Goal: Obtain resource: Download file/media

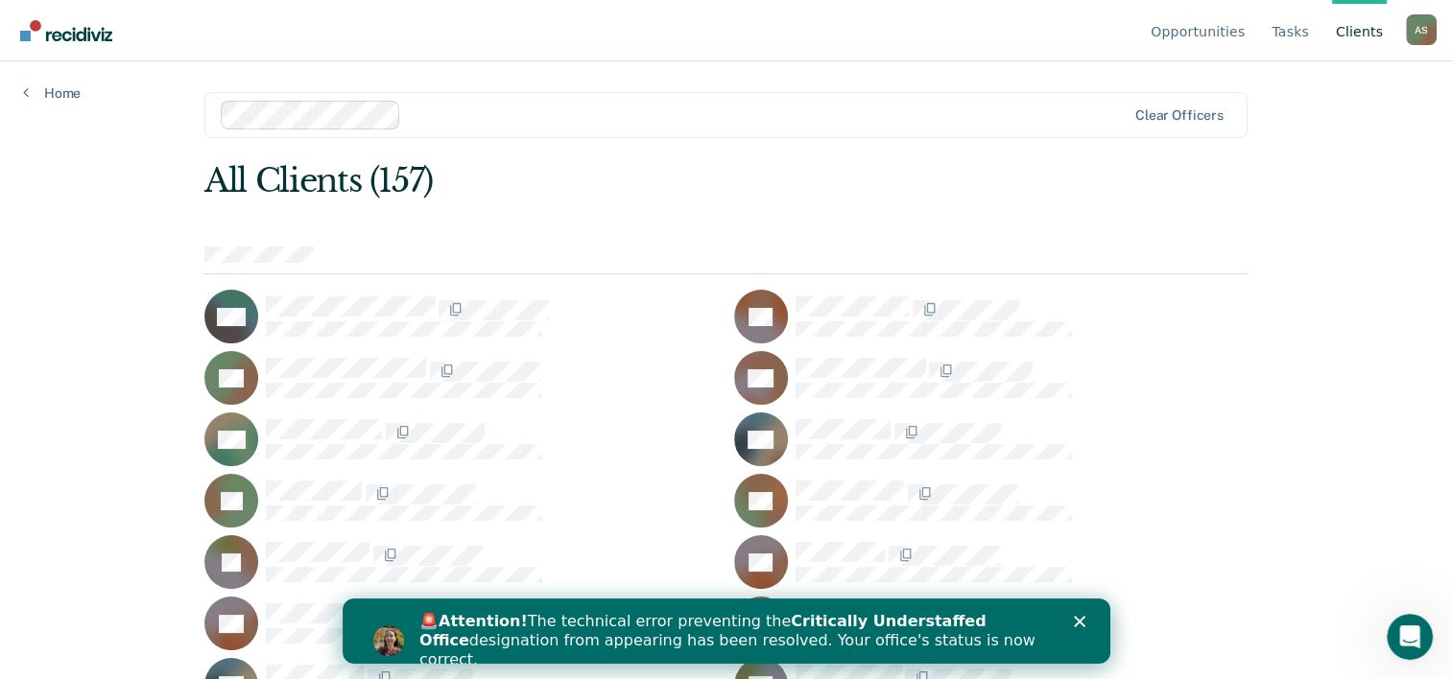
click at [1081, 618] on polygon "Close" at bounding box center [1079, 622] width 12 height 12
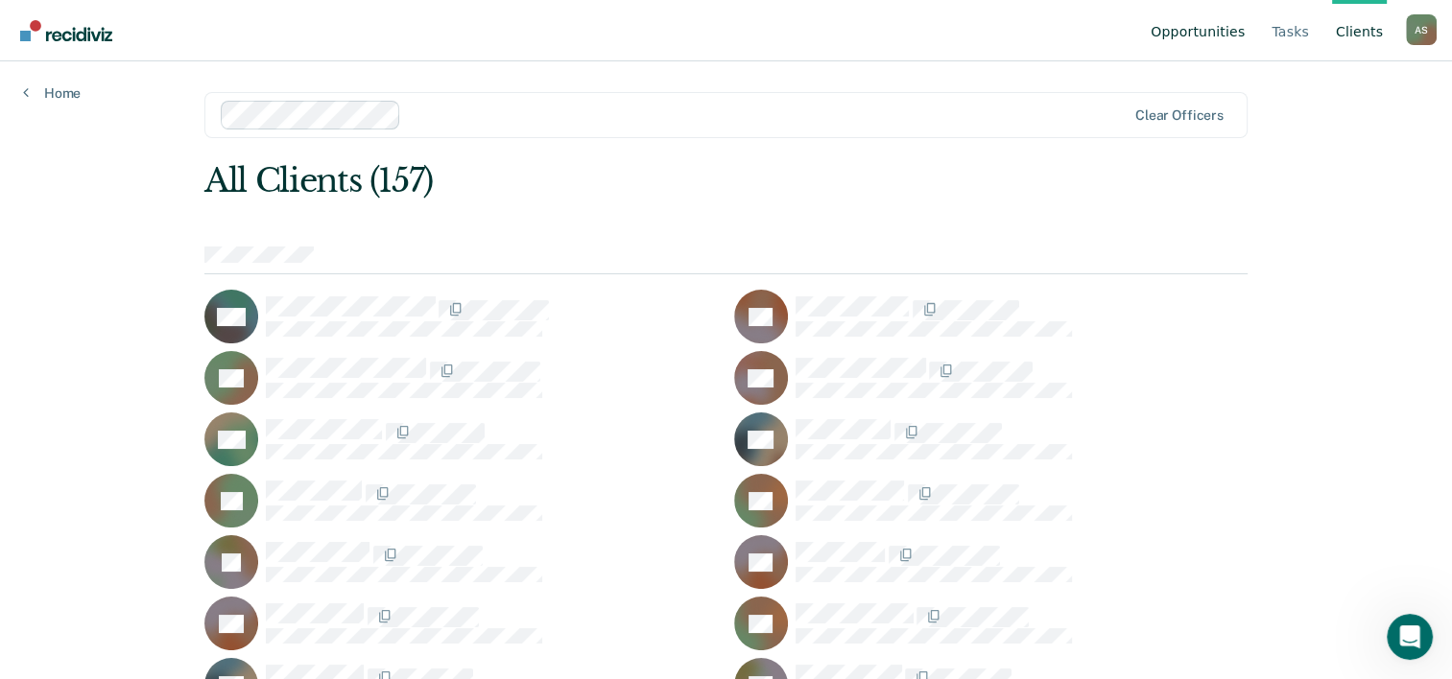
click at [1231, 33] on link "Opportunities" at bounding box center [1198, 30] width 102 height 61
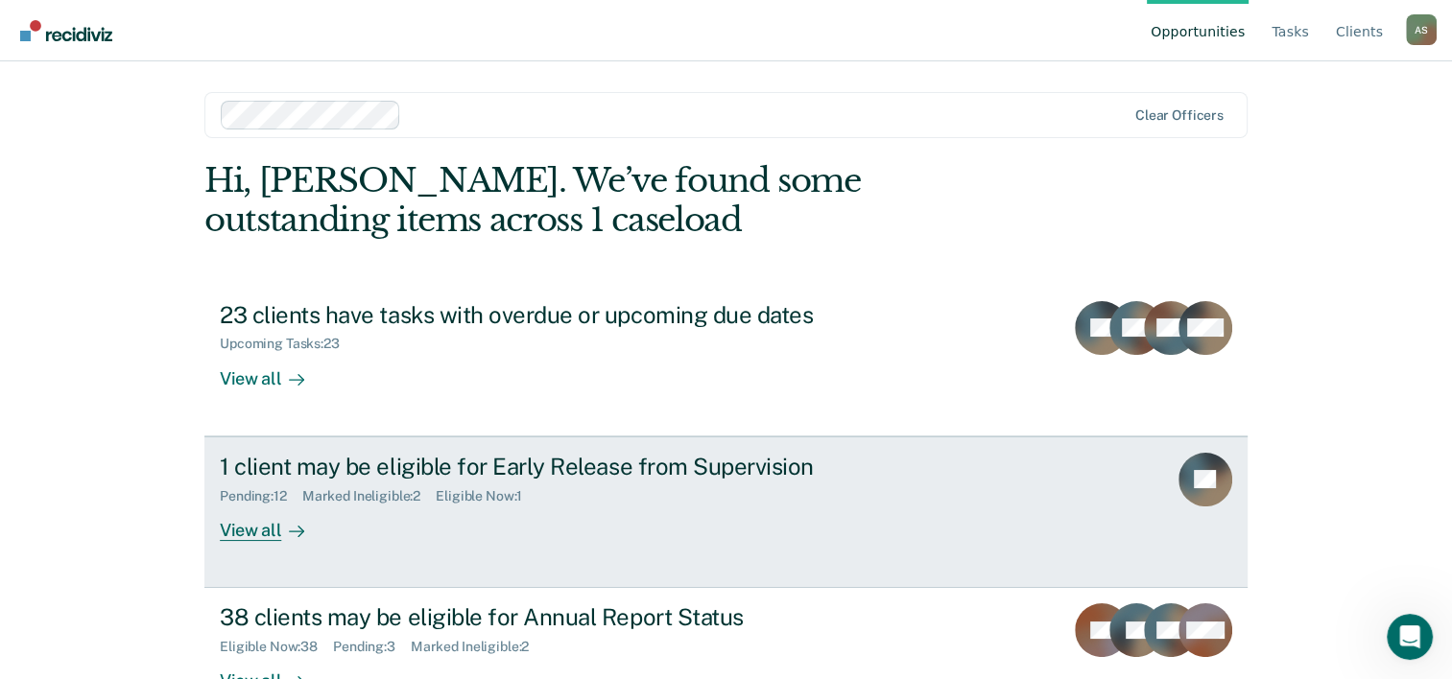
click at [349, 455] on div "1 client may be eligible for Early Release from Supervision" at bounding box center [557, 467] width 674 height 28
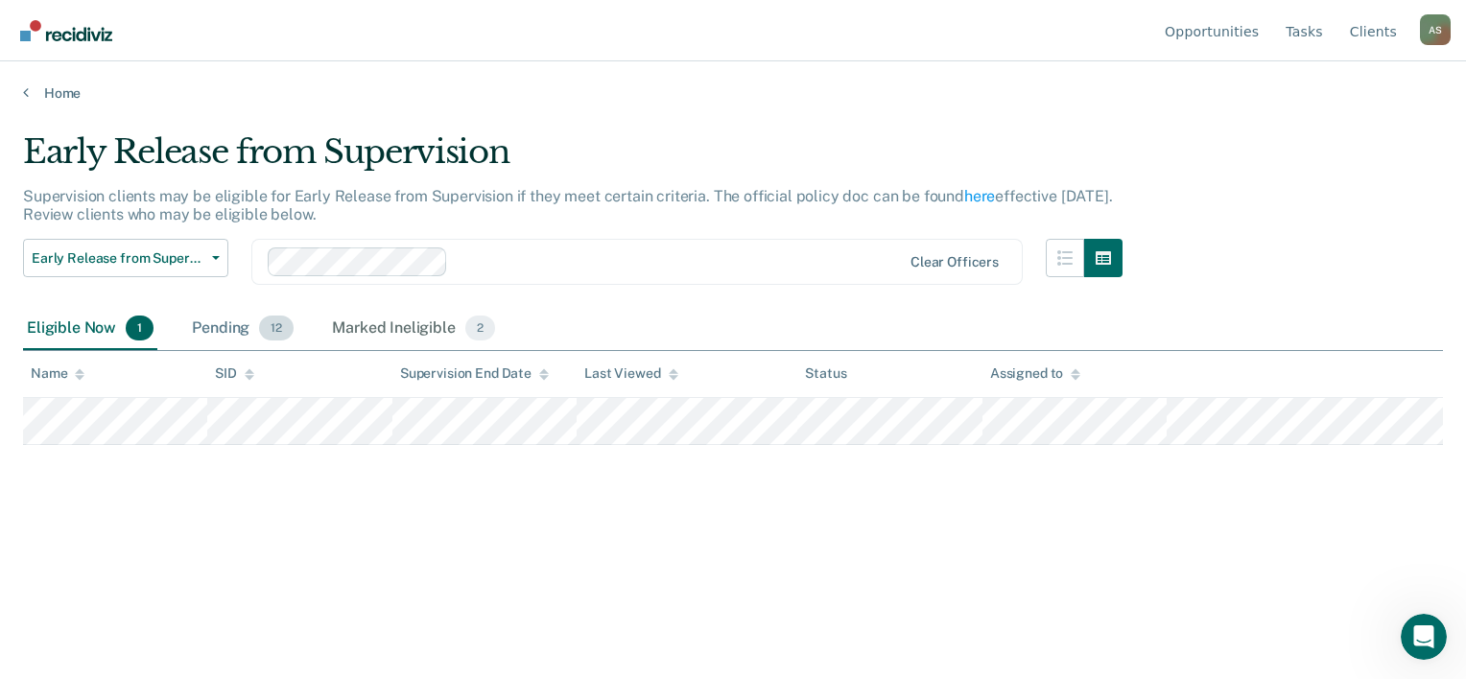
click at [246, 329] on div "Pending 12" at bounding box center [242, 329] width 109 height 42
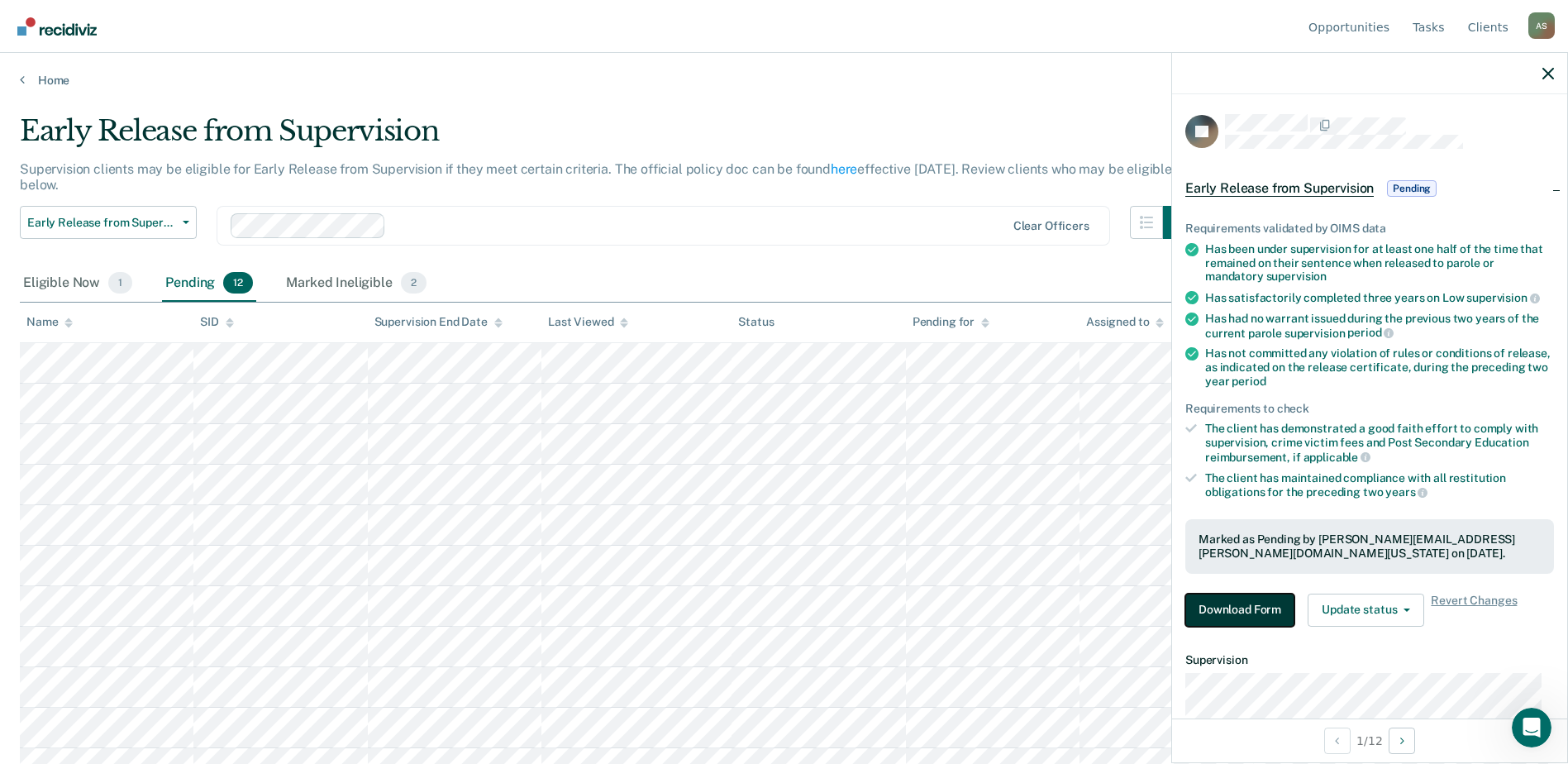
click at [1221, 585] on button "Download Form" at bounding box center [1239, 610] width 109 height 33
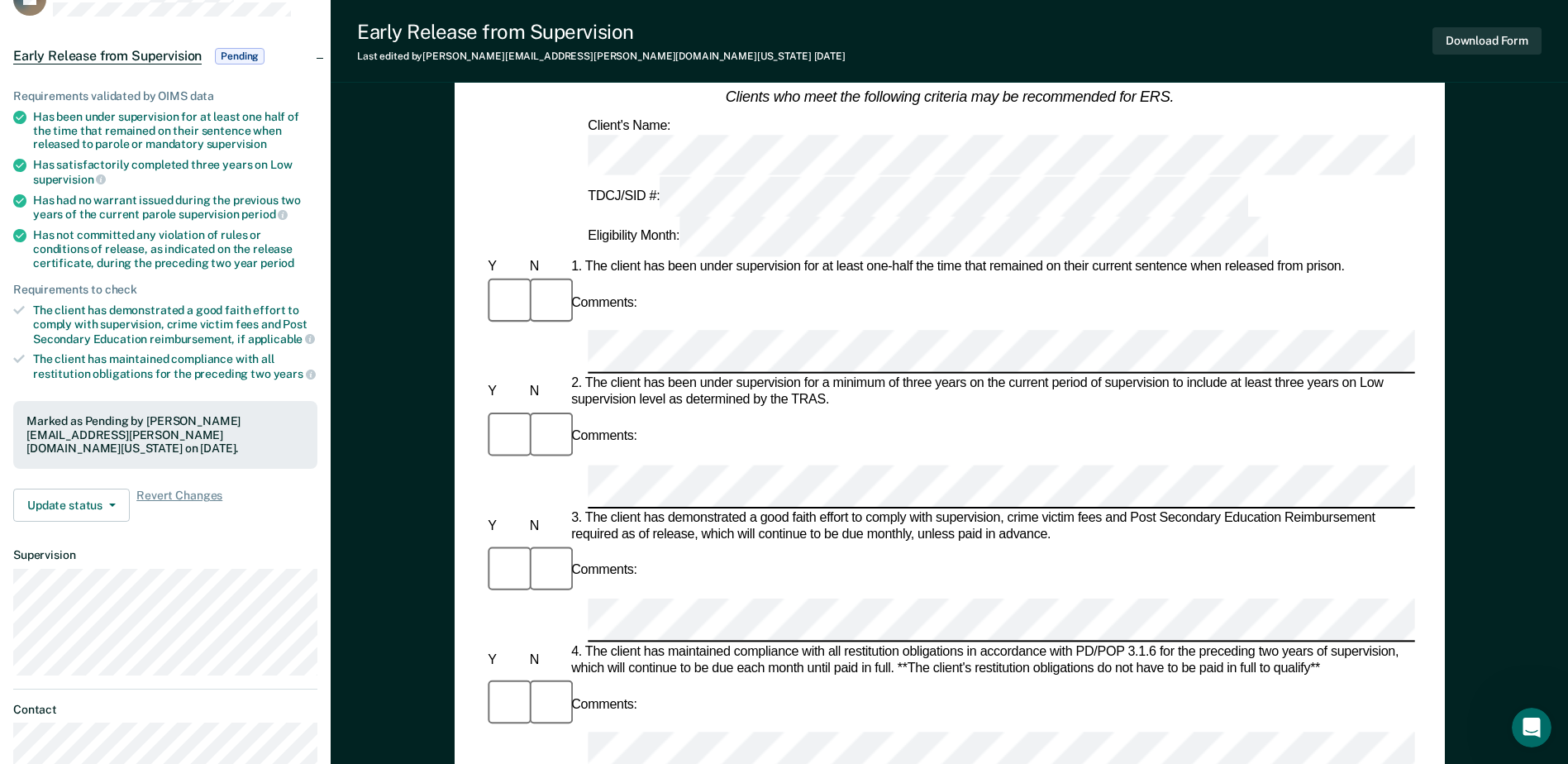
scroll to position [496, 0]
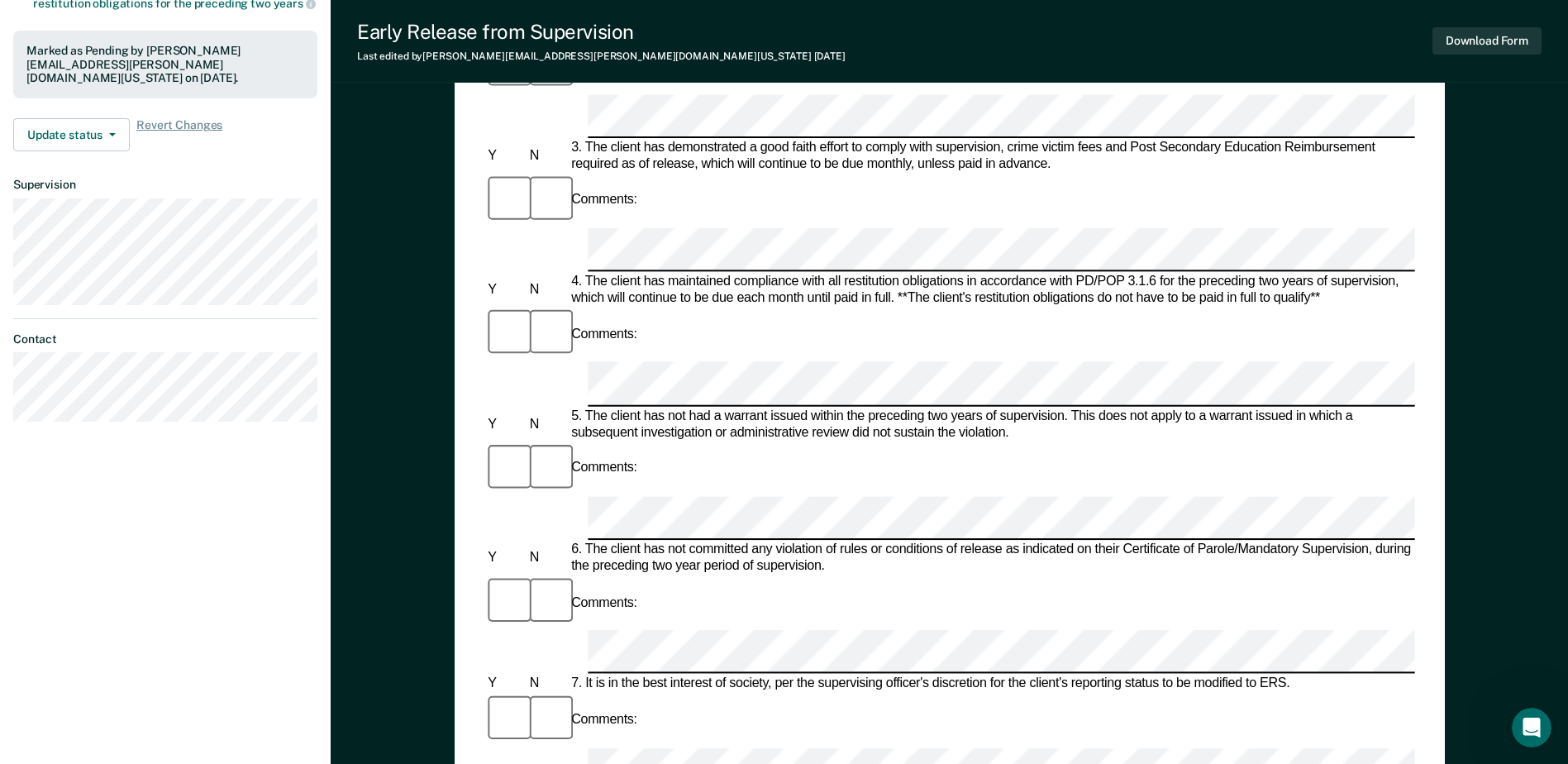
click at [563, 363] on form "Early Release from Supervision (ERS) Checklist, Recommendation, and Determinati…" at bounding box center [949, 649] width 930 height 1957
click at [373, 180] on div "Early Release from Supervision (ERS) Checklist, Recommendation, and Determinati…" at bounding box center [949, 333] width 1237 height 1454
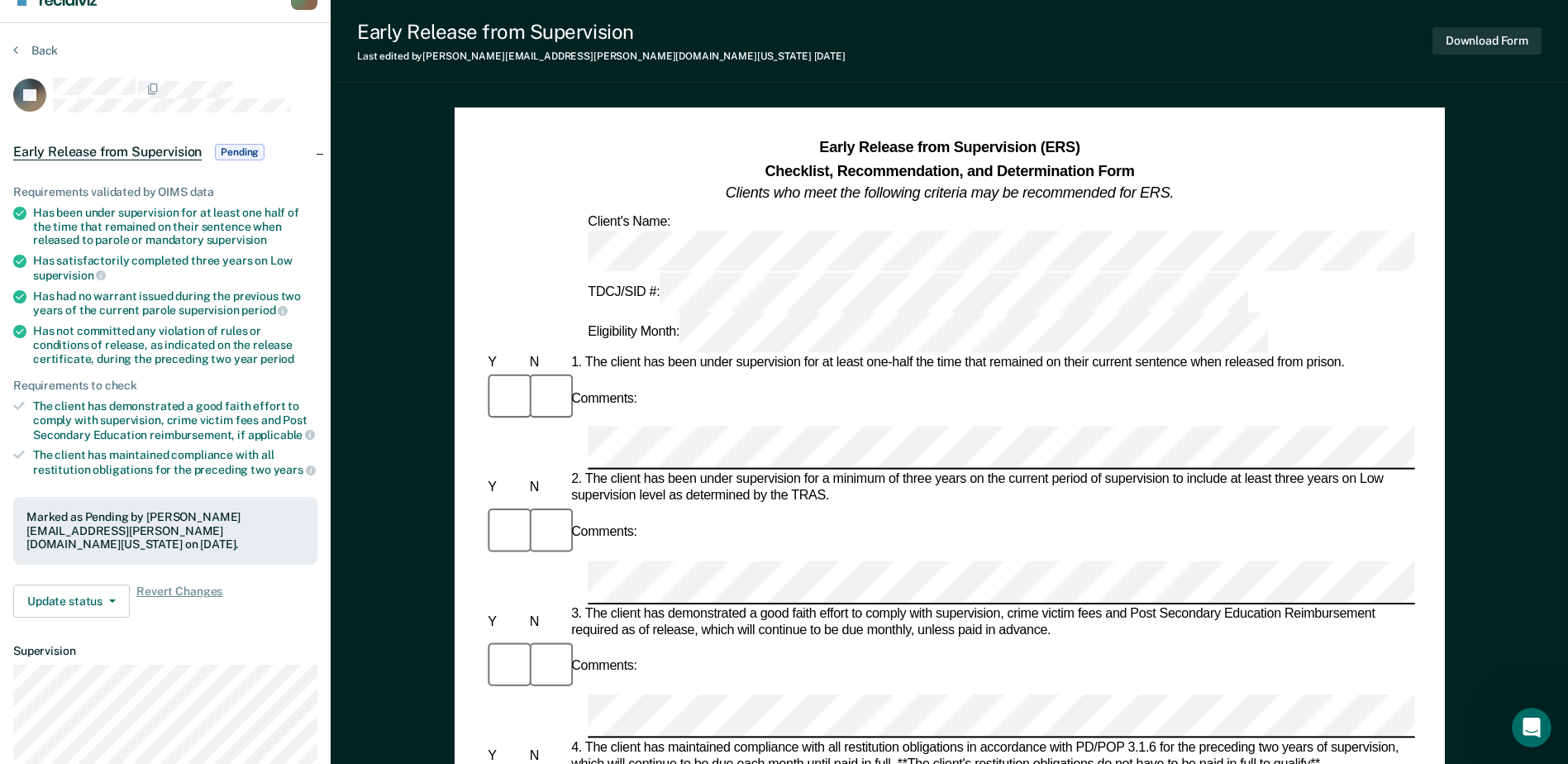
scroll to position [0, 0]
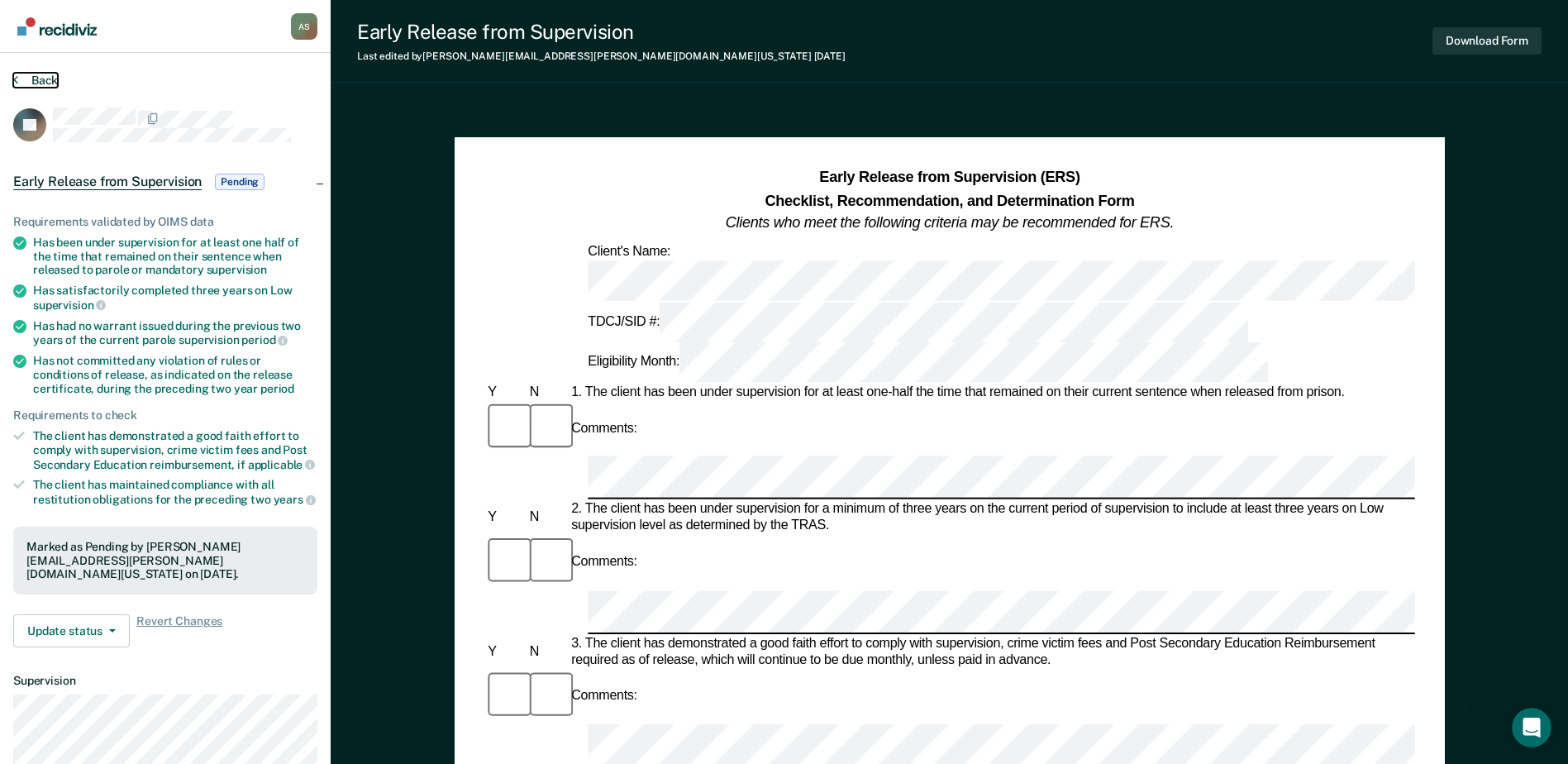
click at [46, 82] on button "Back" at bounding box center [35, 79] width 45 height 15
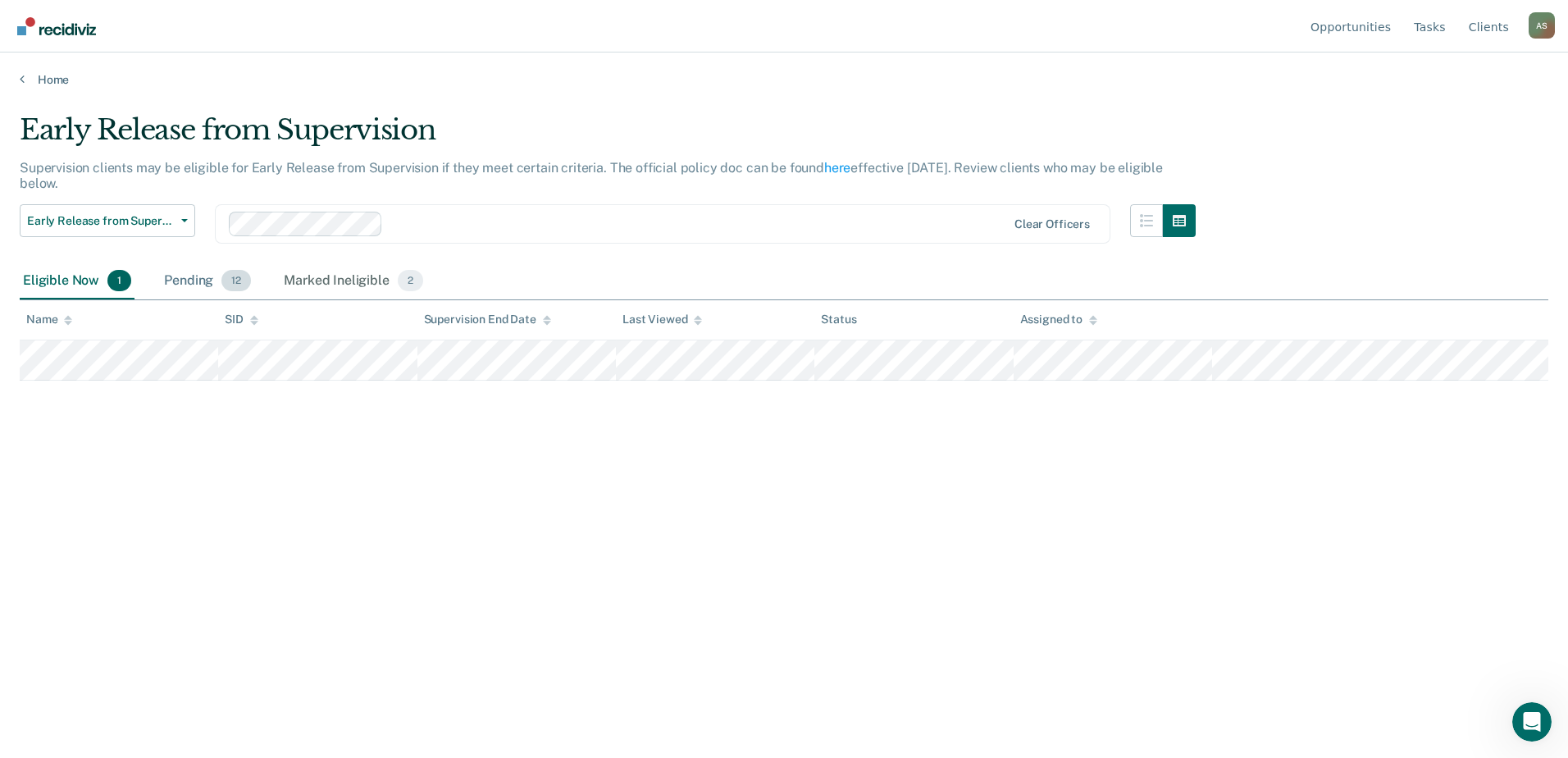
click at [197, 282] on div "Pending 12" at bounding box center [207, 281] width 93 height 36
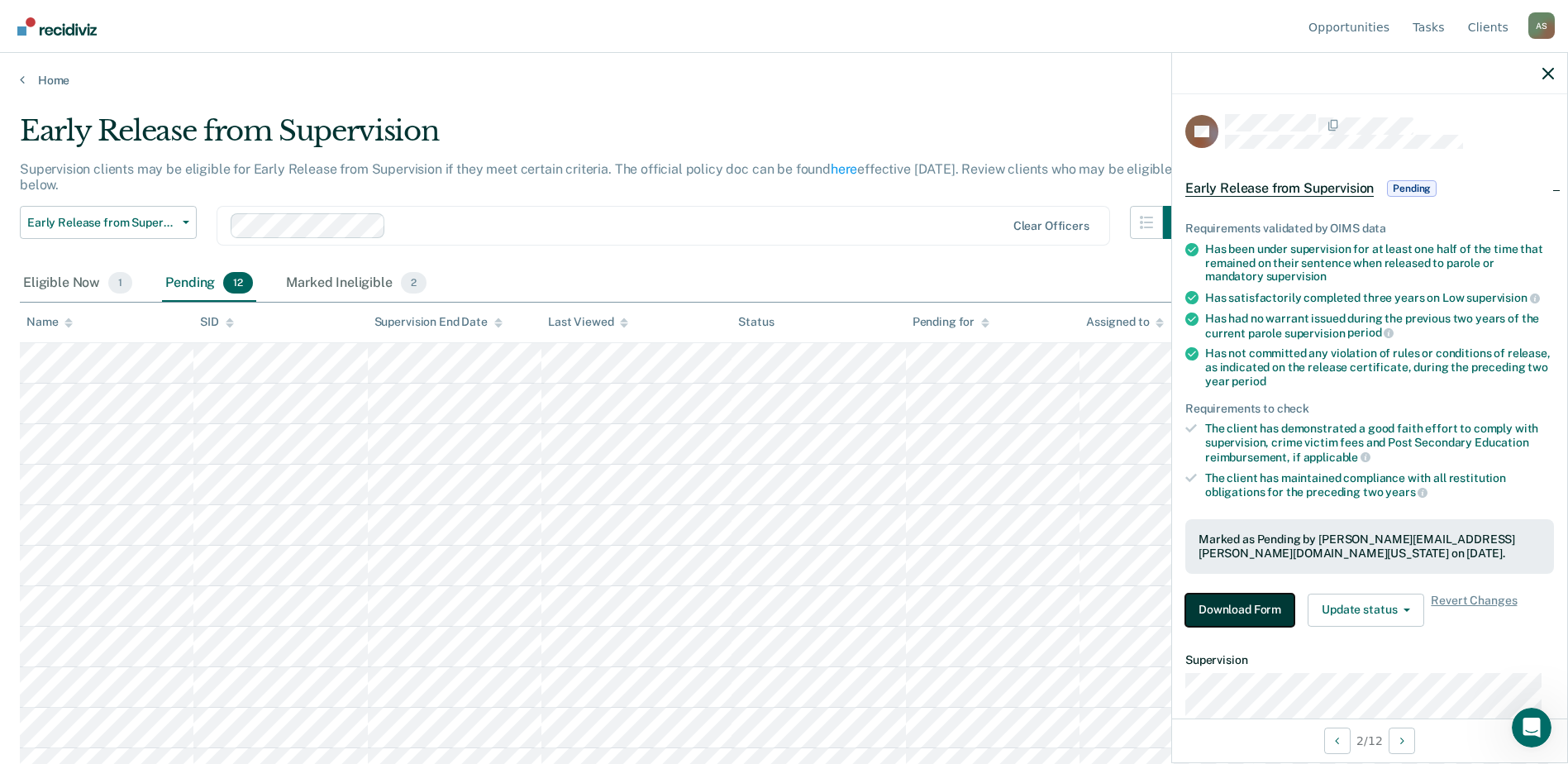
click at [1238, 585] on button "Download Form" at bounding box center [1239, 610] width 109 height 33
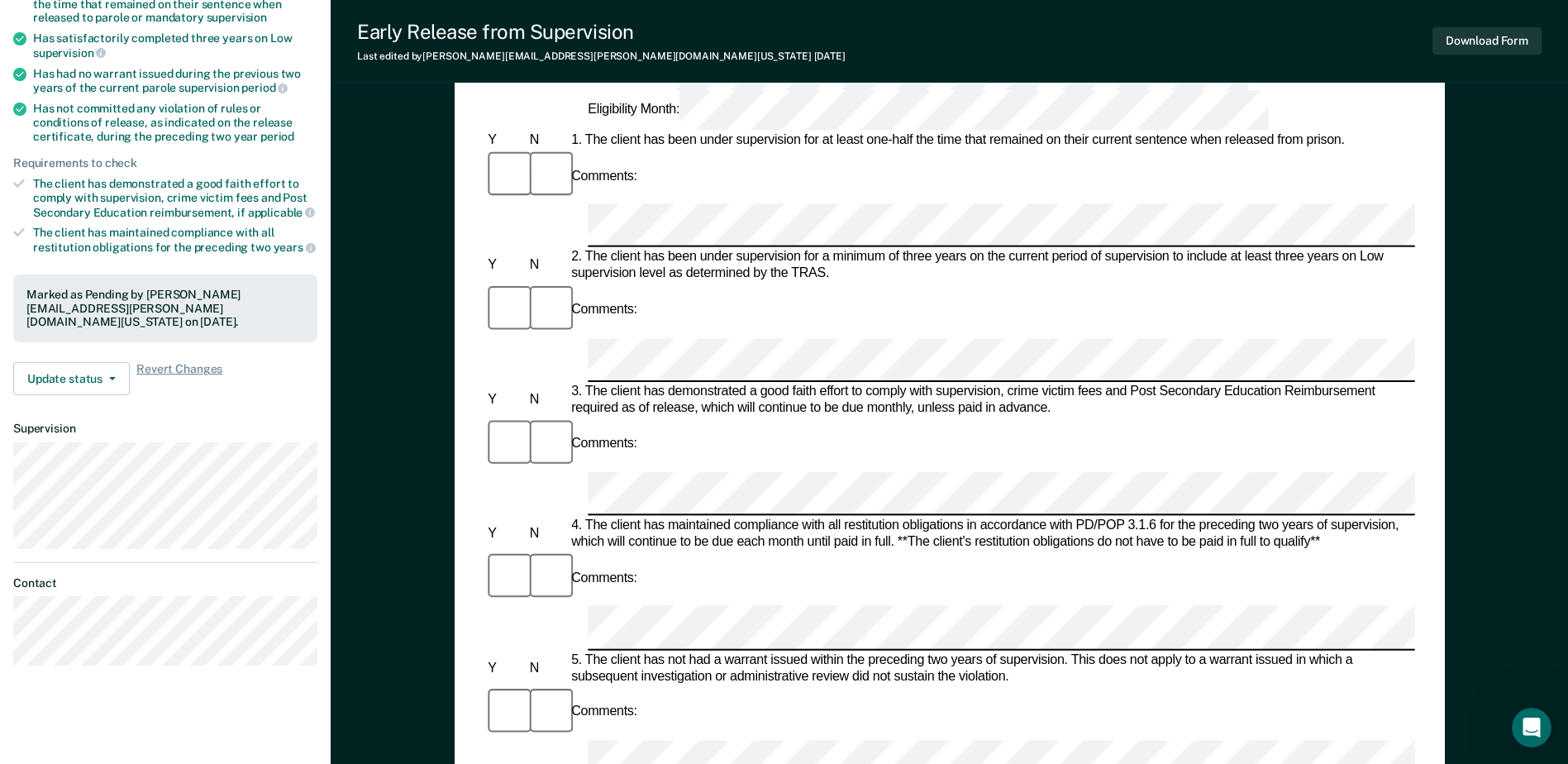
scroll to position [83, 0]
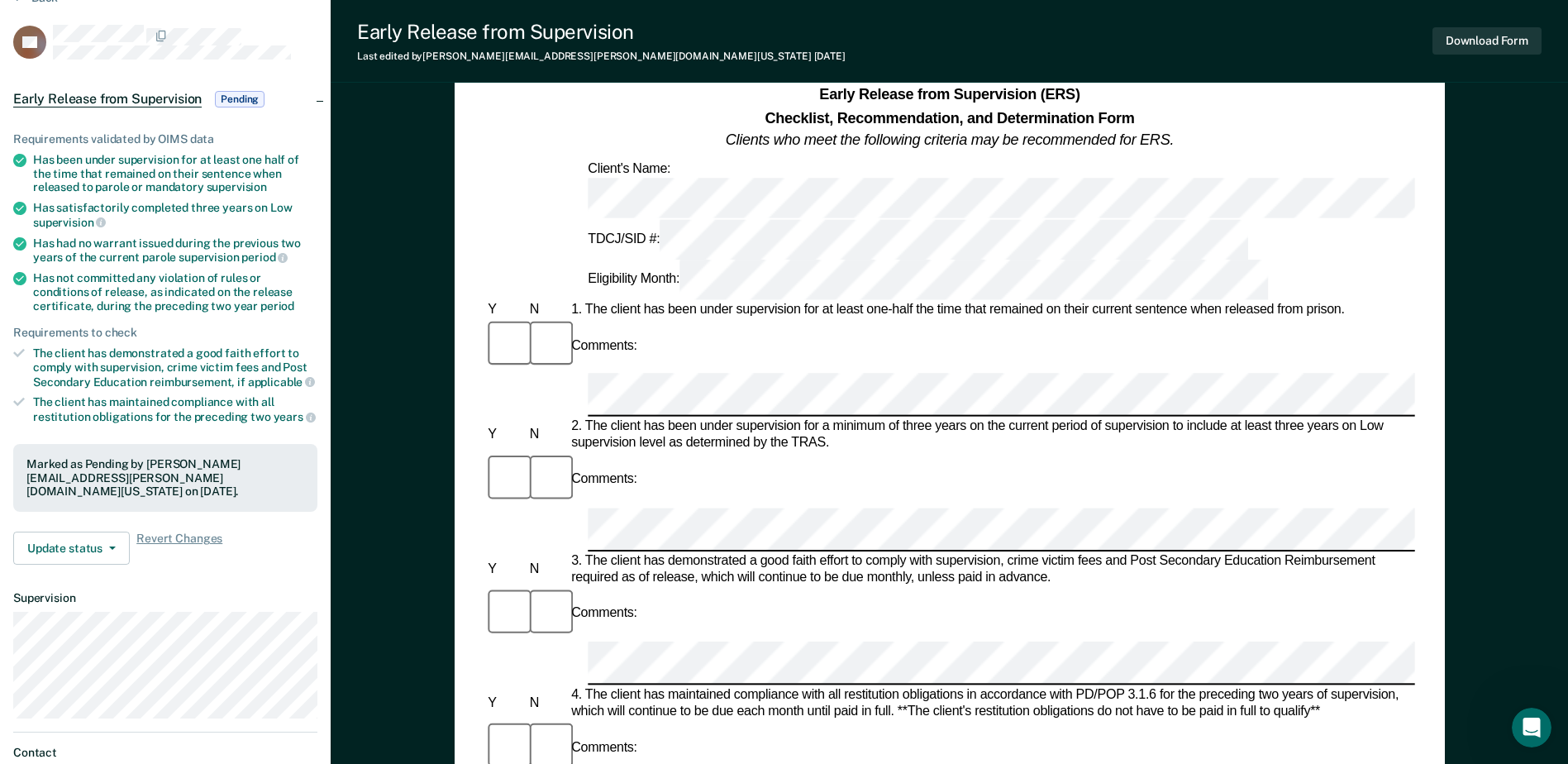
click at [377, 167] on div "Early Release from Supervision (ERS) Checklist, Recommendation, and Determinati…" at bounding box center [949, 747] width 1237 height 1454
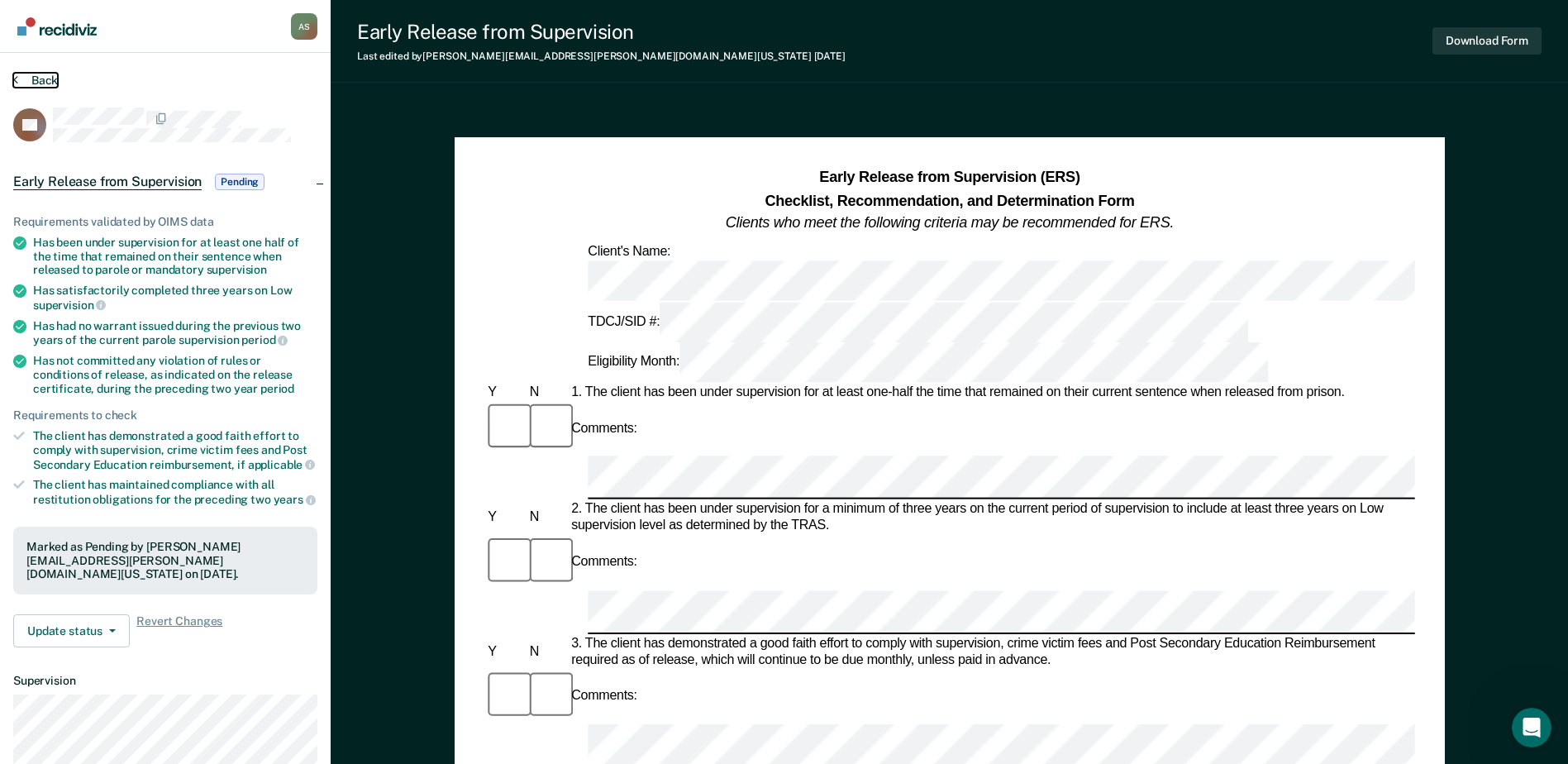
click at [48, 81] on button "Back" at bounding box center [35, 79] width 45 height 15
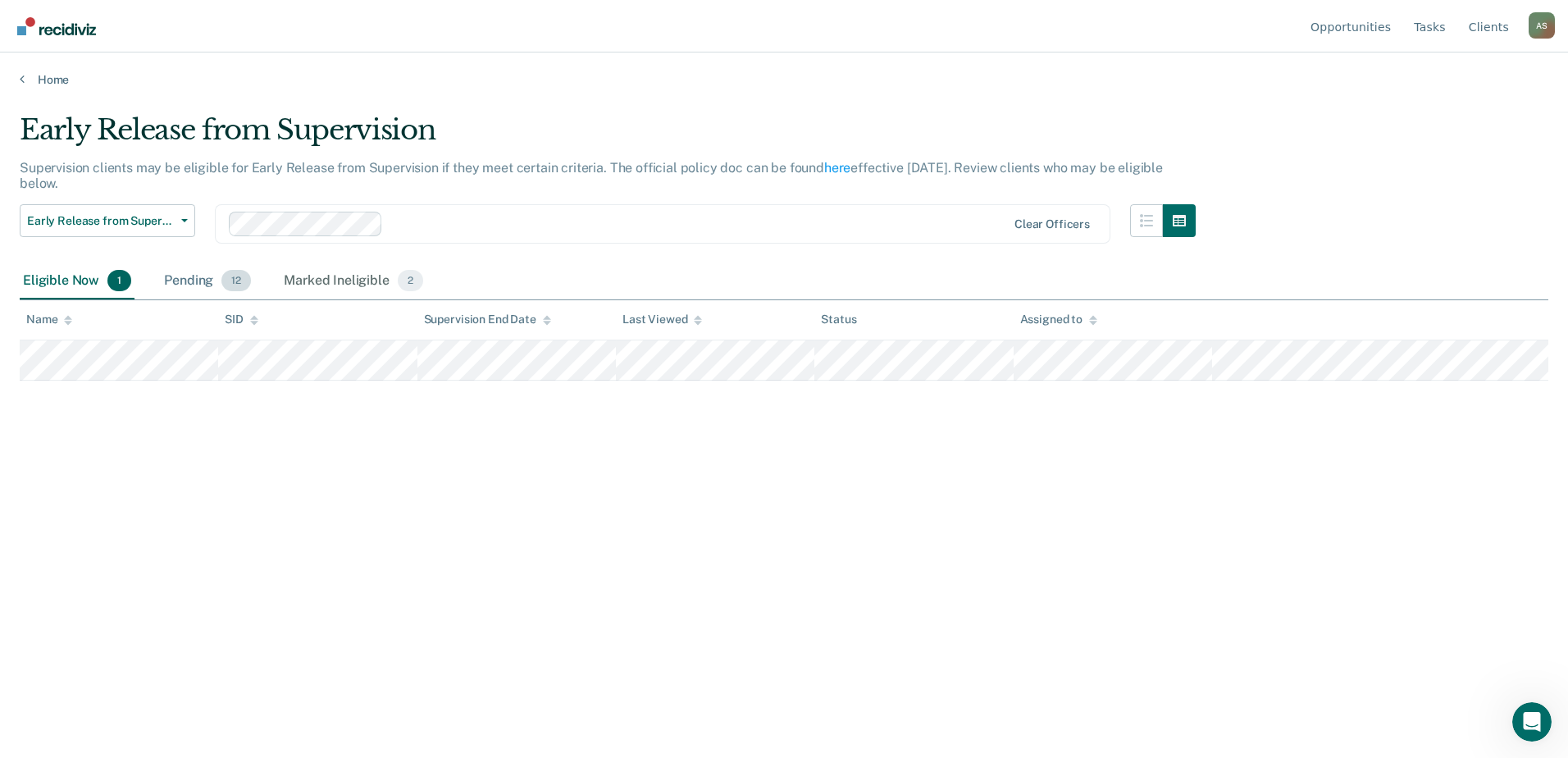
click at [193, 275] on div "Pending 12" at bounding box center [207, 281] width 93 height 36
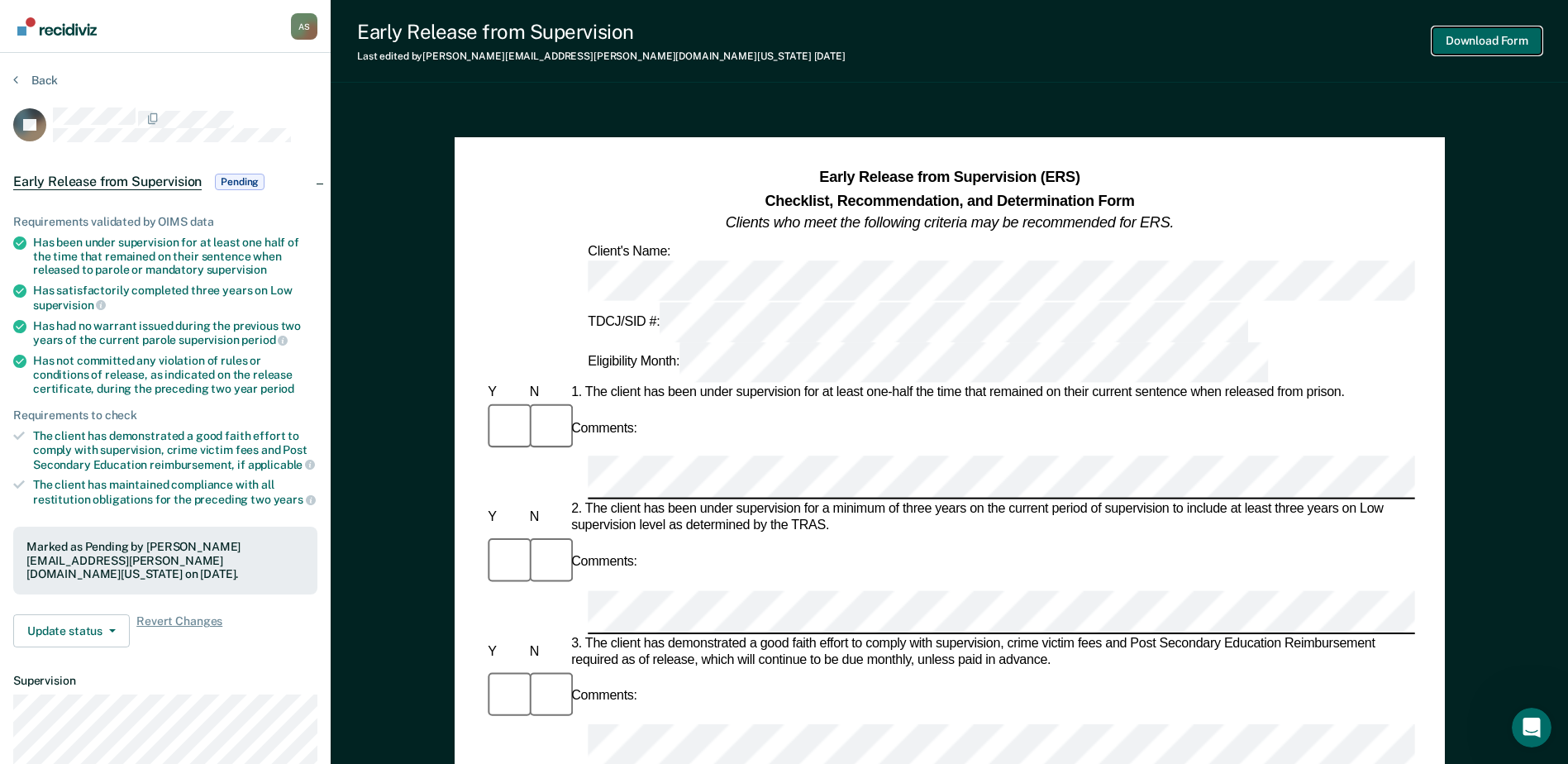
click at [1262, 37] on button "Download Form" at bounding box center [1486, 41] width 109 height 28
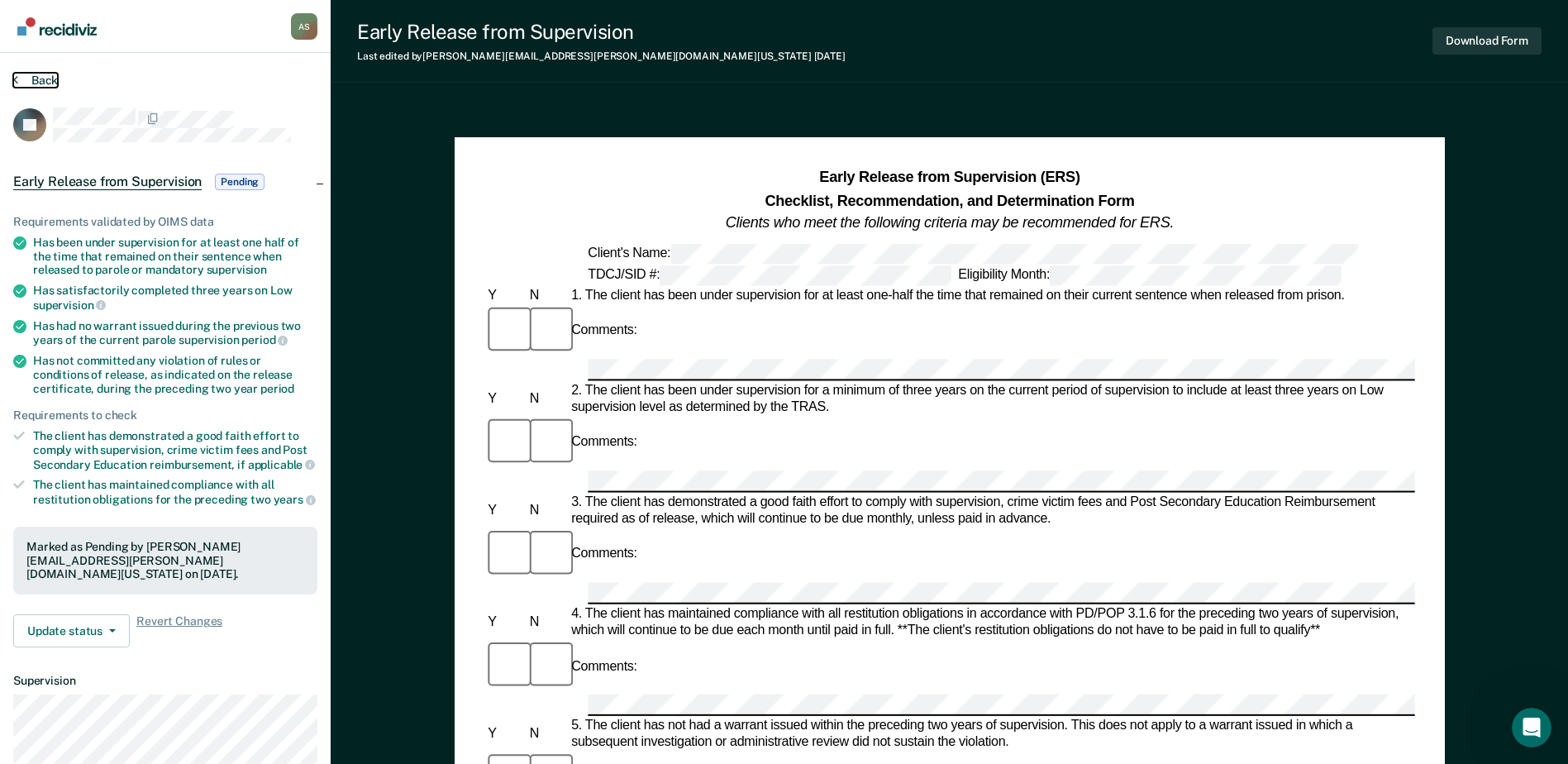
click at [34, 75] on button "Back" at bounding box center [35, 79] width 45 height 15
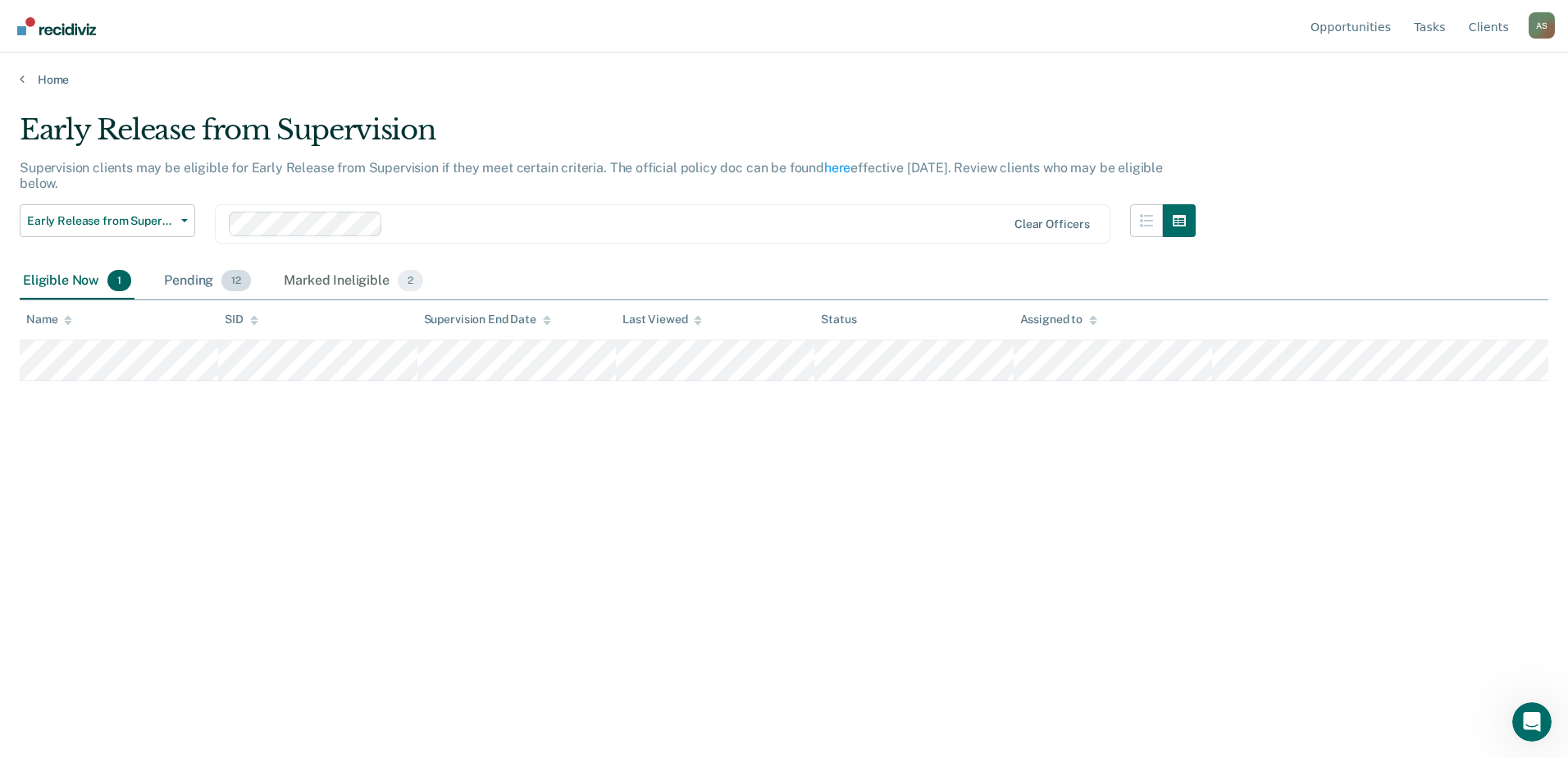
click at [184, 284] on div "Pending 12" at bounding box center [207, 281] width 93 height 36
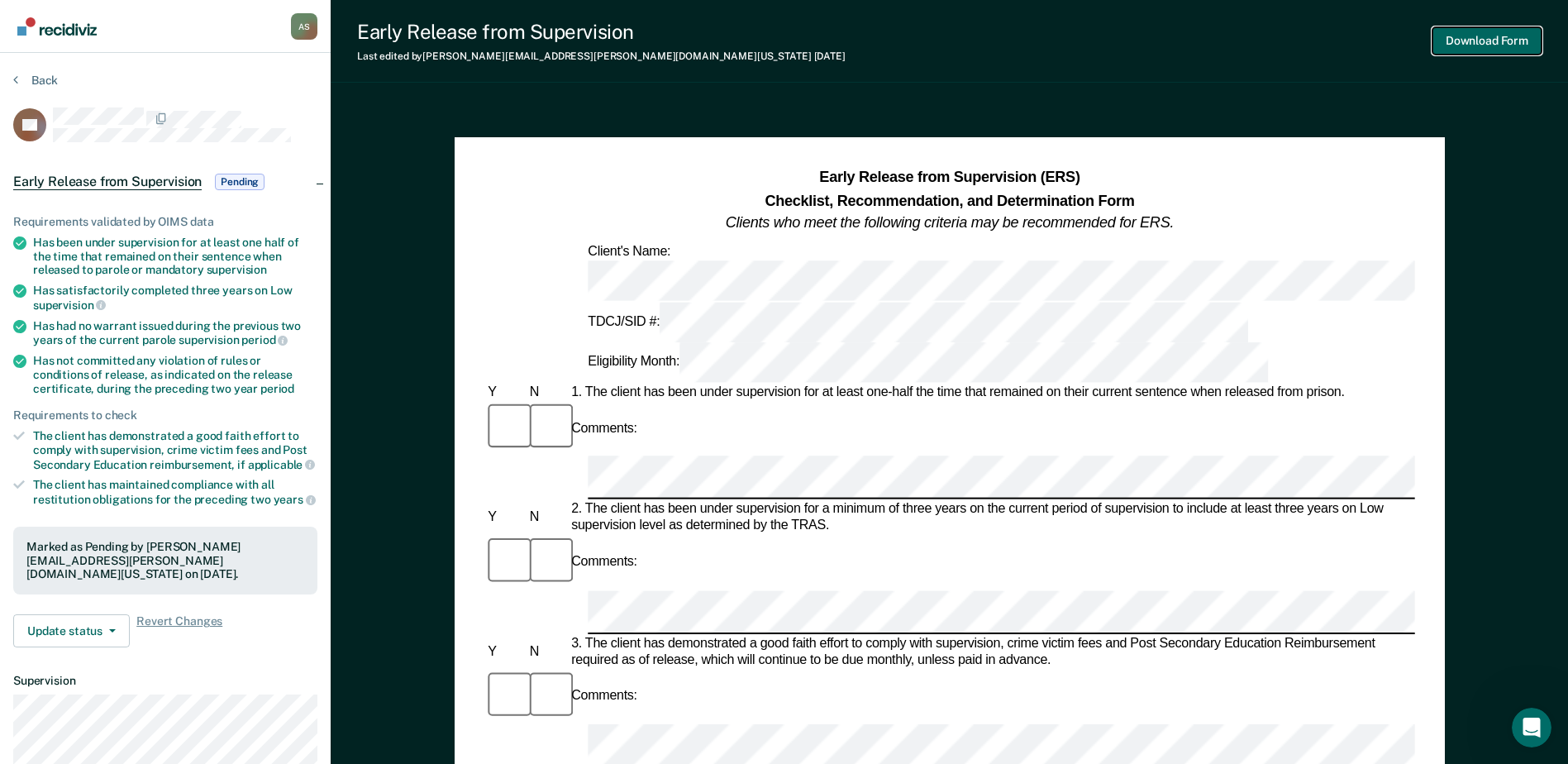
click at [1262, 40] on button "Download Form" at bounding box center [1486, 41] width 109 height 28
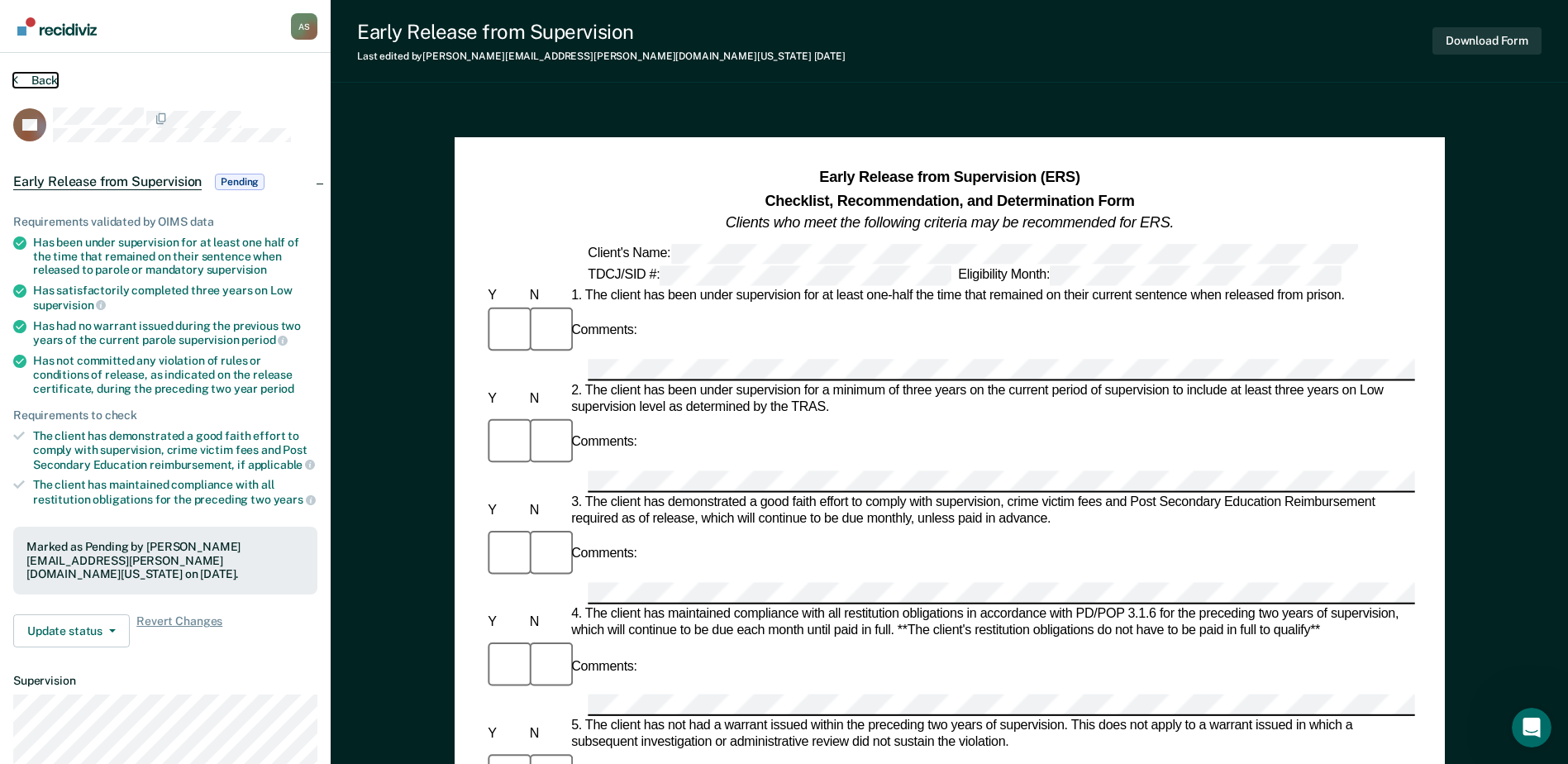
click at [37, 79] on button "Back" at bounding box center [35, 79] width 45 height 15
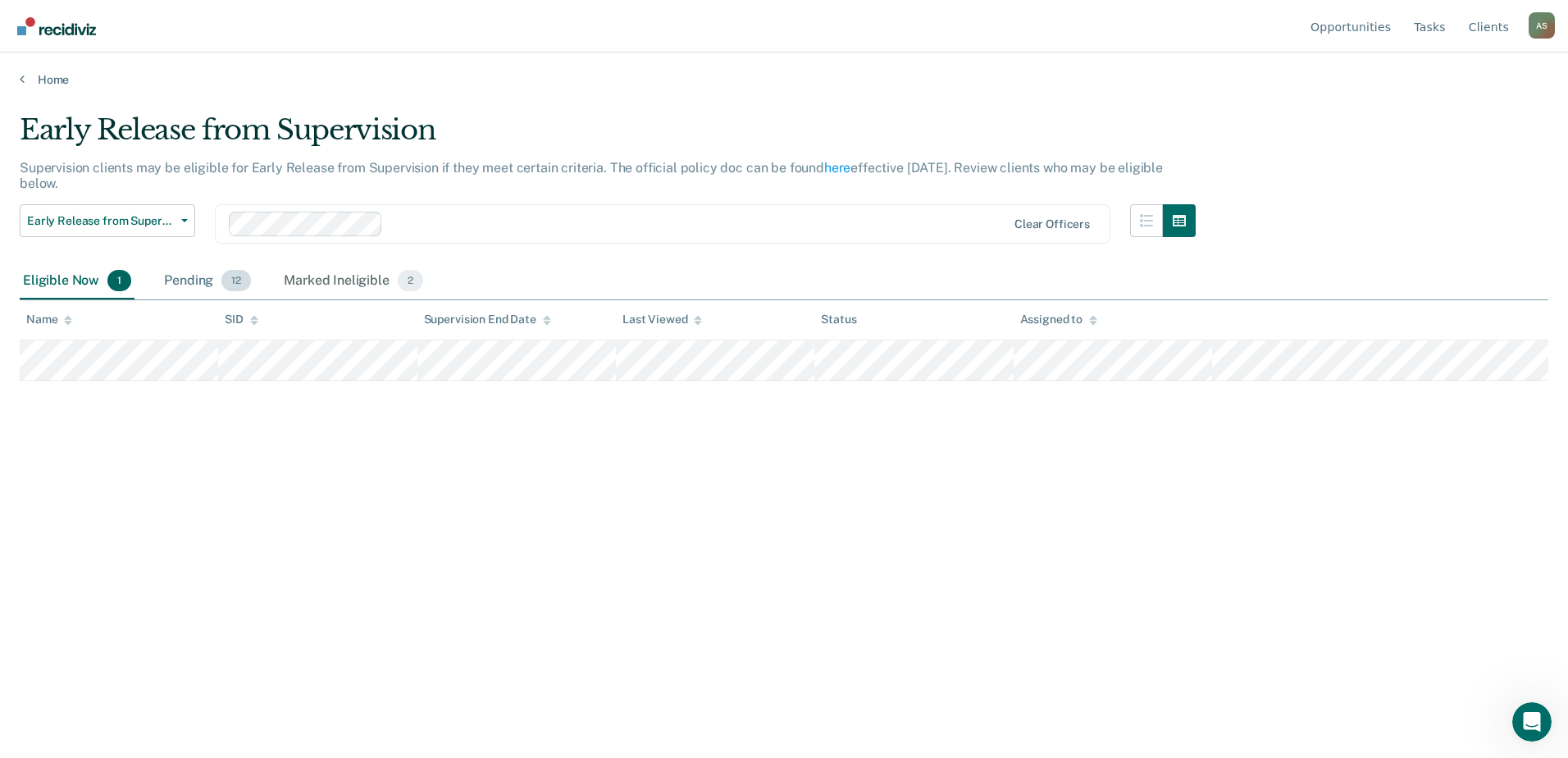
click at [230, 279] on span "12" at bounding box center [236, 280] width 30 height 21
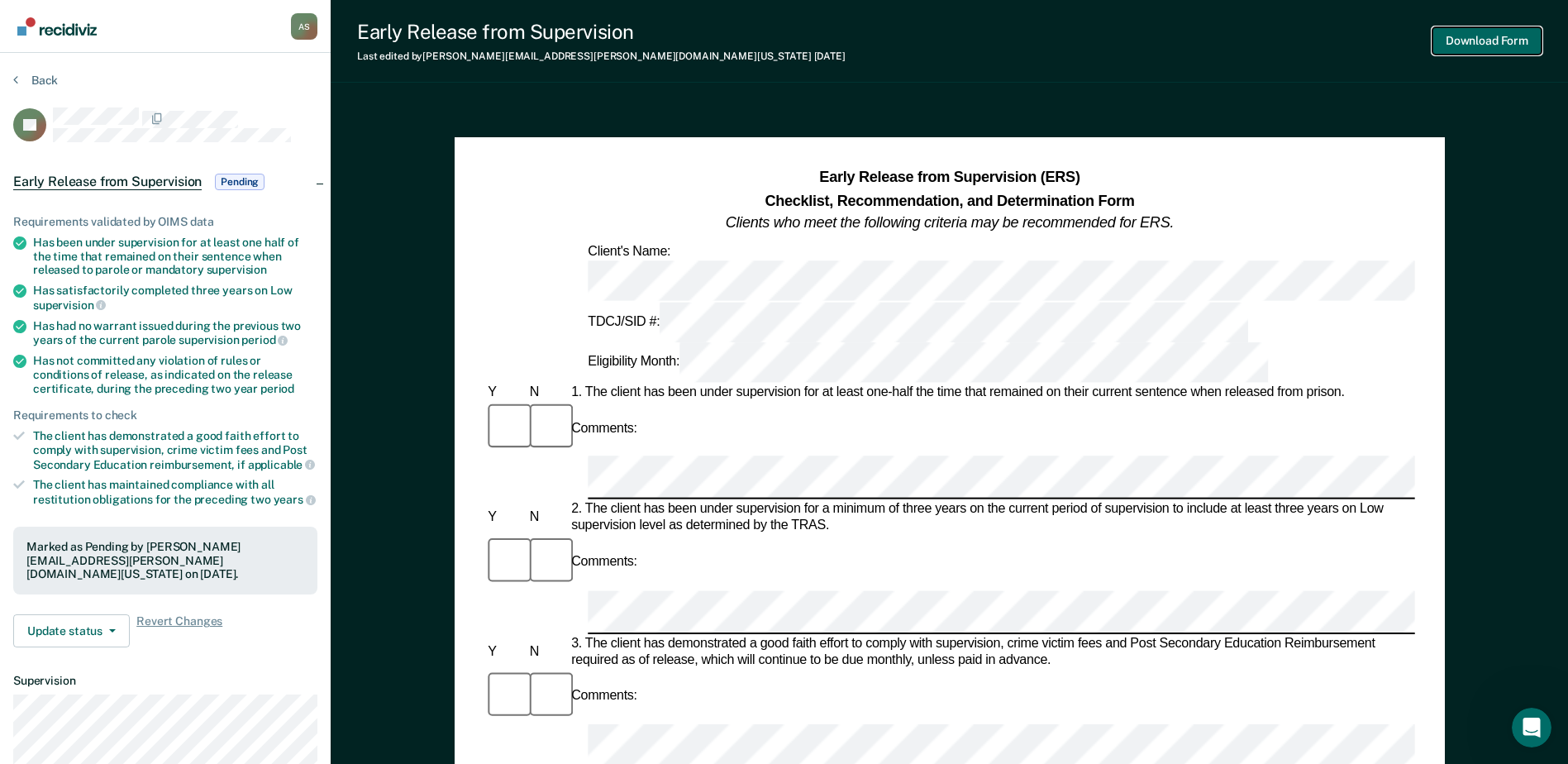
click at [1262, 35] on button "Download Form" at bounding box center [1486, 41] width 109 height 28
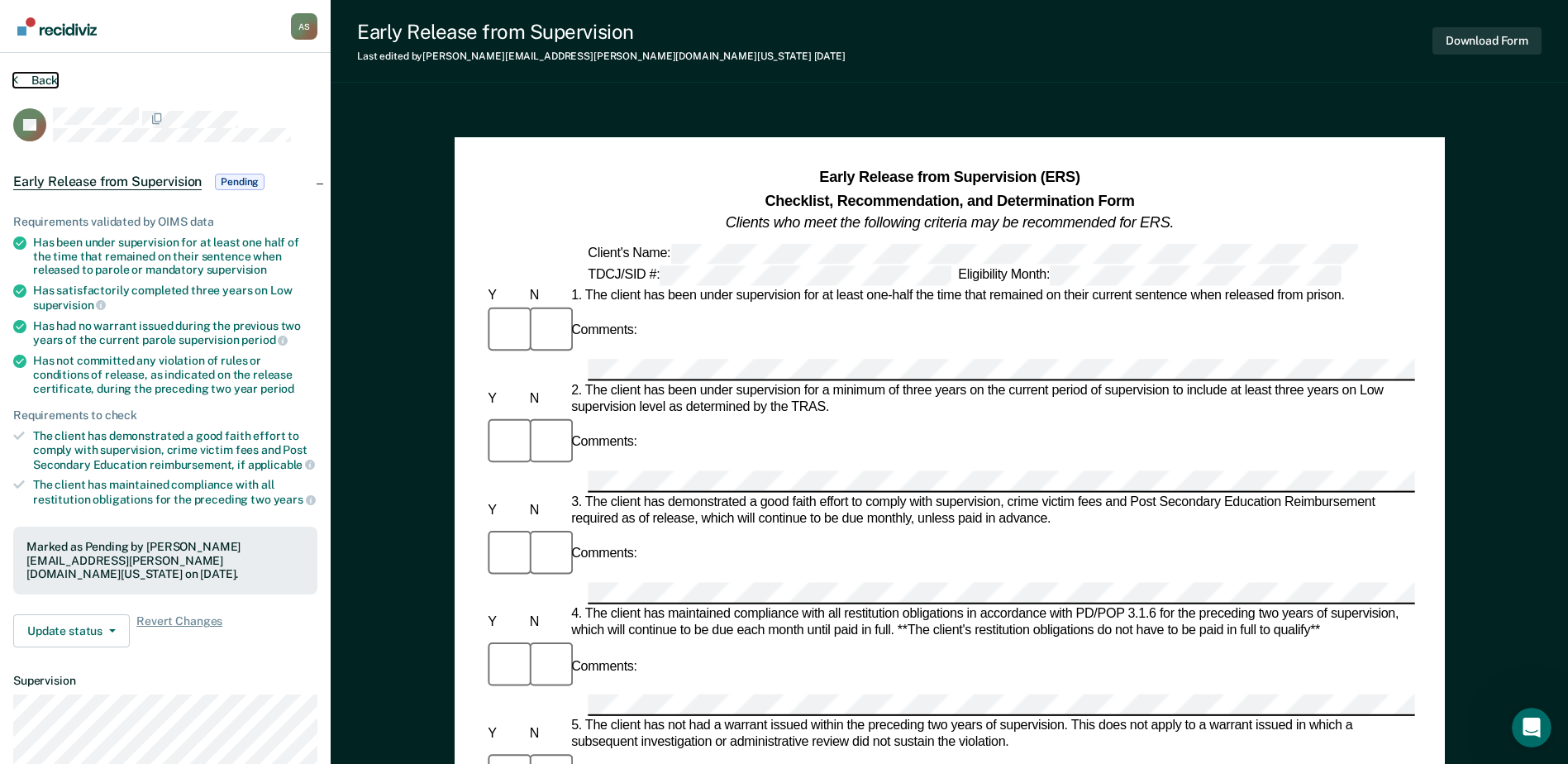
click at [46, 81] on button "Back" at bounding box center [35, 79] width 45 height 15
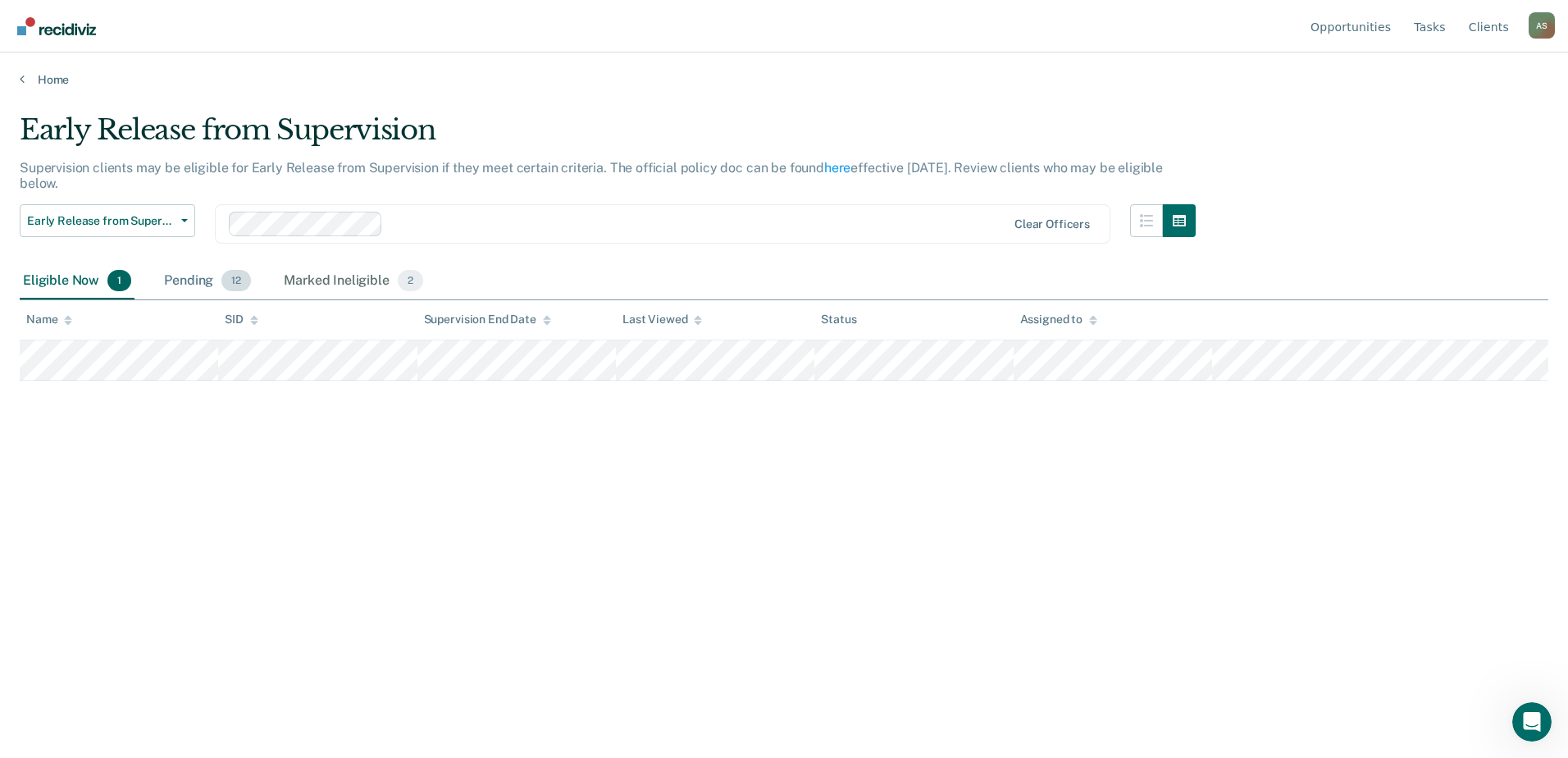
click at [203, 281] on div "Pending 12" at bounding box center [207, 281] width 93 height 36
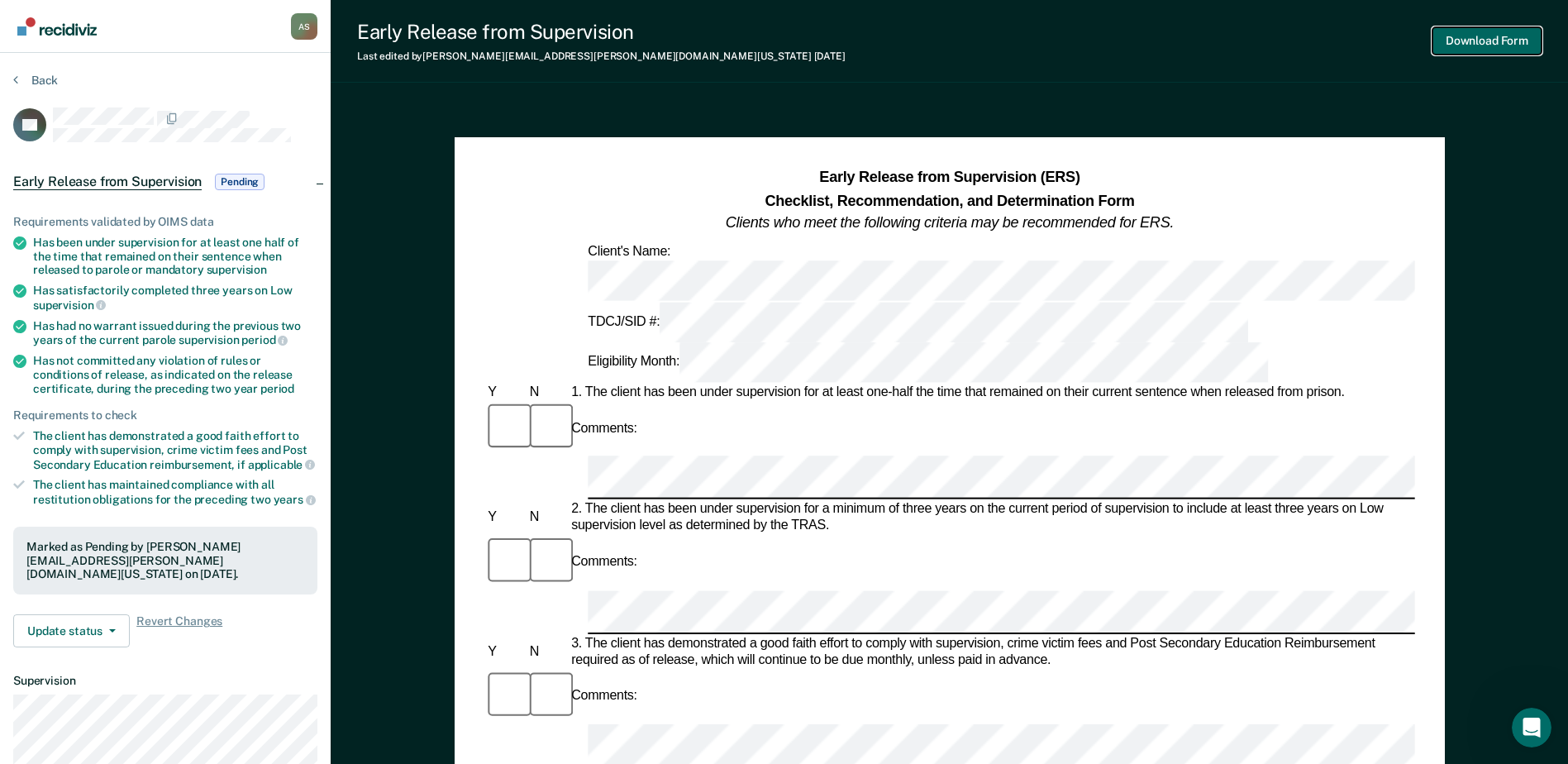
click at [1262, 31] on button "Download Form" at bounding box center [1486, 41] width 109 height 28
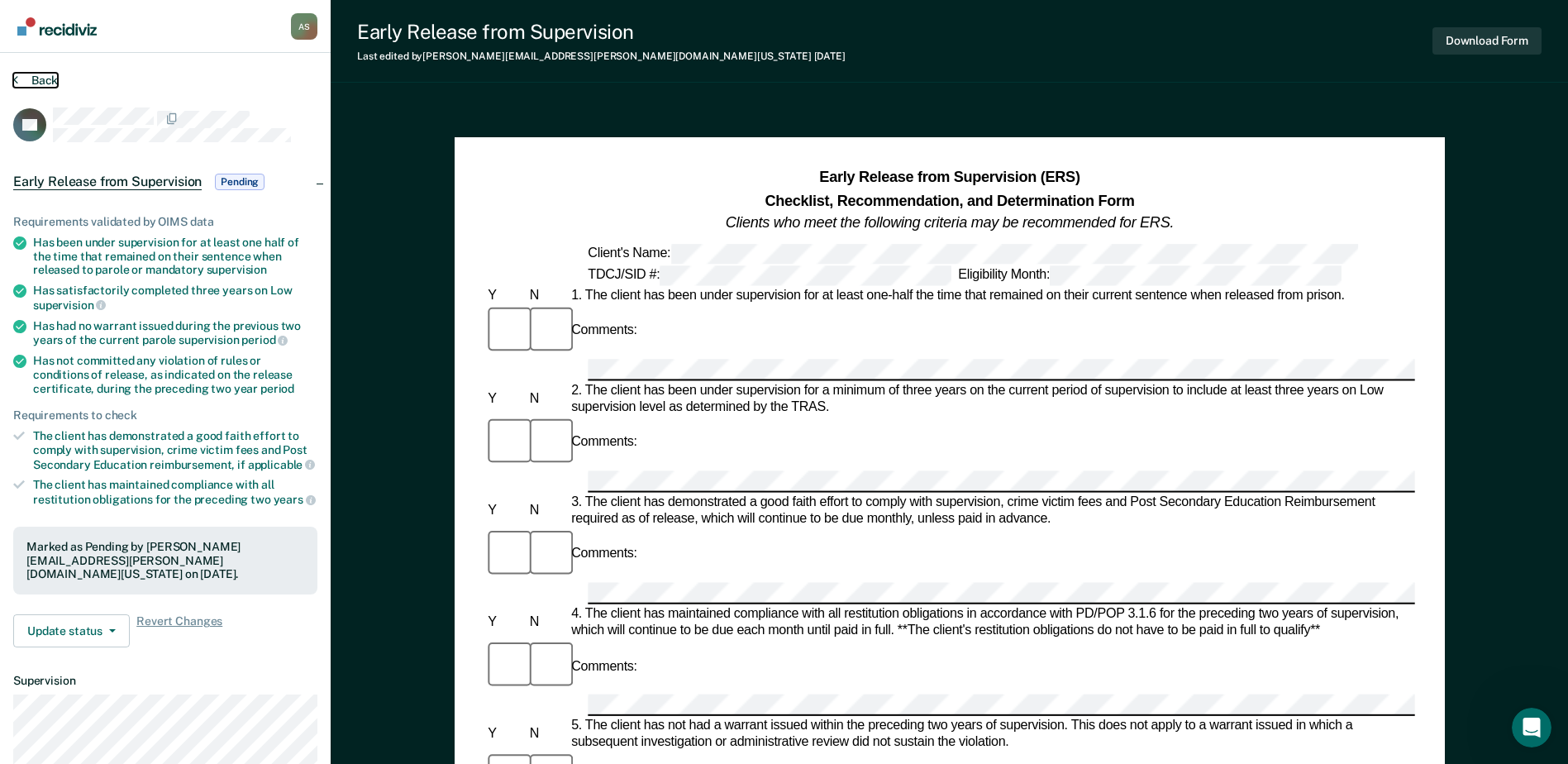
click at [47, 84] on button "Back" at bounding box center [35, 79] width 45 height 15
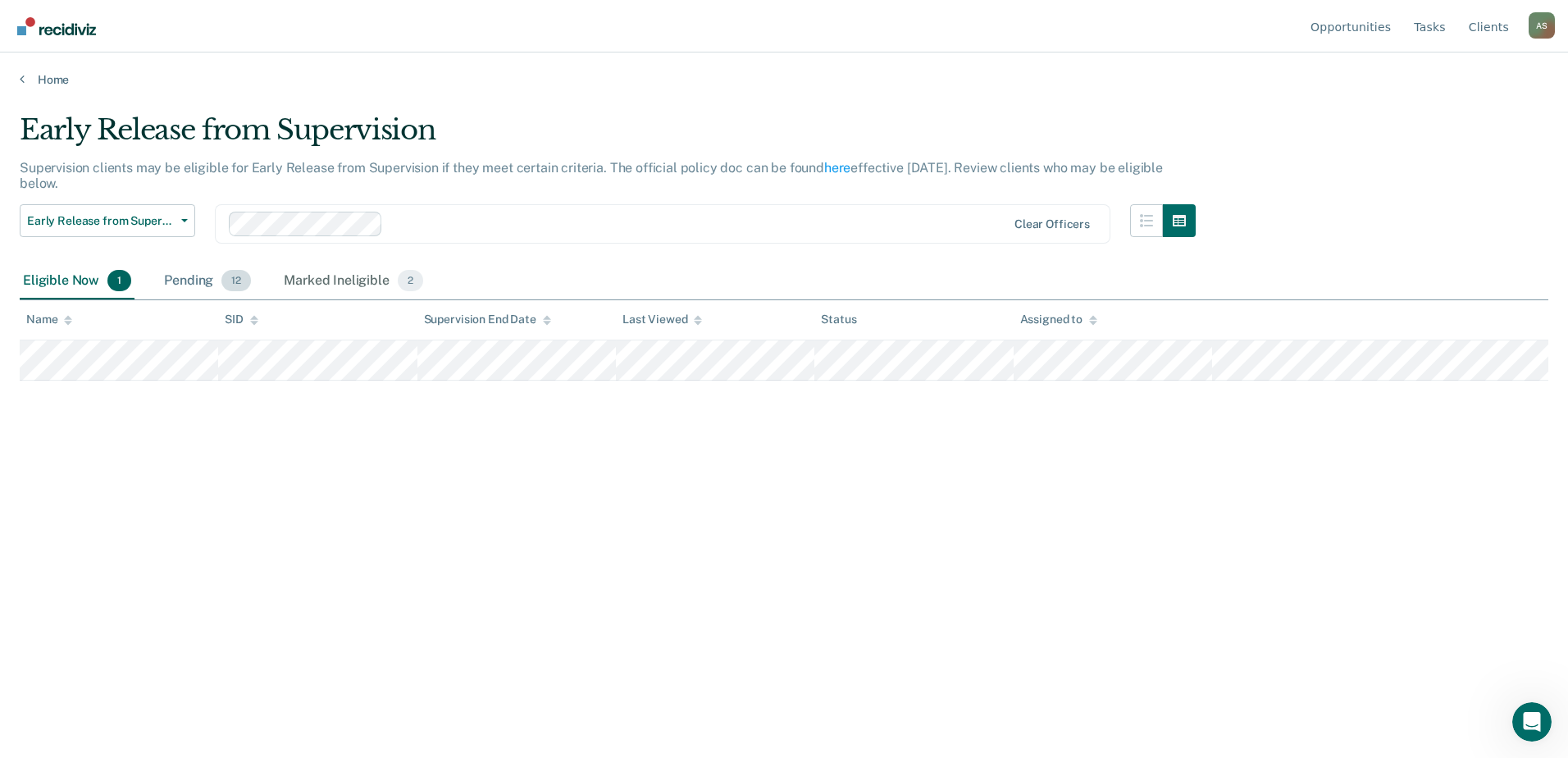
click at [204, 284] on div "Pending 12" at bounding box center [207, 281] width 93 height 36
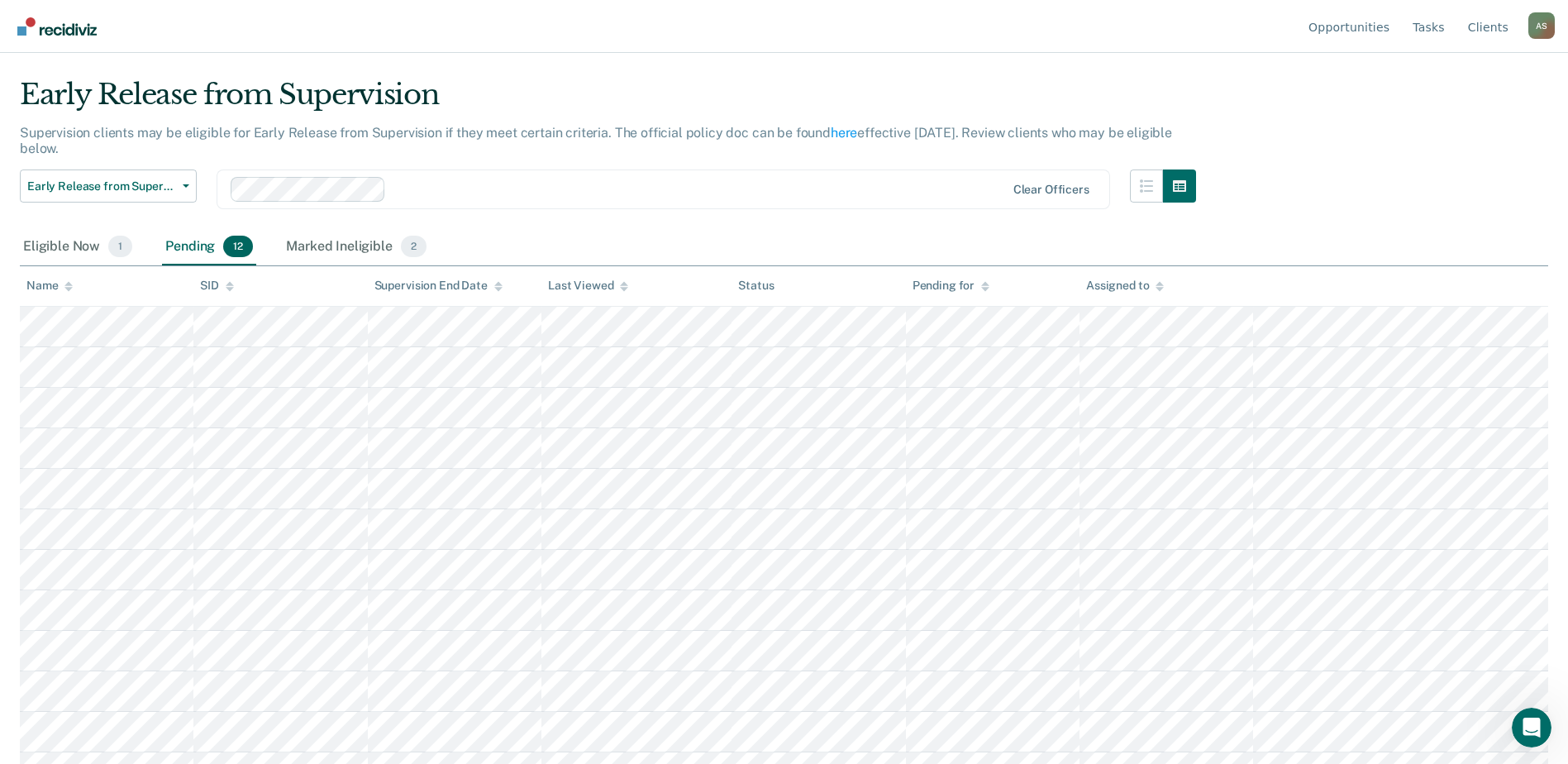
scroll to position [65, 0]
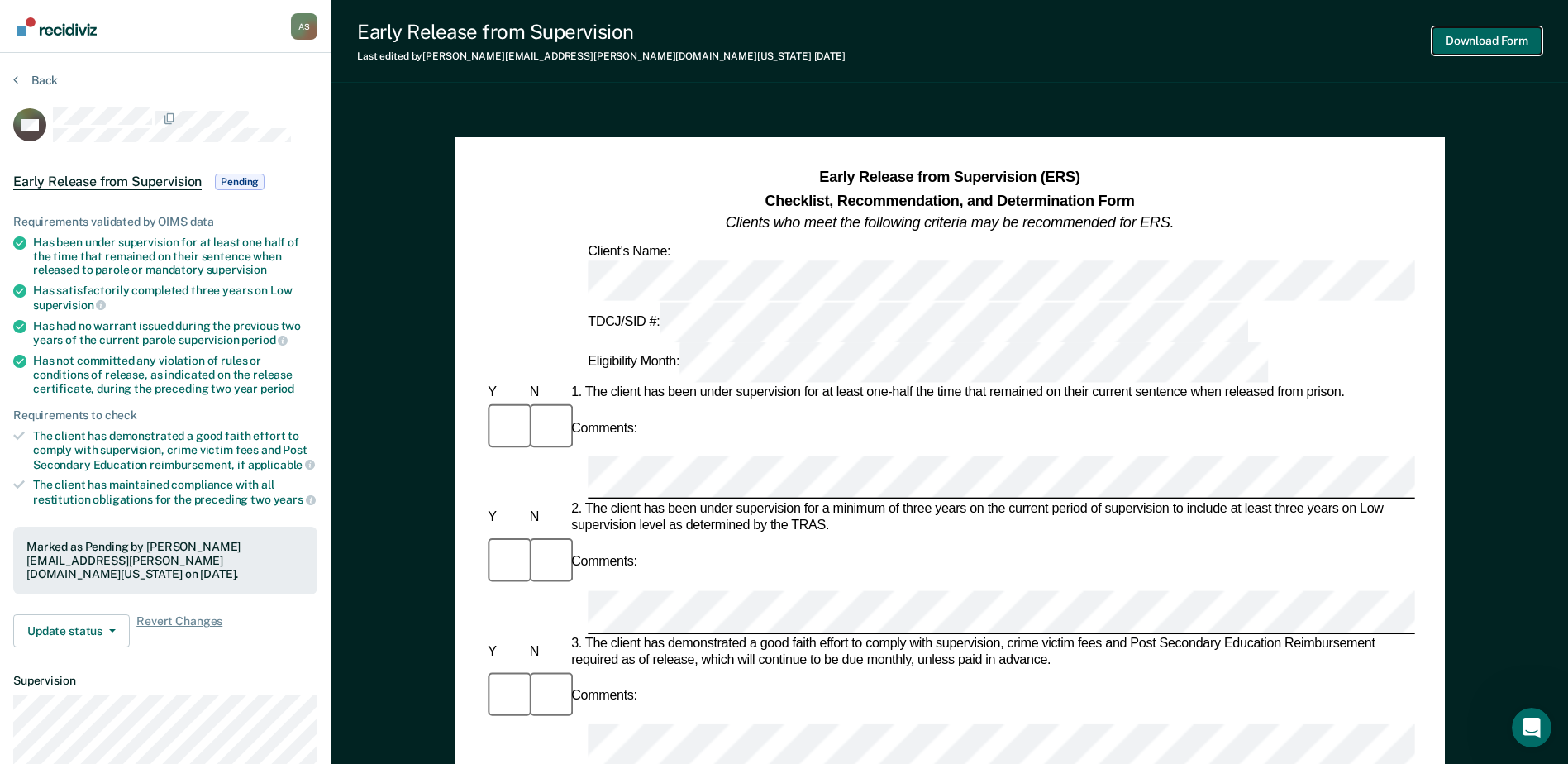
click at [1262, 35] on button "Download Form" at bounding box center [1486, 41] width 109 height 28
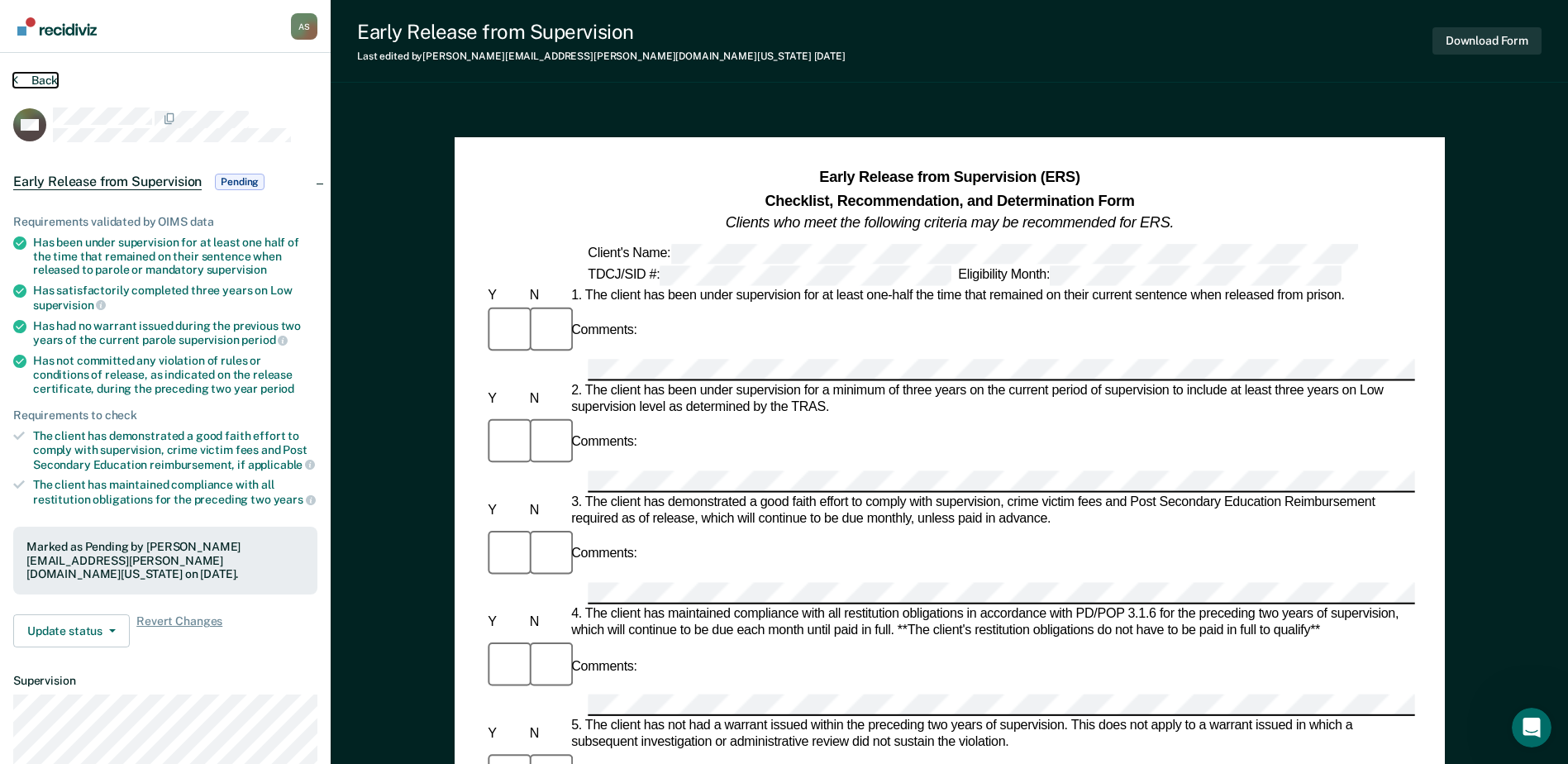
click at [44, 79] on button "Back" at bounding box center [35, 79] width 45 height 15
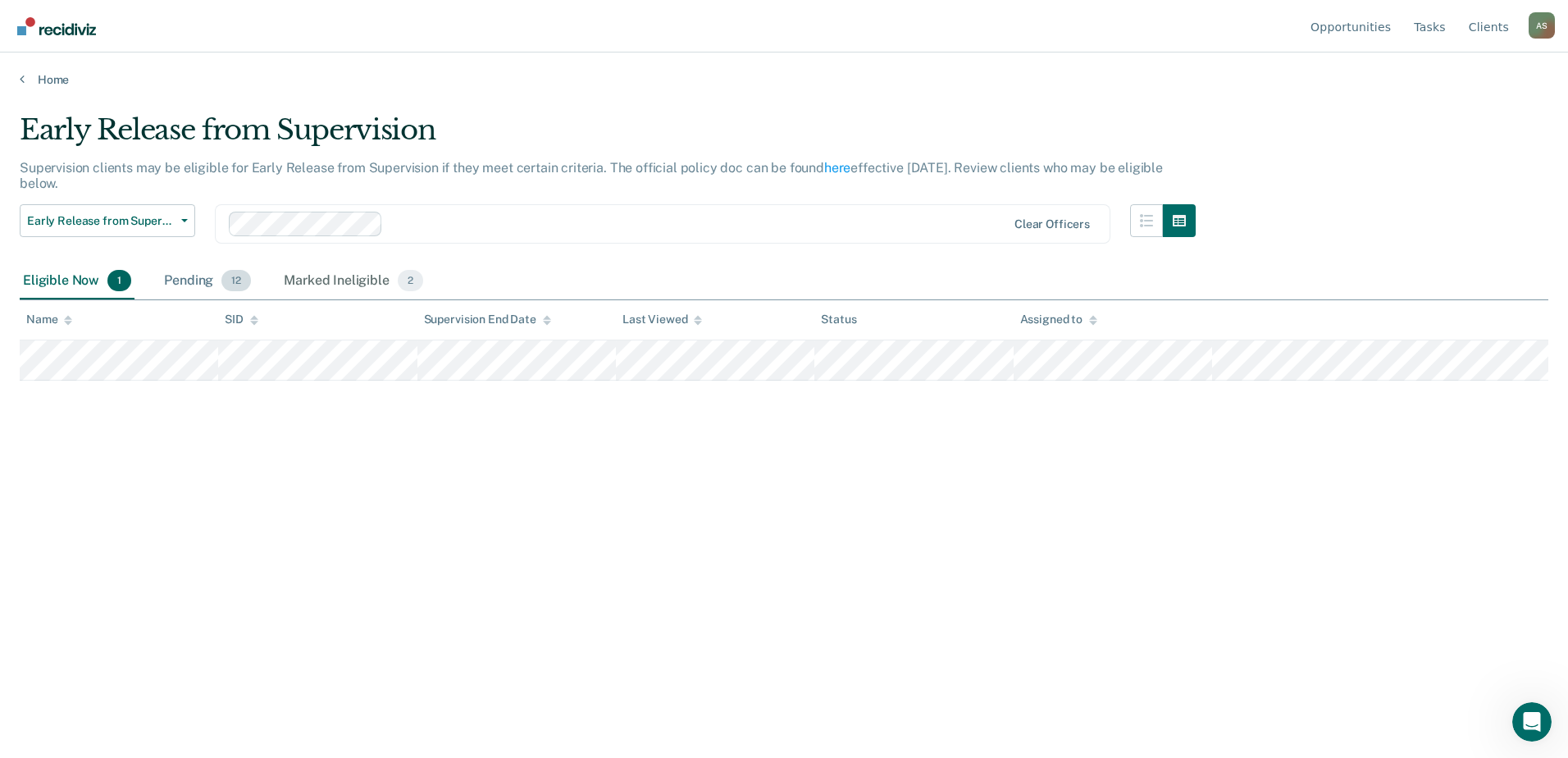
click at [205, 280] on div "Pending 12" at bounding box center [207, 281] width 93 height 36
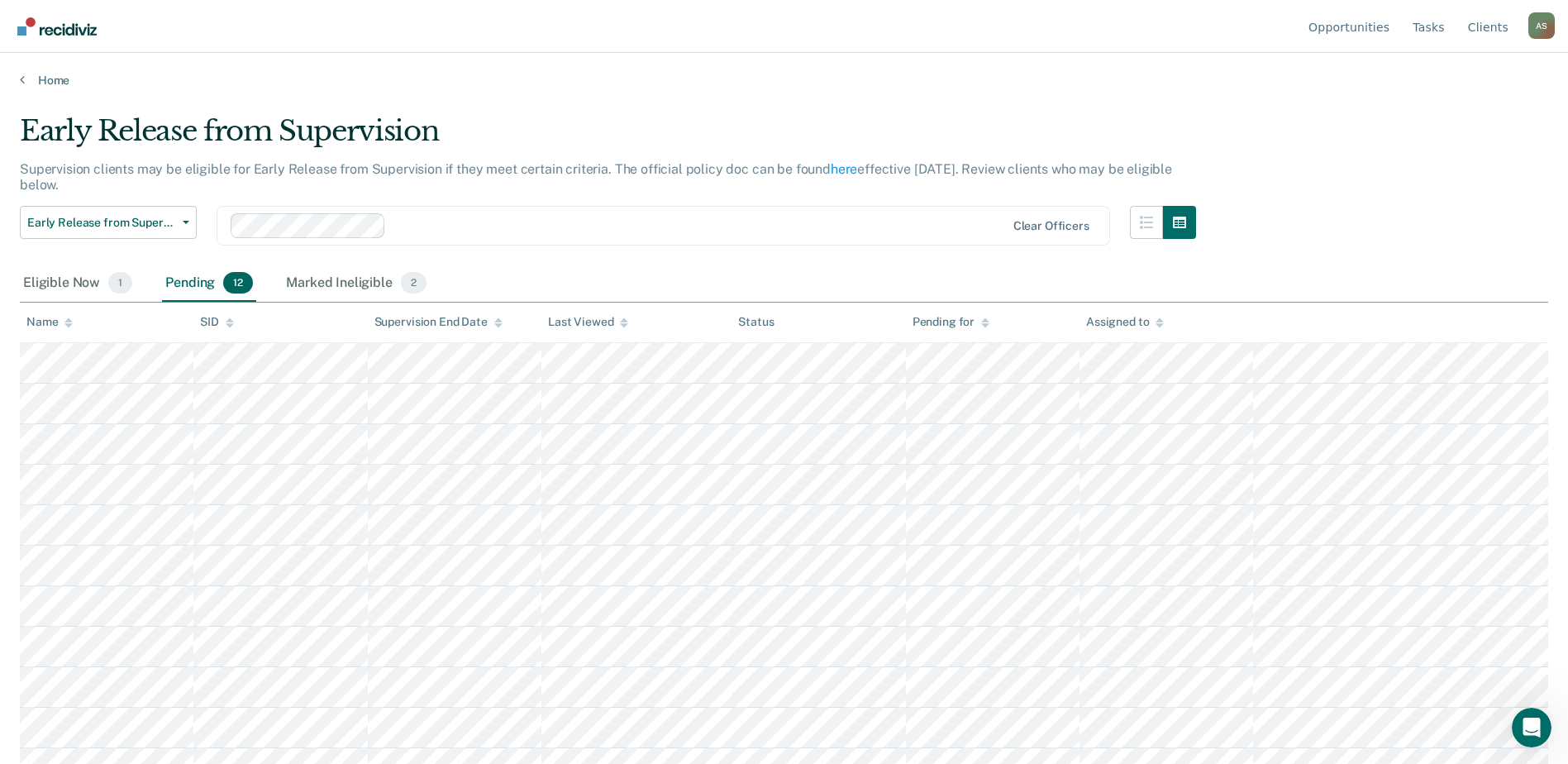
scroll to position [65, 0]
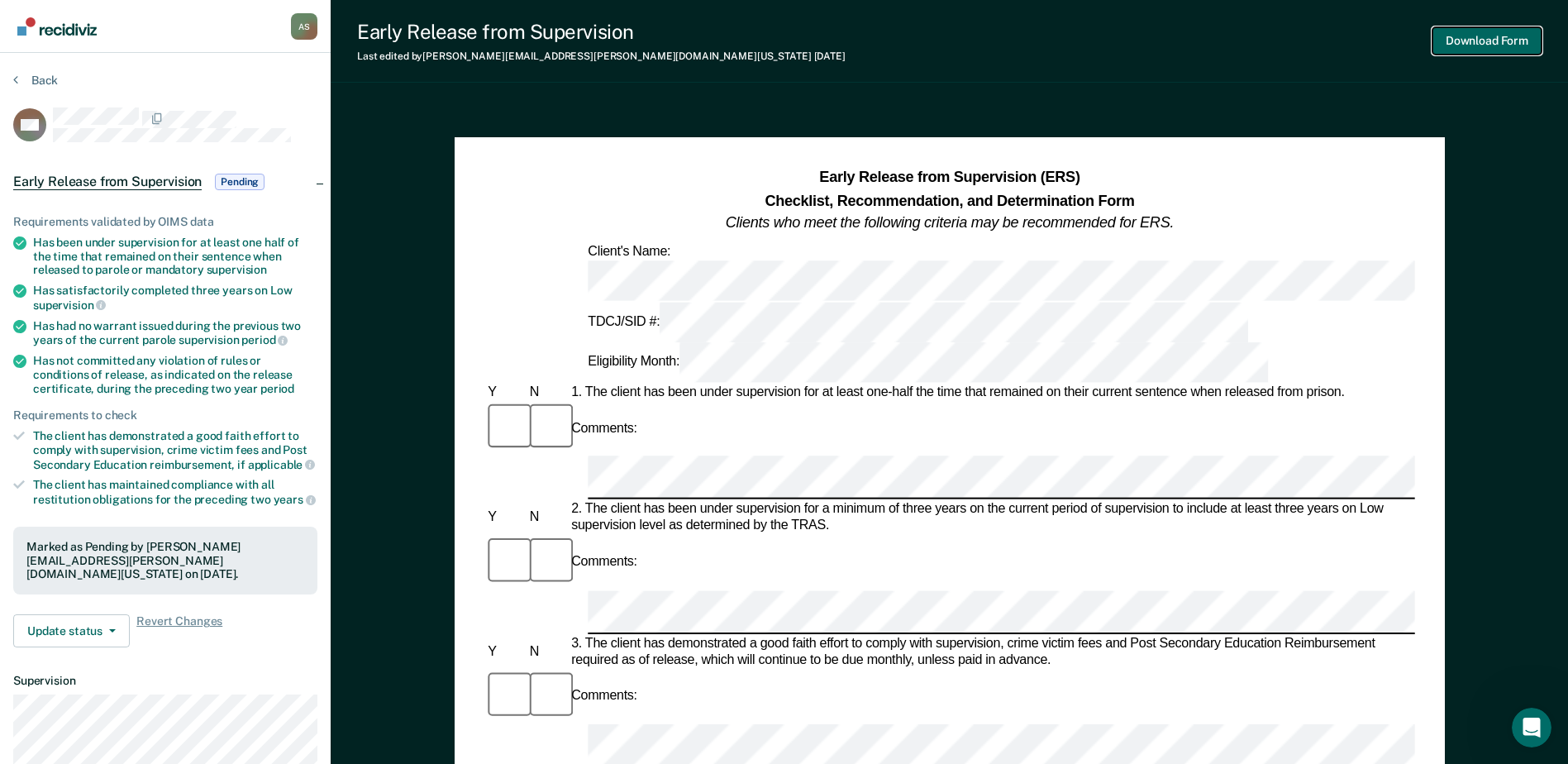
click at [1262, 47] on button "Download Form" at bounding box center [1486, 41] width 109 height 28
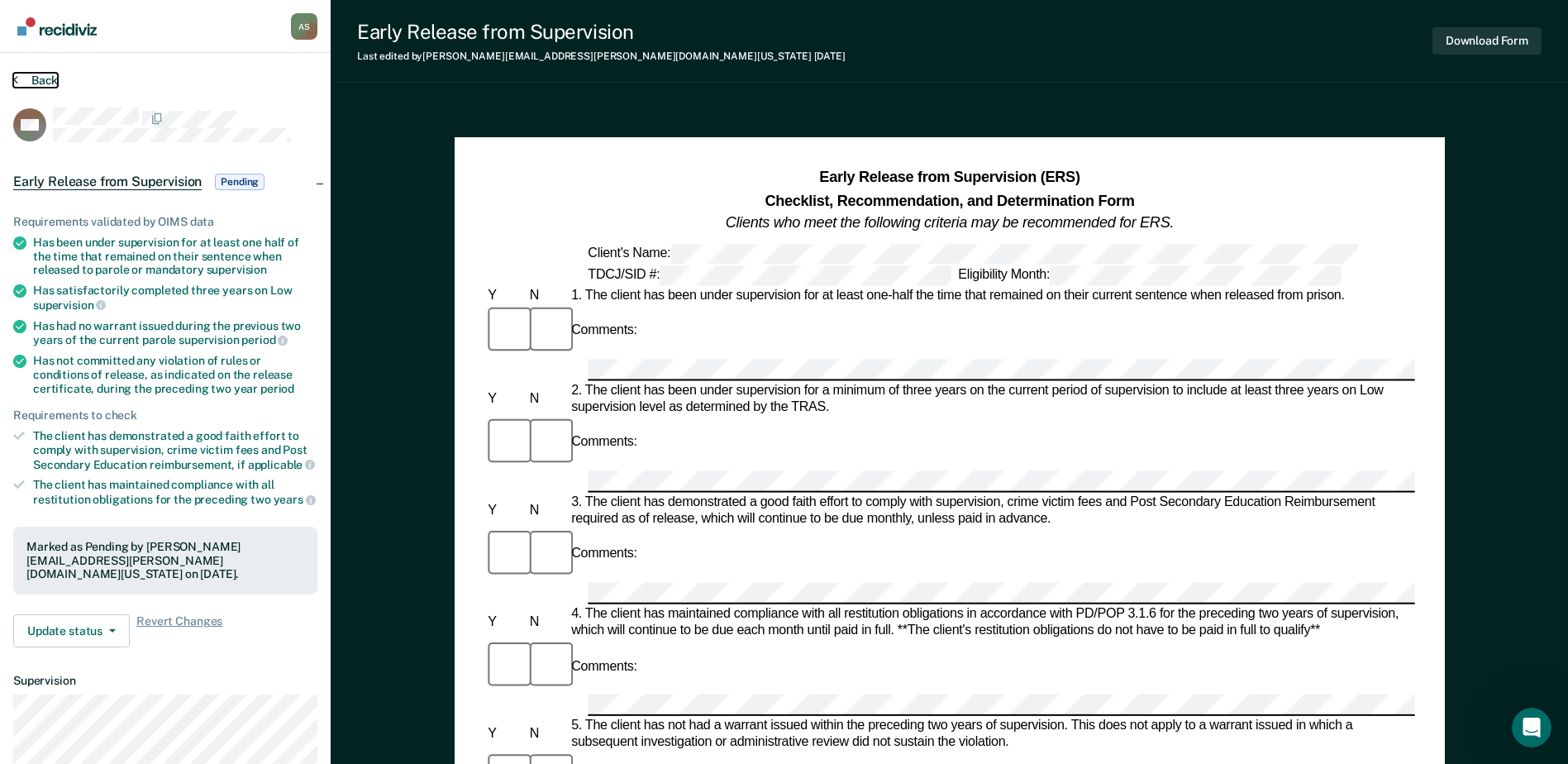
click at [42, 83] on button "Back" at bounding box center [35, 79] width 45 height 15
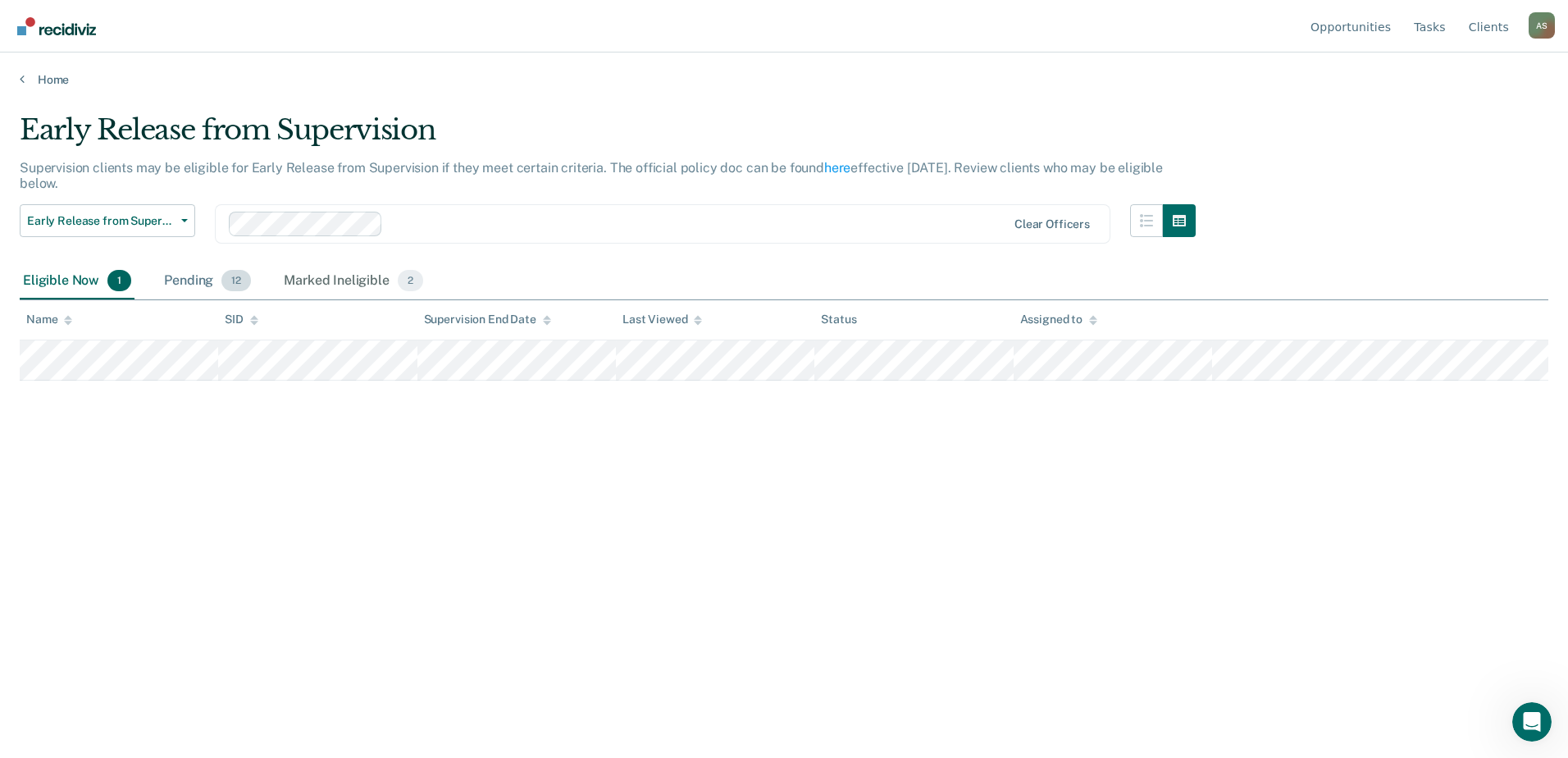
click at [194, 275] on div "Pending 12" at bounding box center [207, 281] width 93 height 36
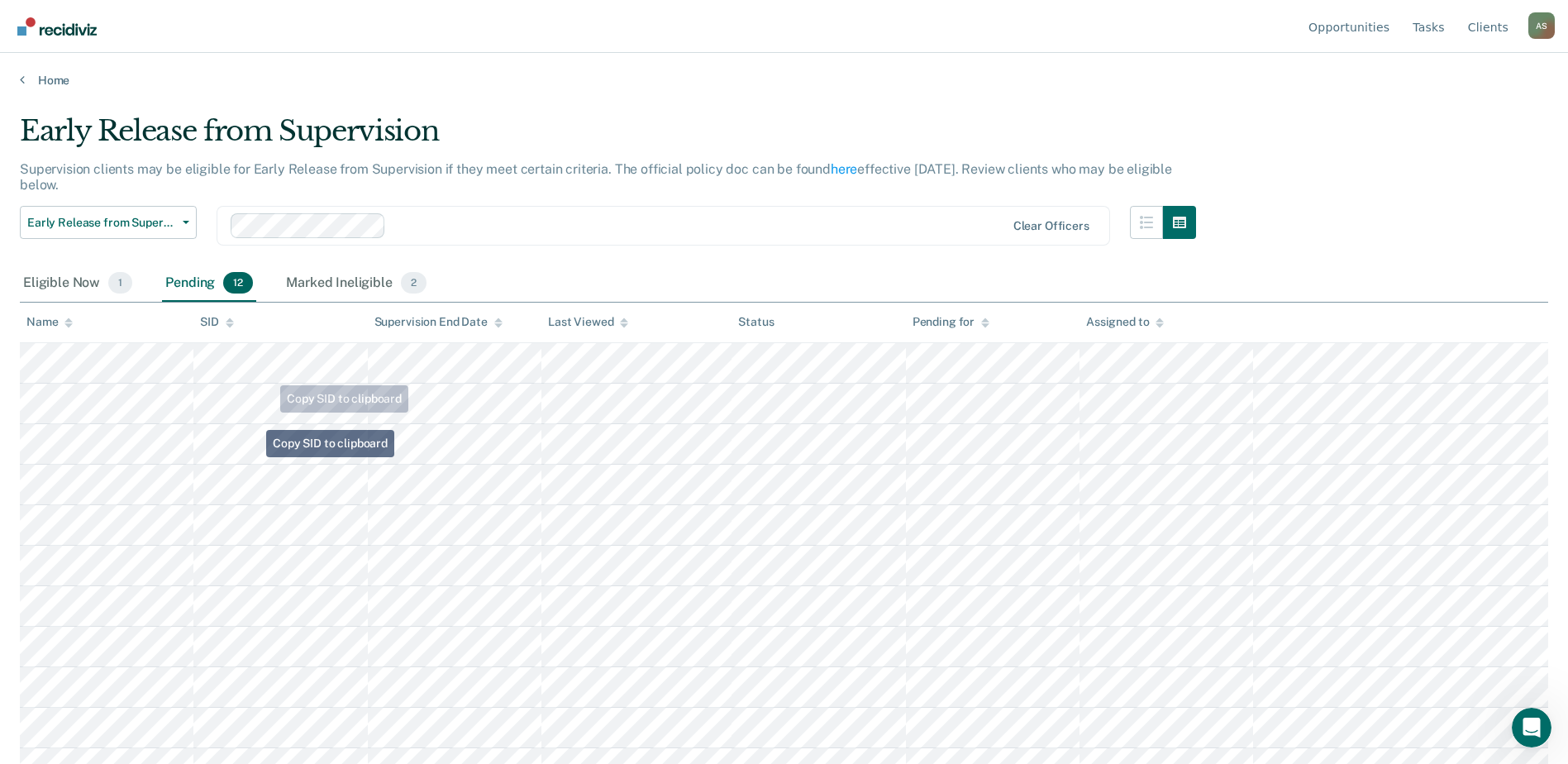
scroll to position [65, 0]
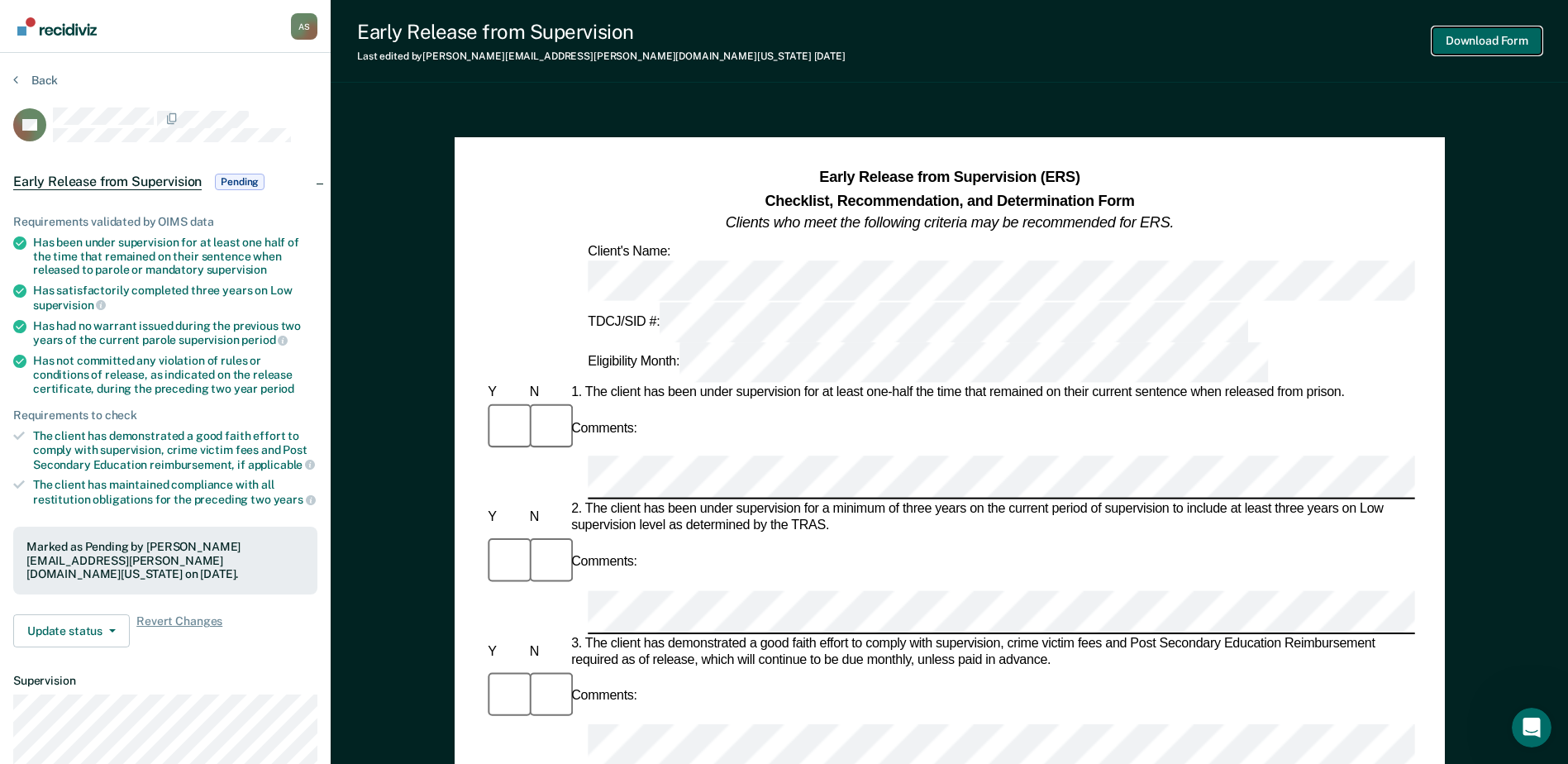
click at [1262, 45] on button "Download Form" at bounding box center [1486, 41] width 109 height 28
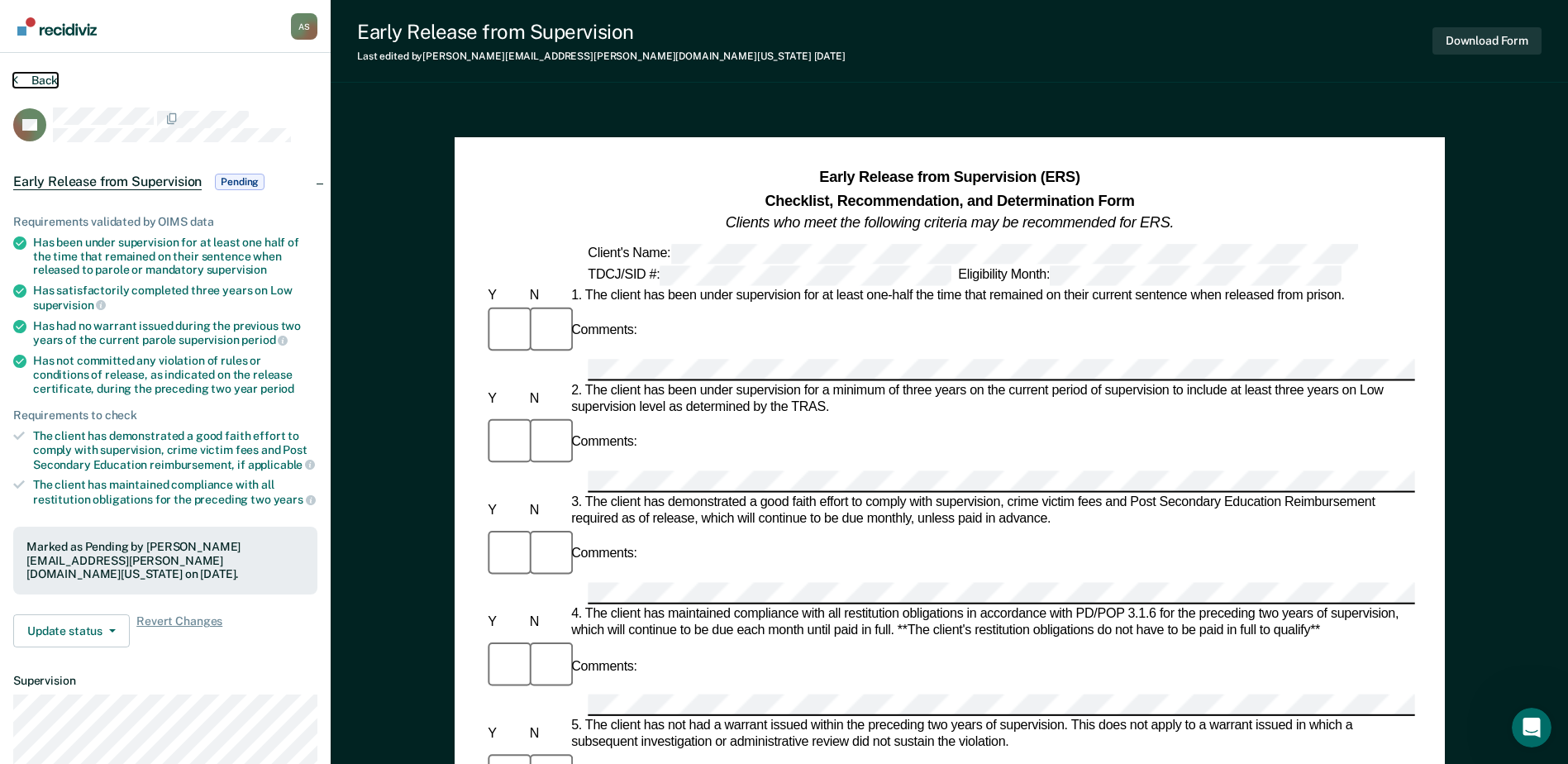
click at [40, 78] on button "Back" at bounding box center [35, 79] width 45 height 15
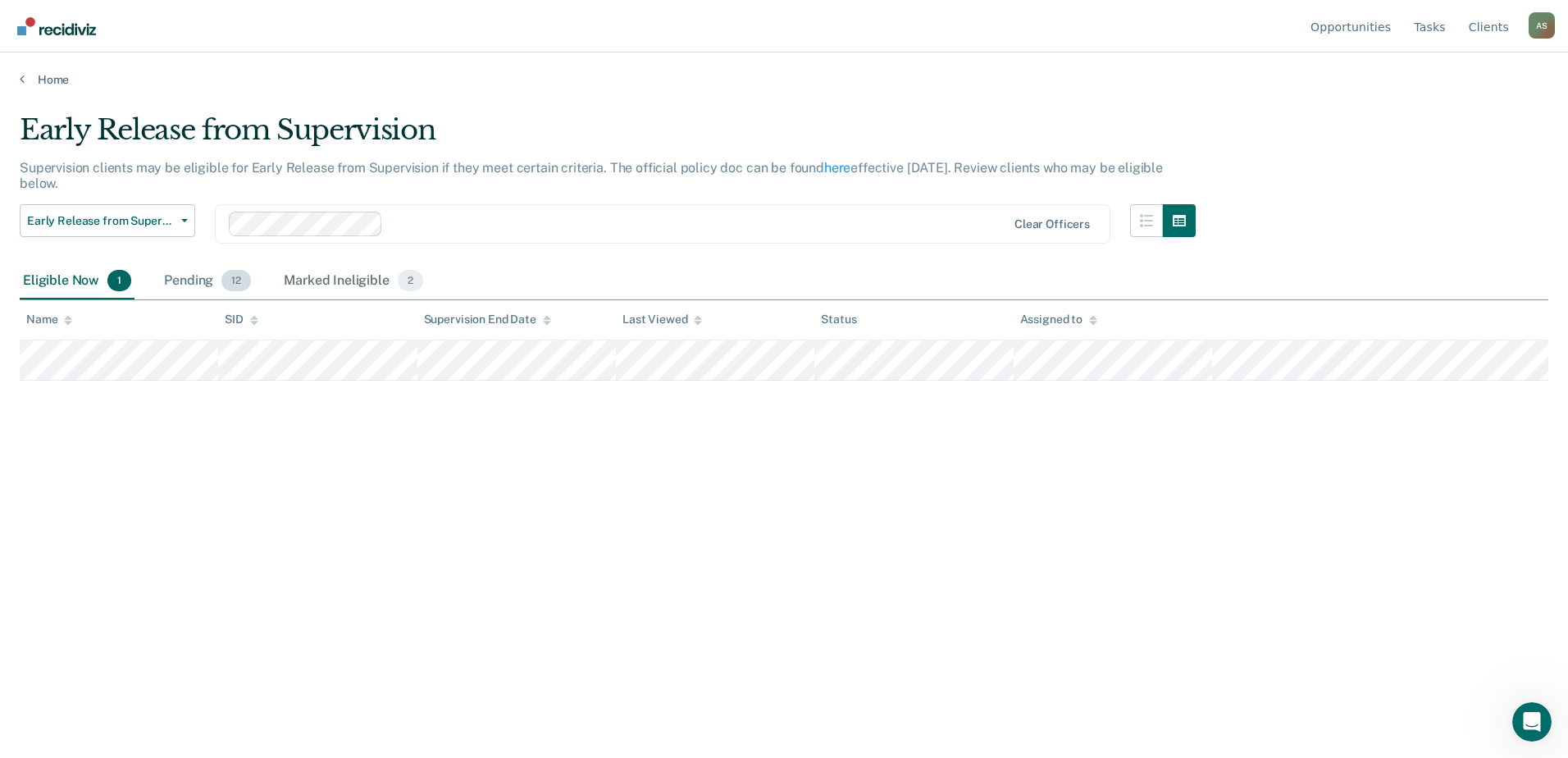
click at [187, 279] on div "Pending 12" at bounding box center [207, 281] width 93 height 36
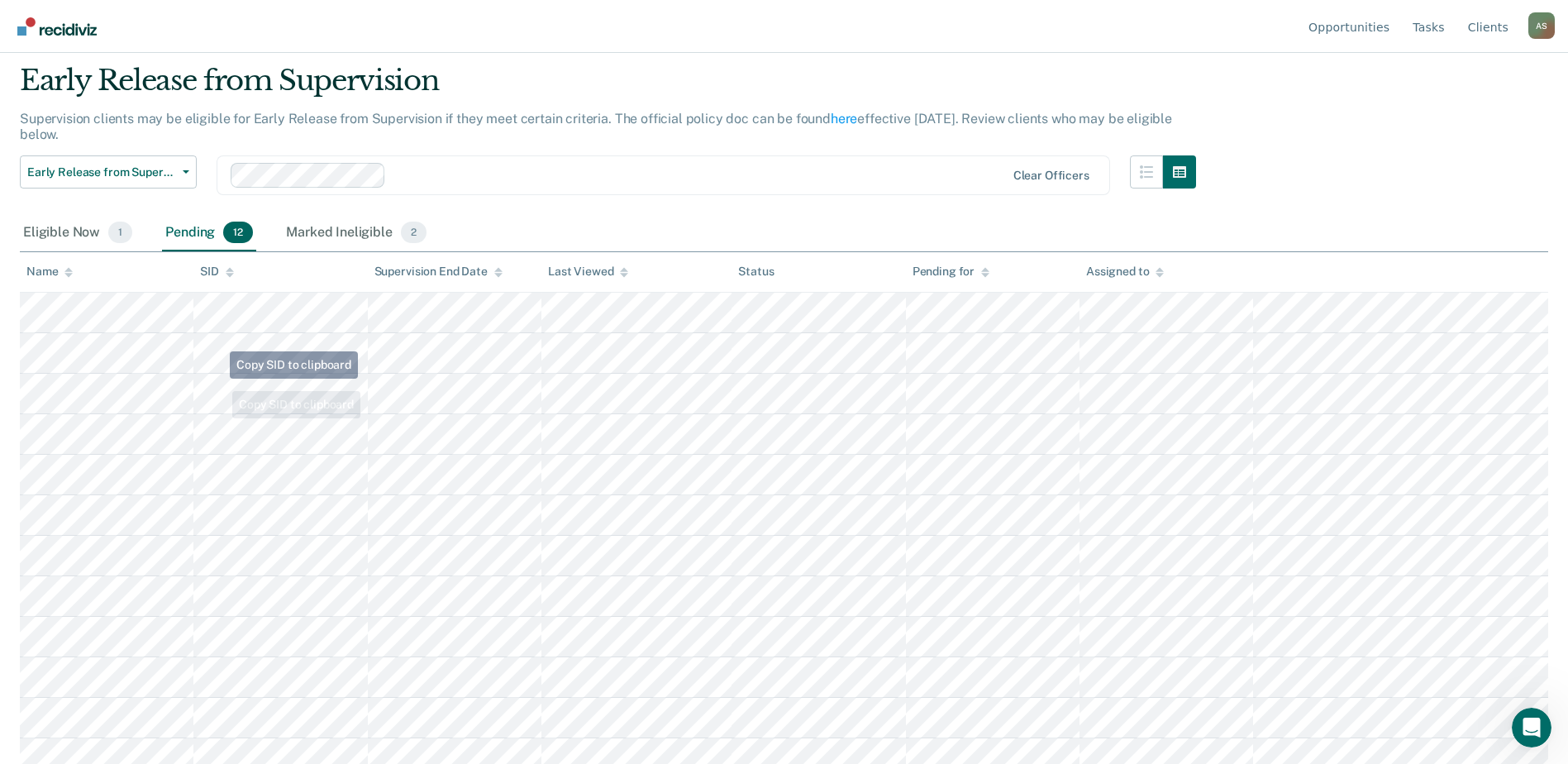
scroll to position [65, 0]
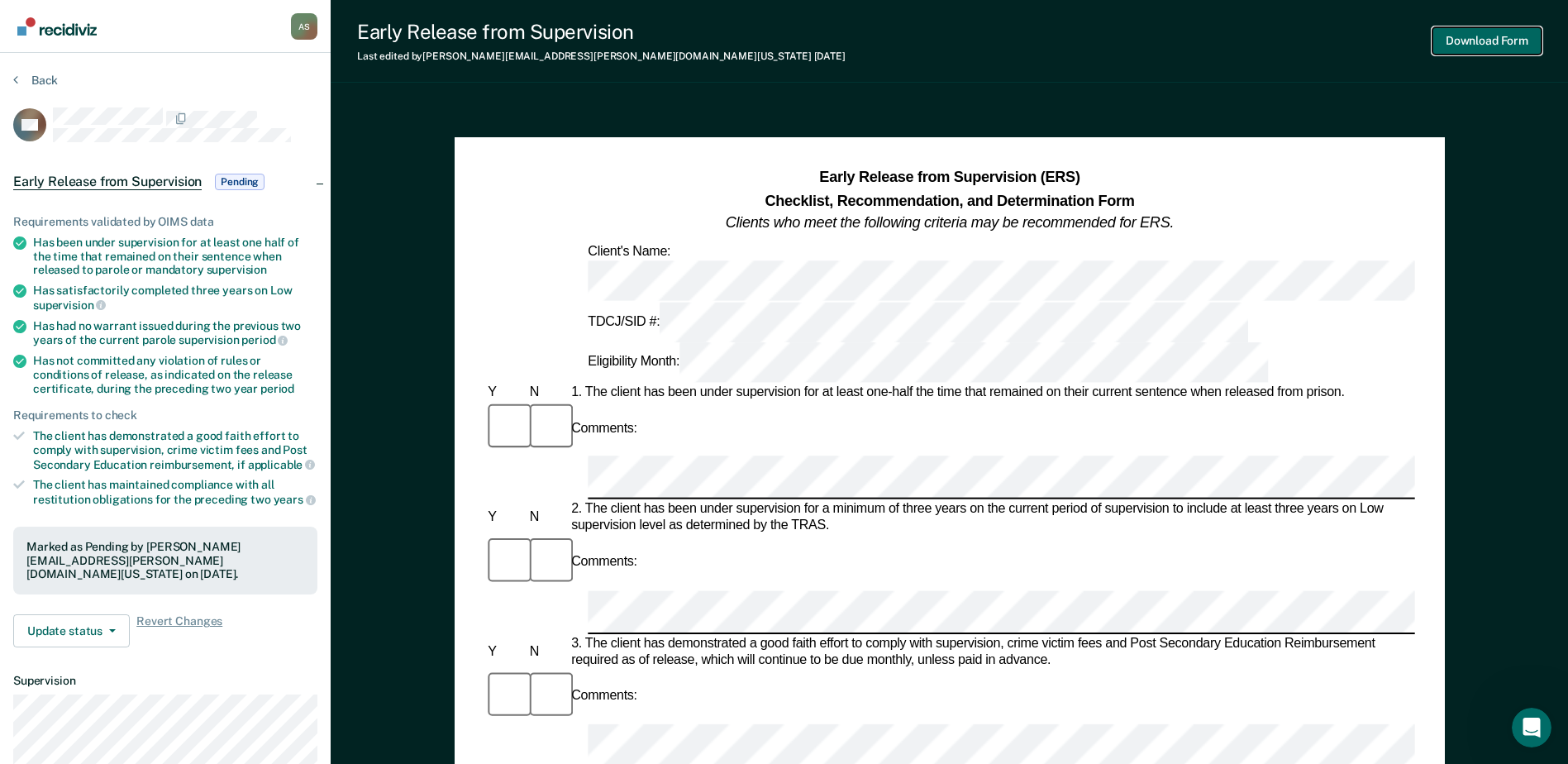
click at [1262, 48] on button "Download Form" at bounding box center [1486, 41] width 109 height 28
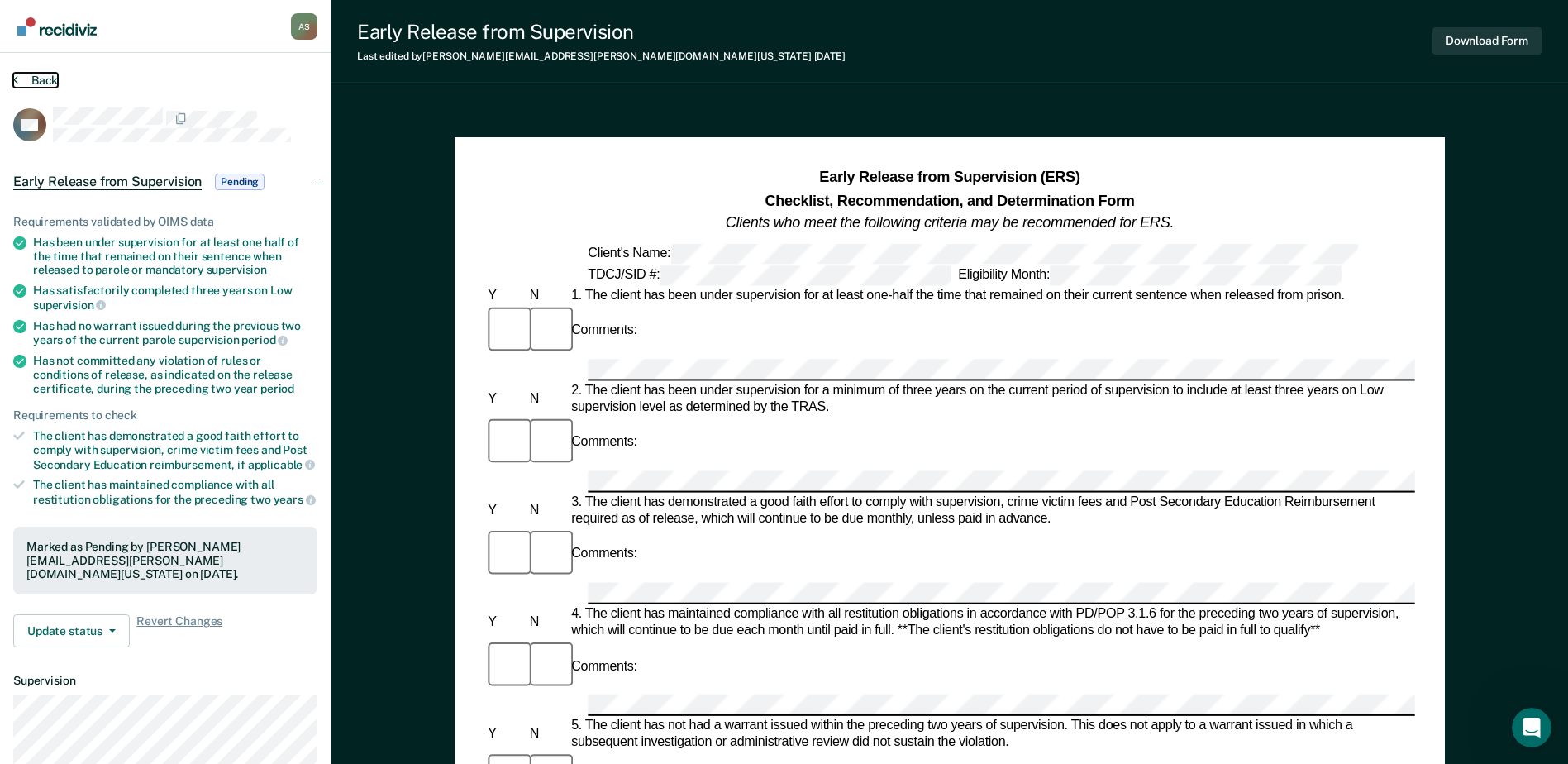
click at [52, 78] on button "Back" at bounding box center [35, 79] width 45 height 15
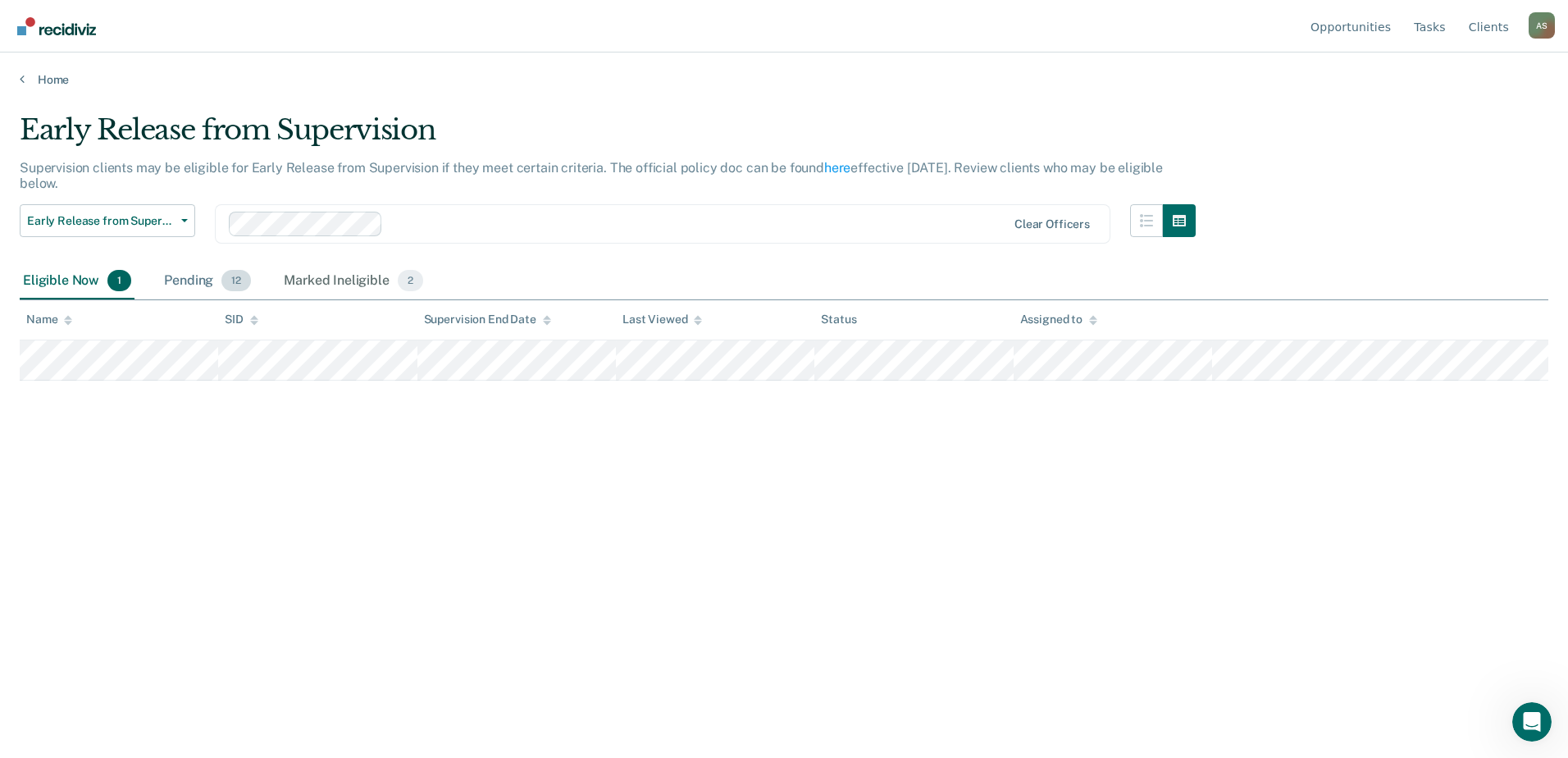
click at [180, 275] on div "Pending 12" at bounding box center [207, 281] width 93 height 36
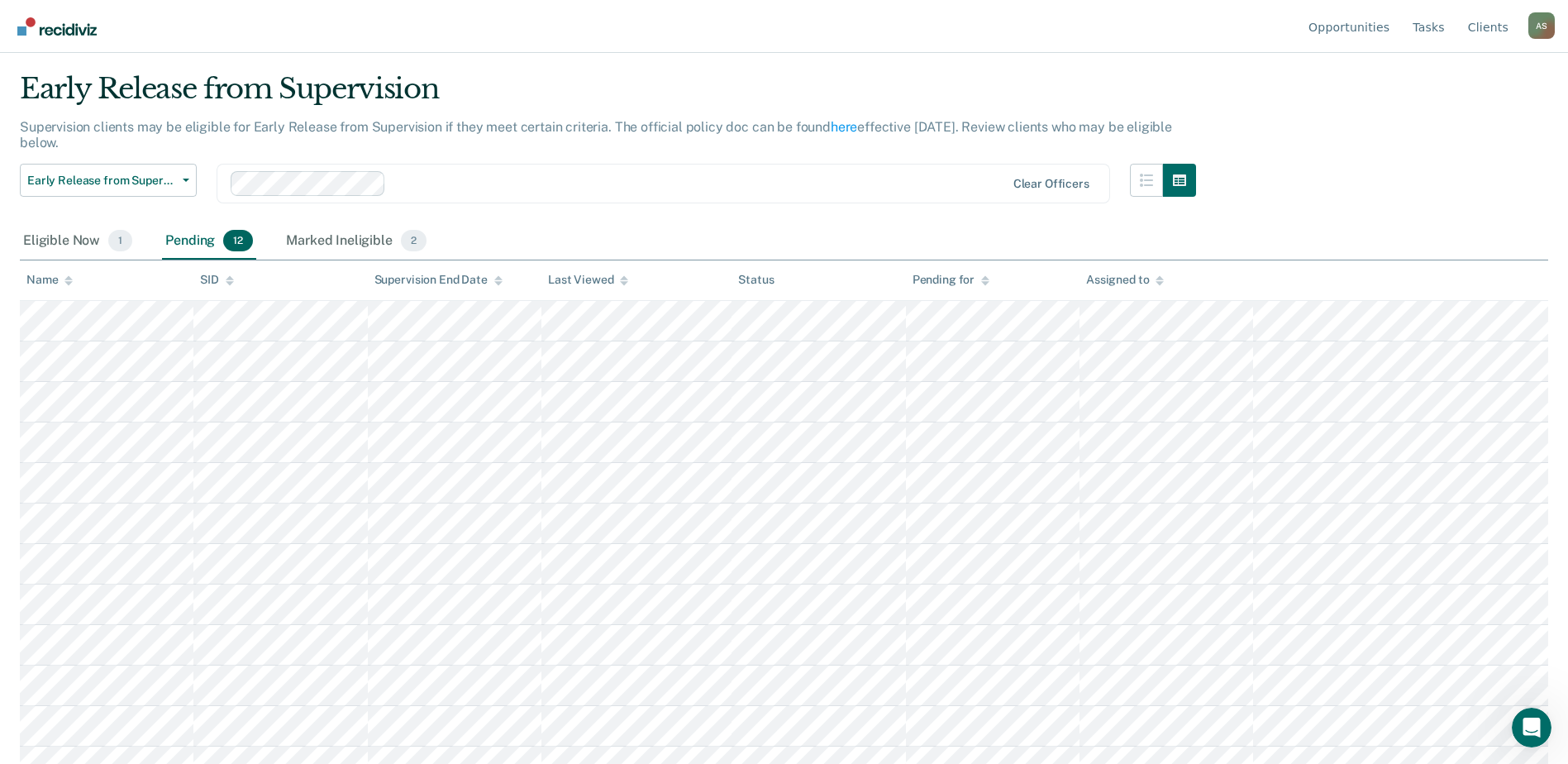
scroll to position [65, 0]
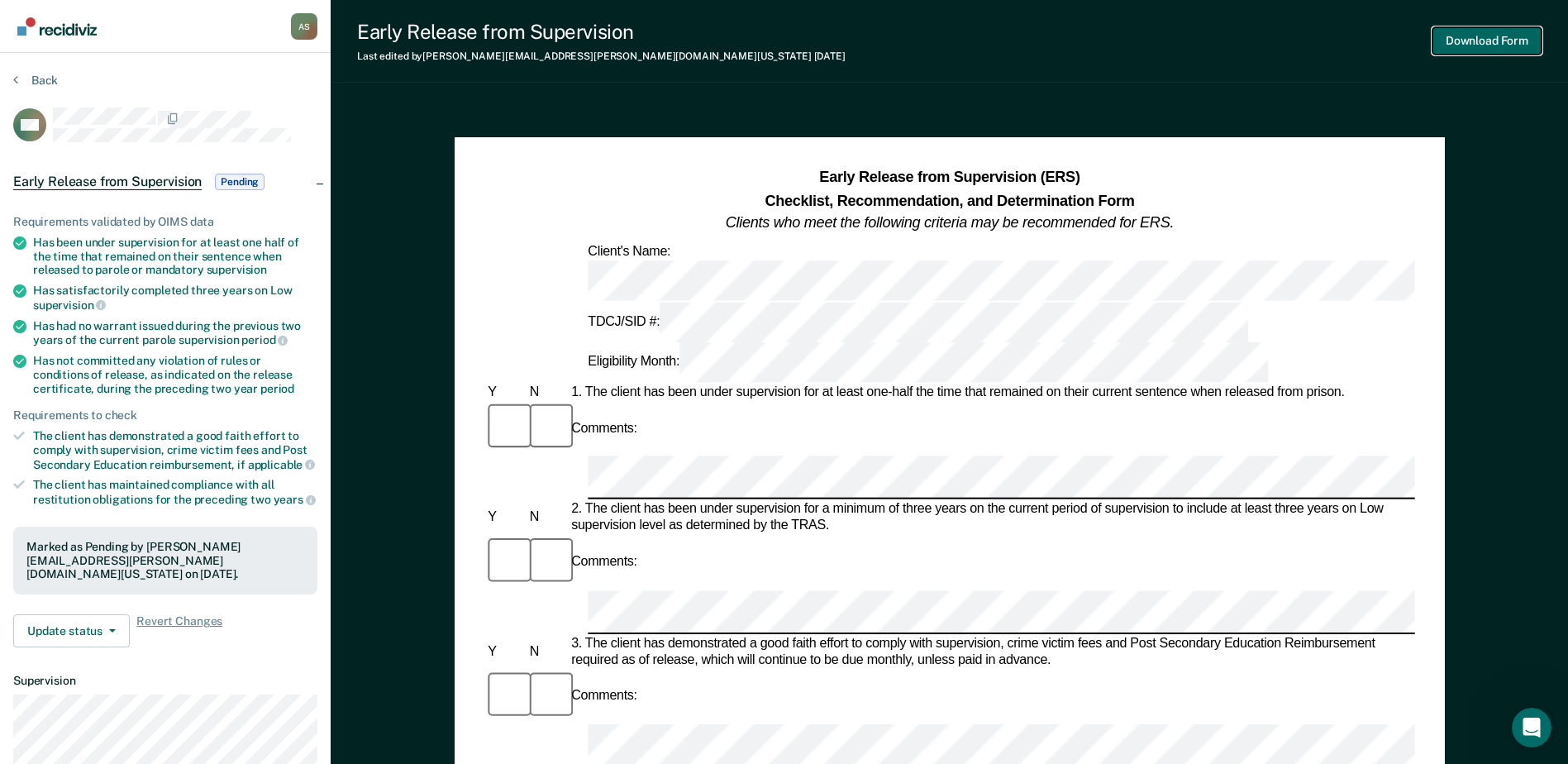
click at [1262, 40] on button "Download Form" at bounding box center [1486, 41] width 109 height 28
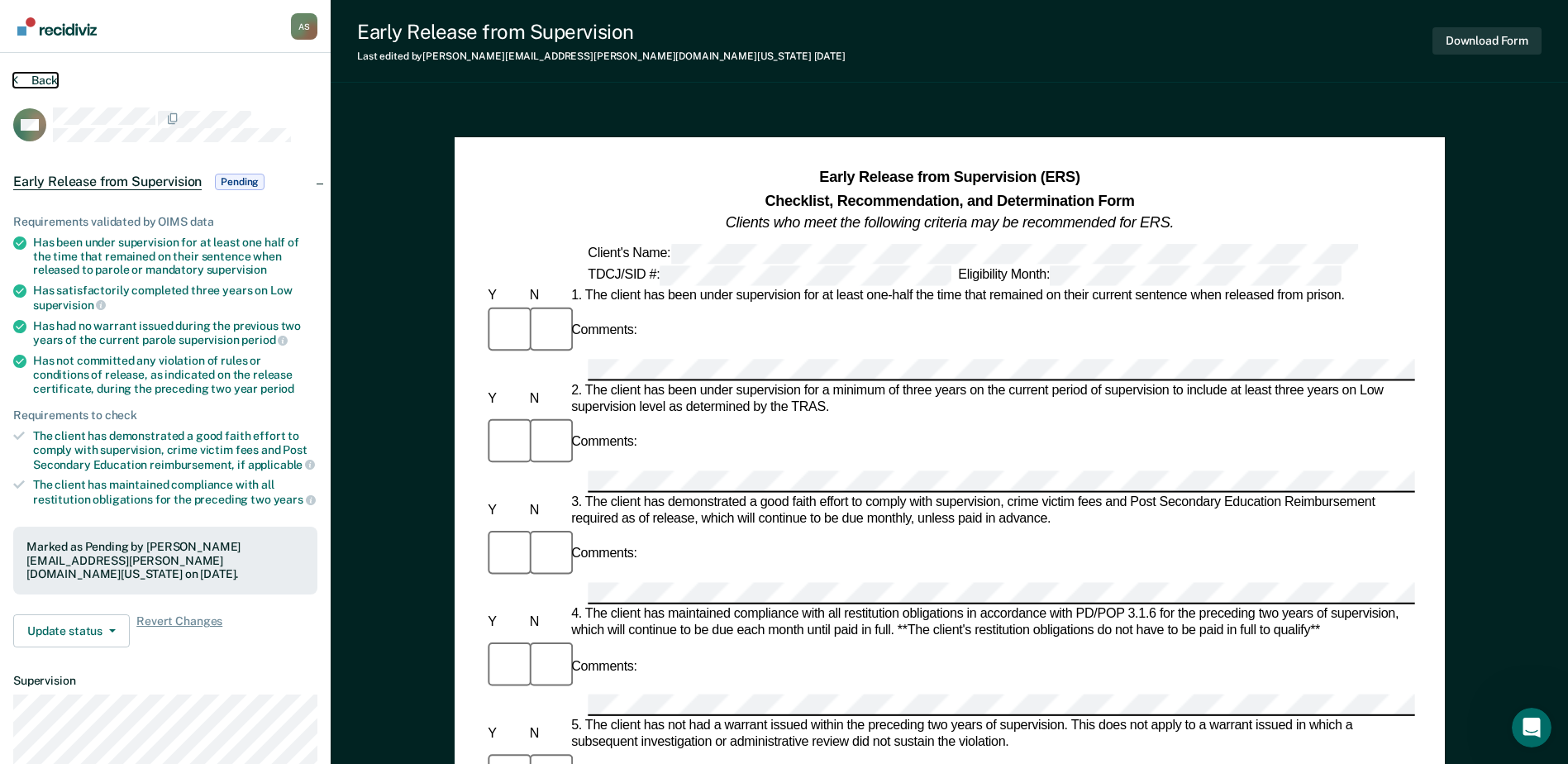
click at [36, 80] on button "Back" at bounding box center [35, 79] width 45 height 15
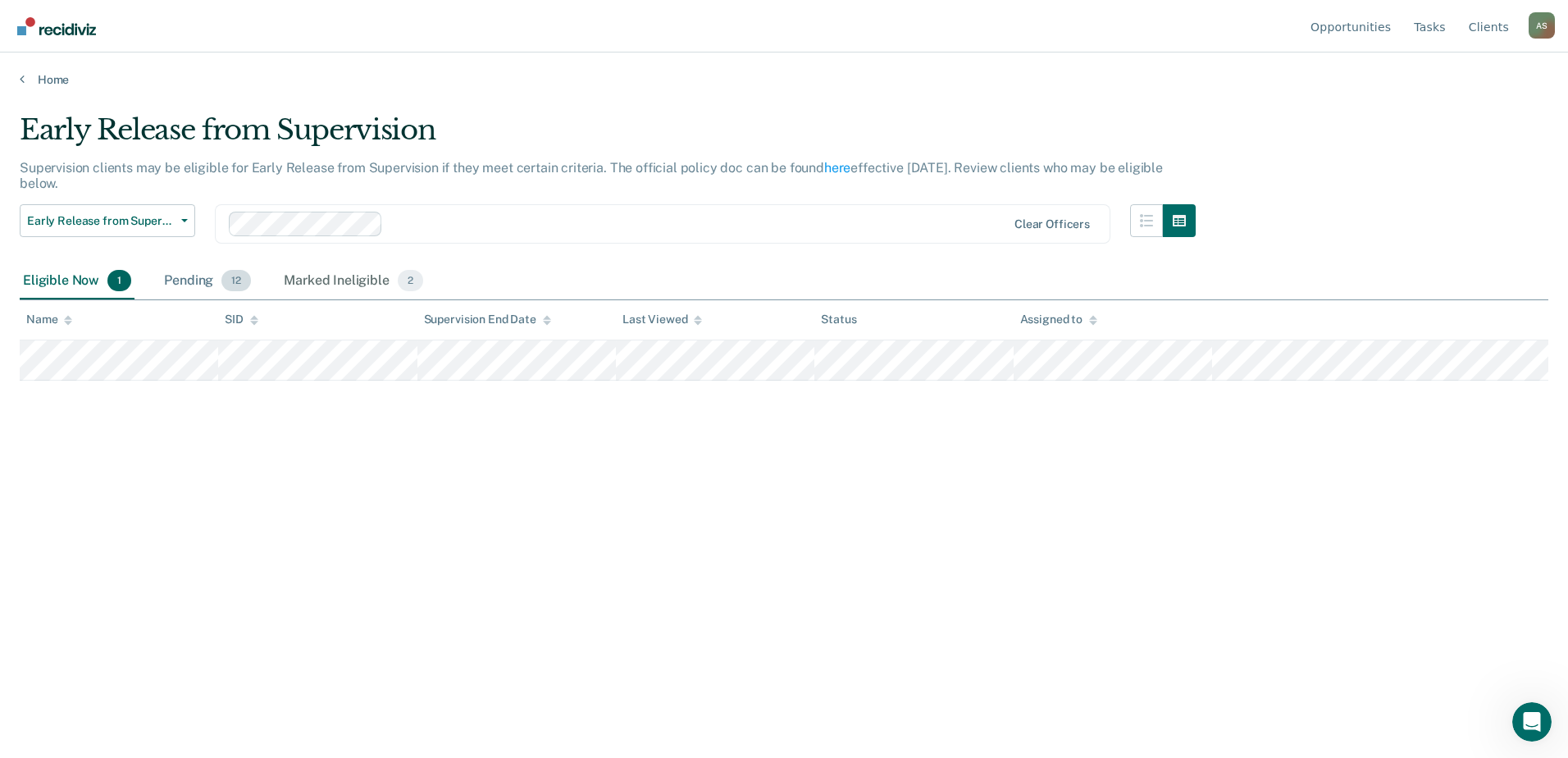
click at [210, 281] on div "Pending 12" at bounding box center [207, 281] width 93 height 36
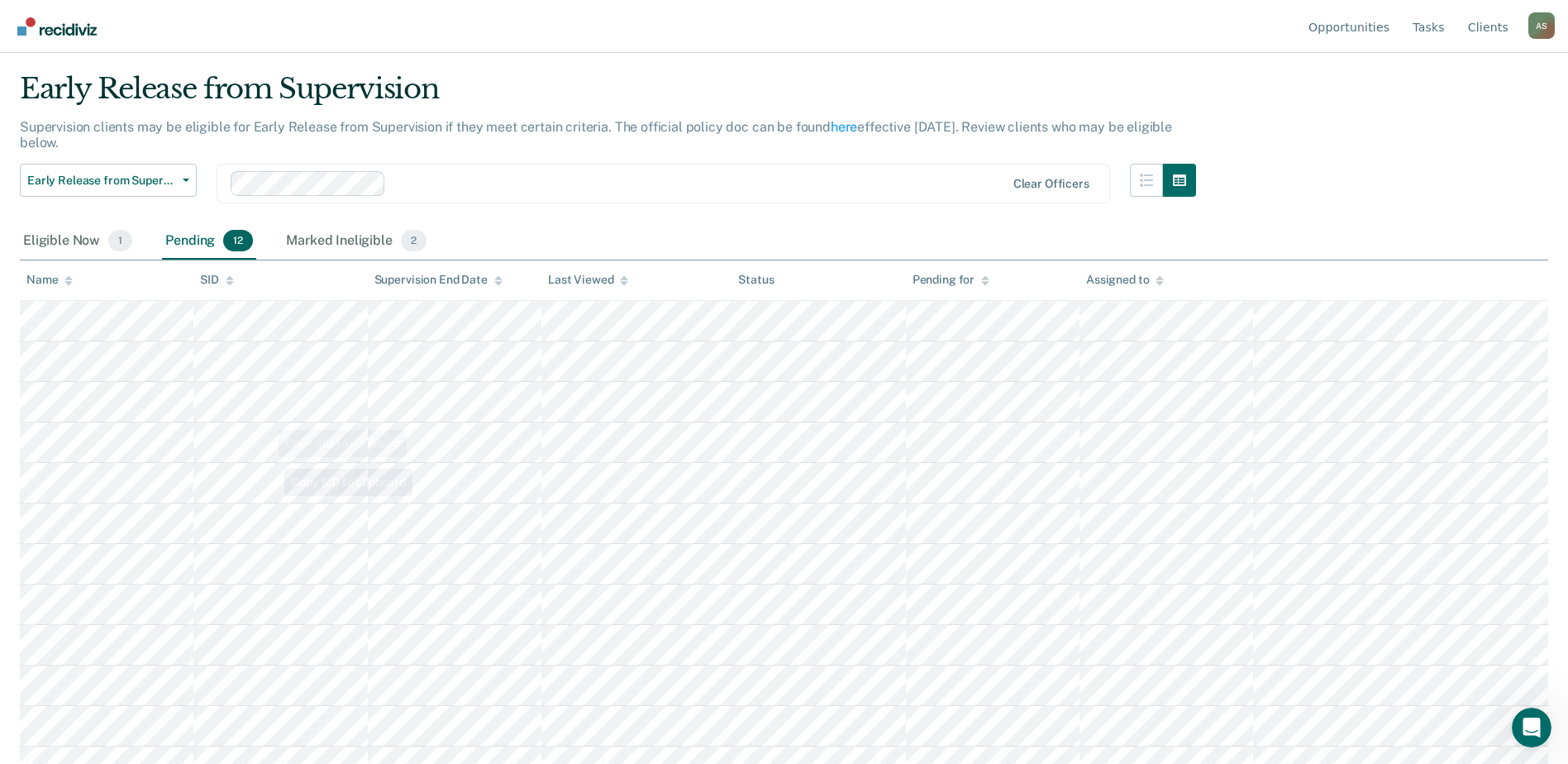
scroll to position [65, 0]
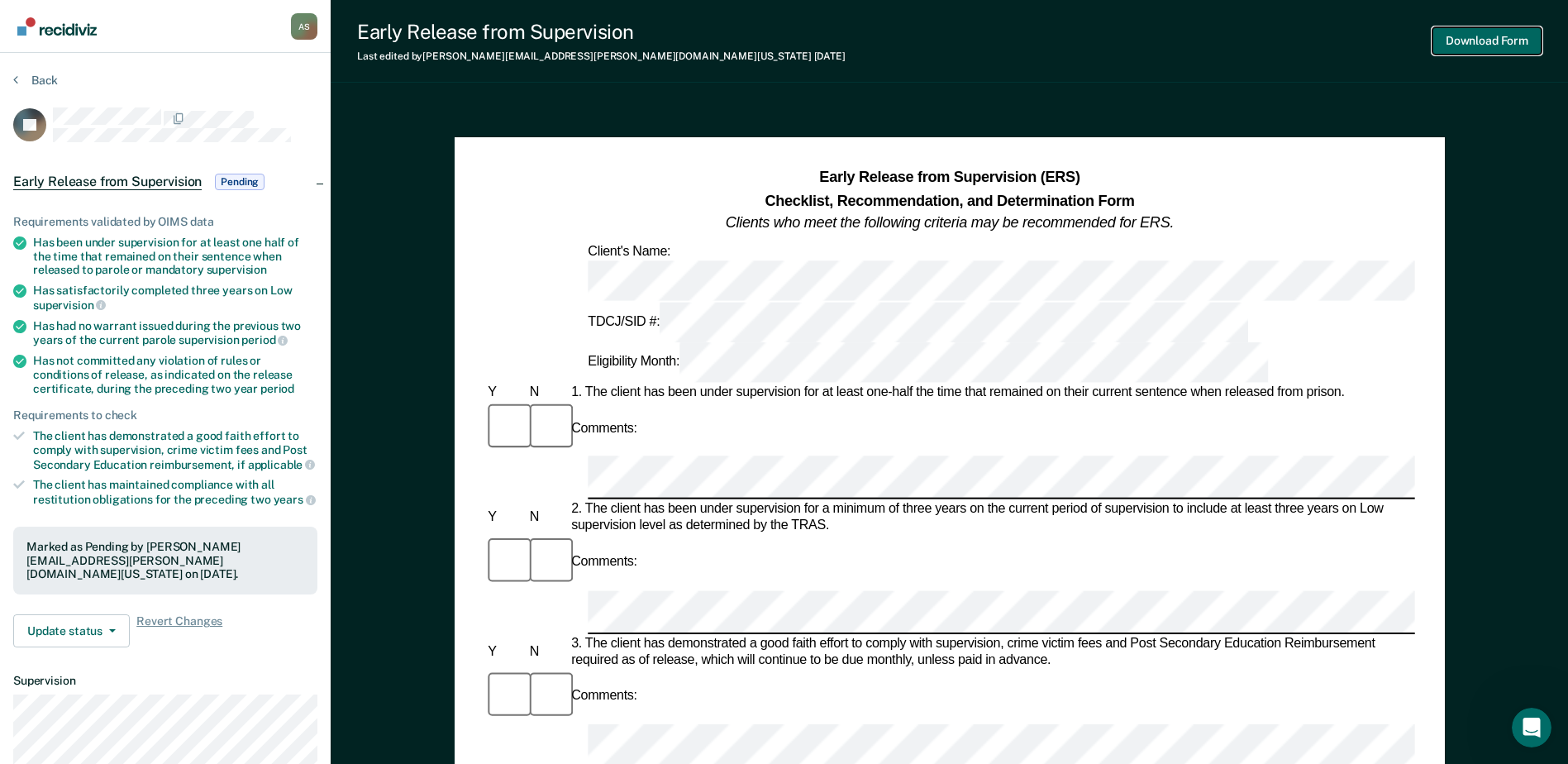
click at [1262, 39] on button "Download Form" at bounding box center [1486, 41] width 109 height 28
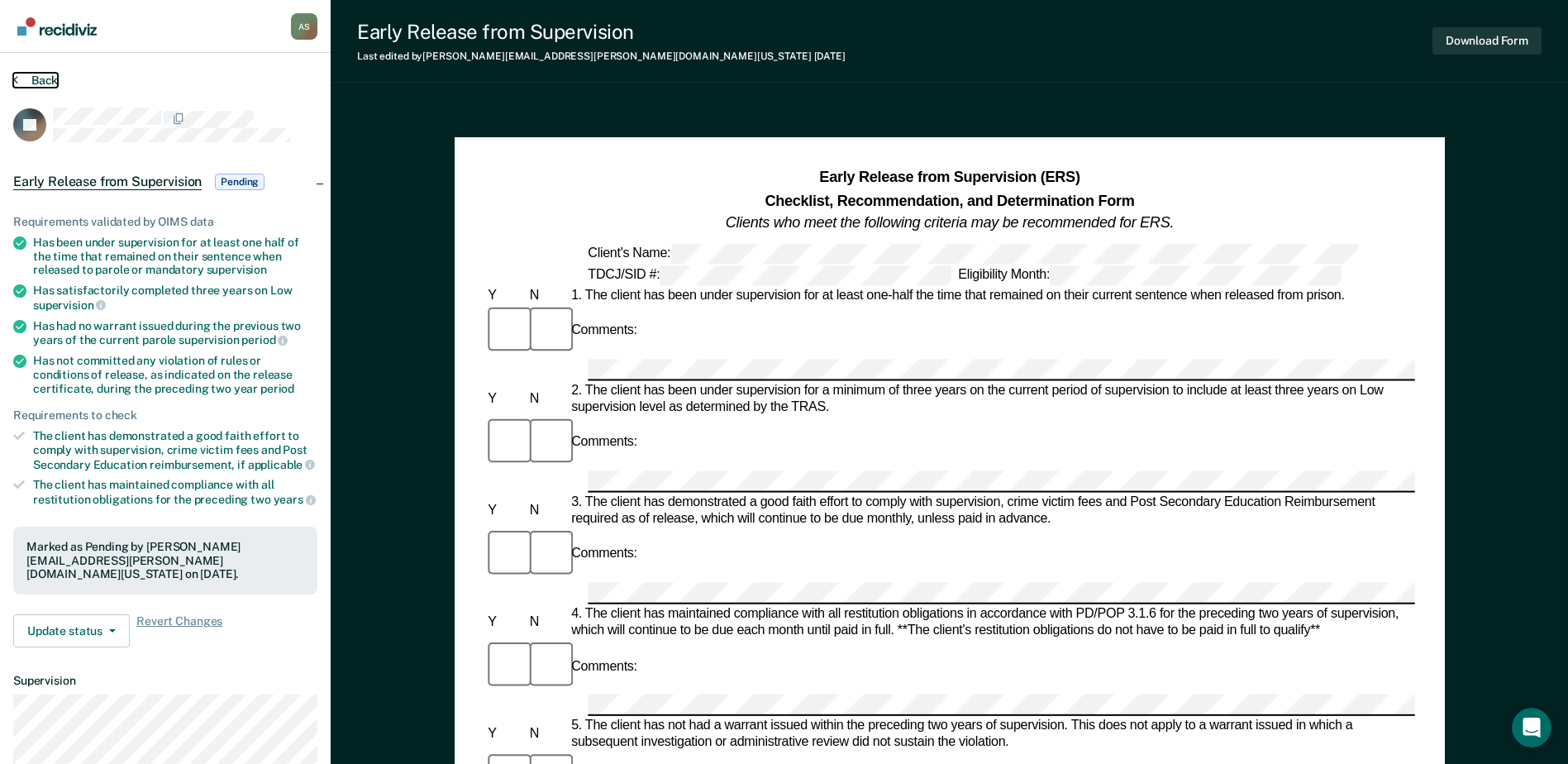
click at [47, 75] on button "Back" at bounding box center [35, 79] width 45 height 15
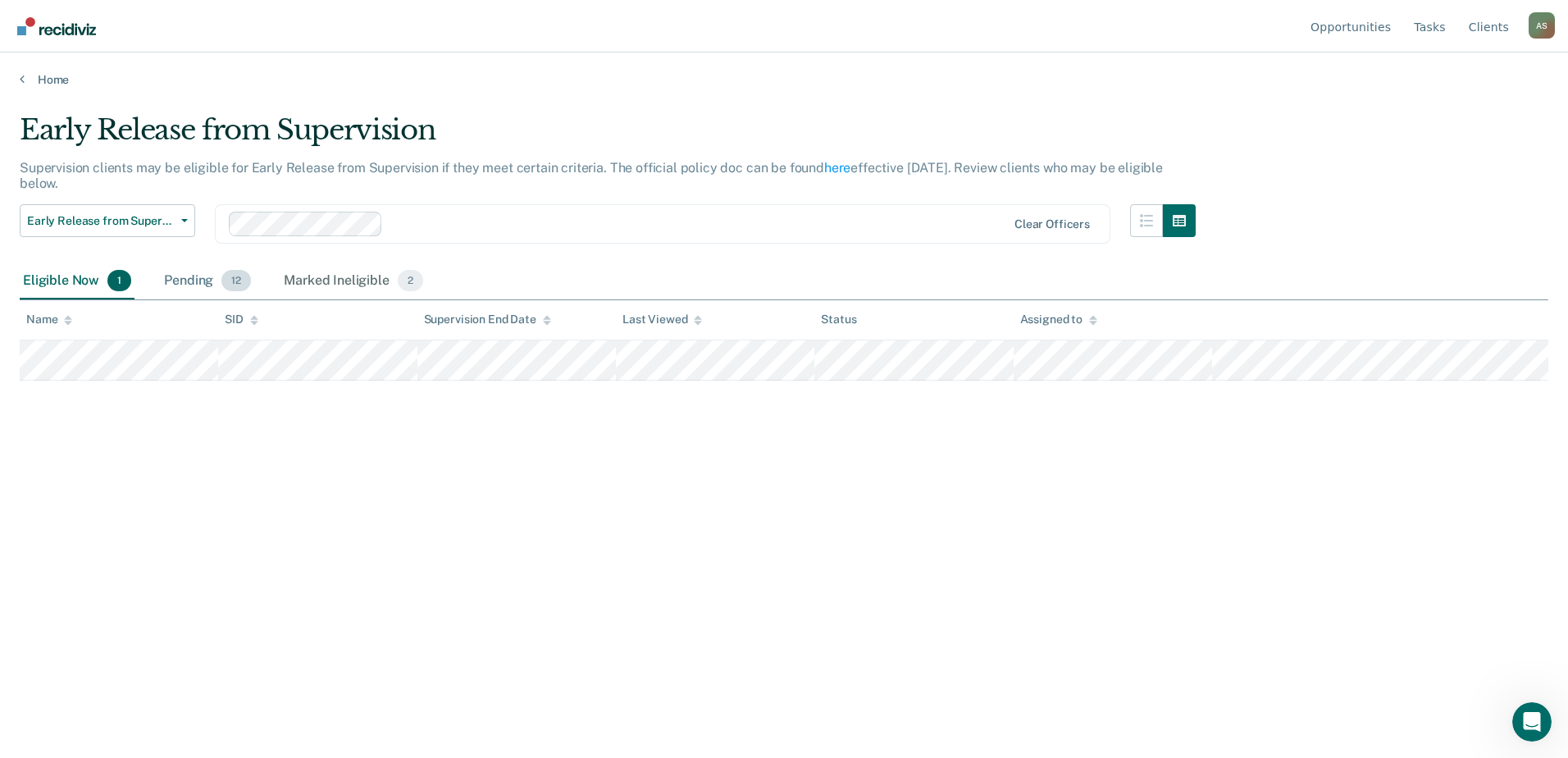
click at [210, 281] on div "Pending 12" at bounding box center [207, 281] width 93 height 36
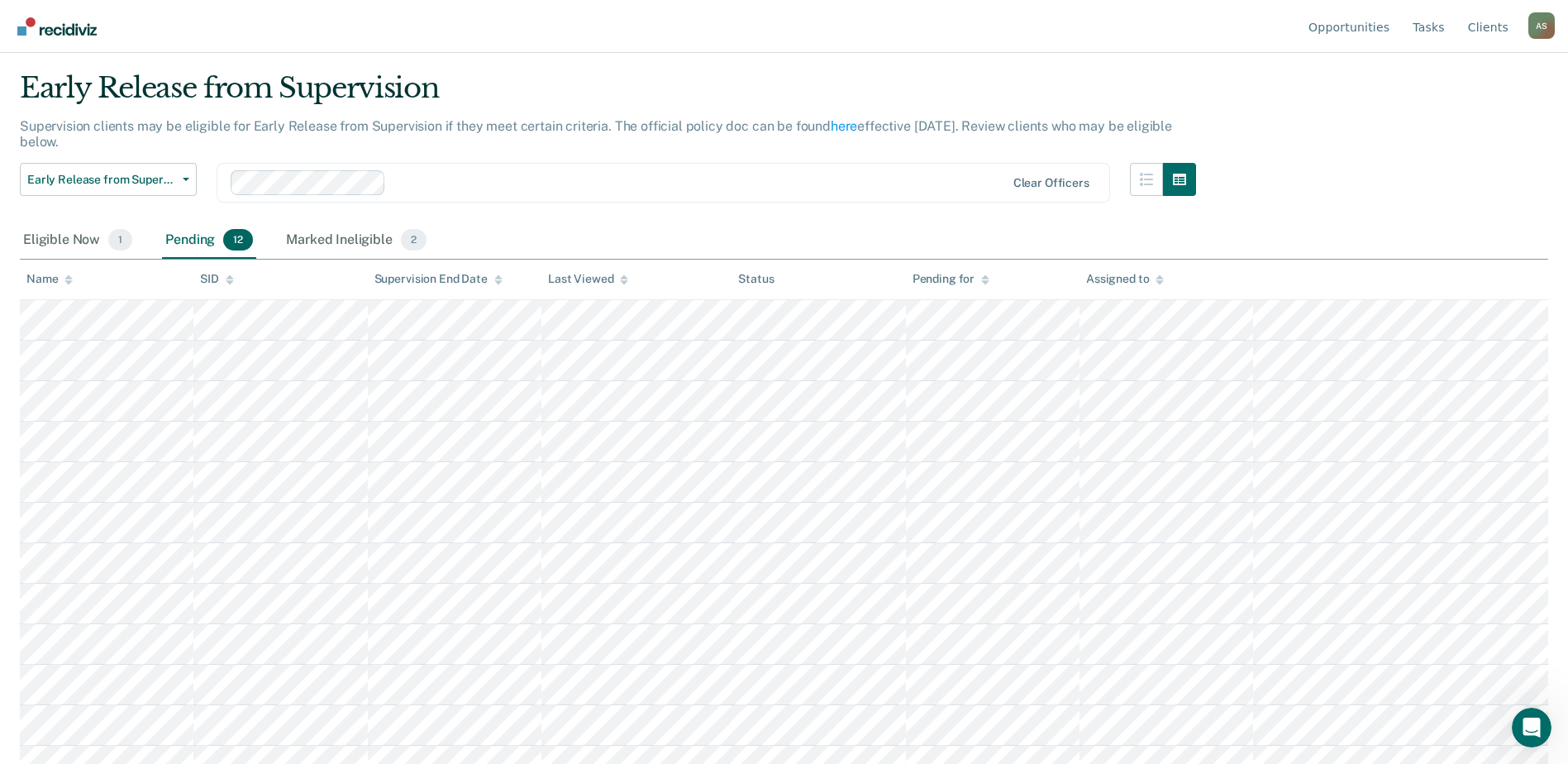
scroll to position [65, 0]
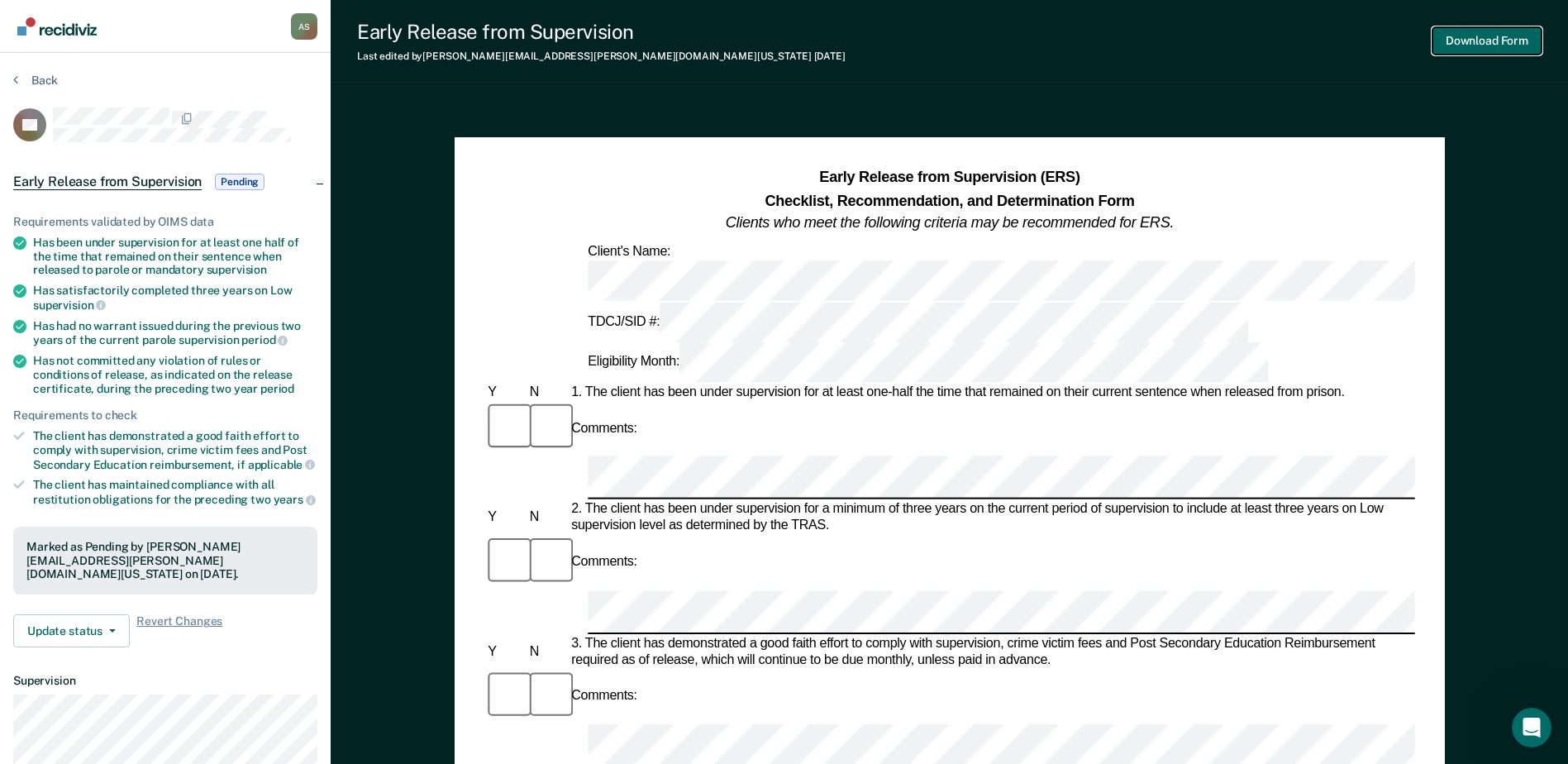
click at [1262, 43] on button "Download Form" at bounding box center [1486, 41] width 109 height 28
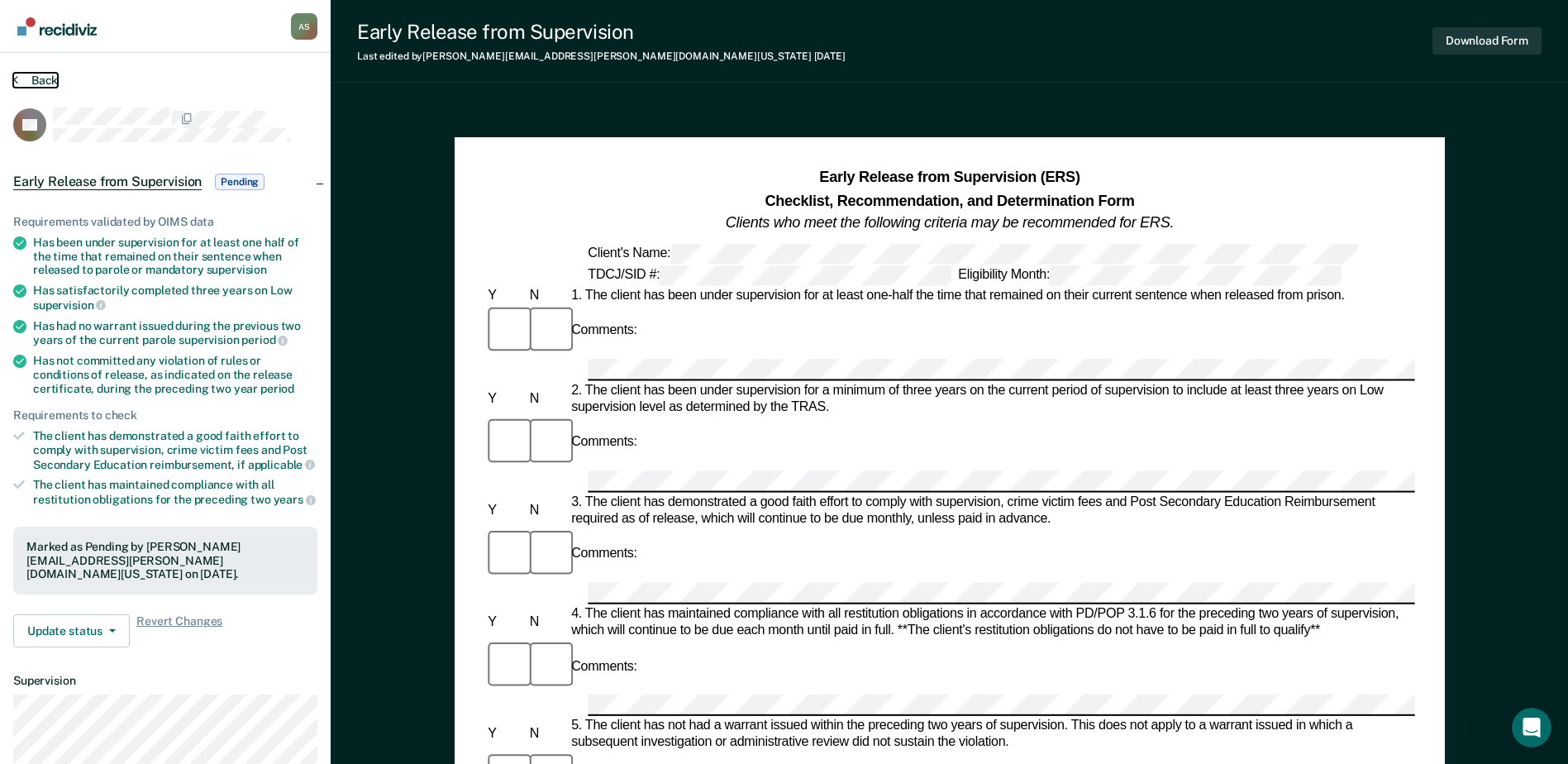
click at [38, 78] on button "Back" at bounding box center [35, 79] width 45 height 15
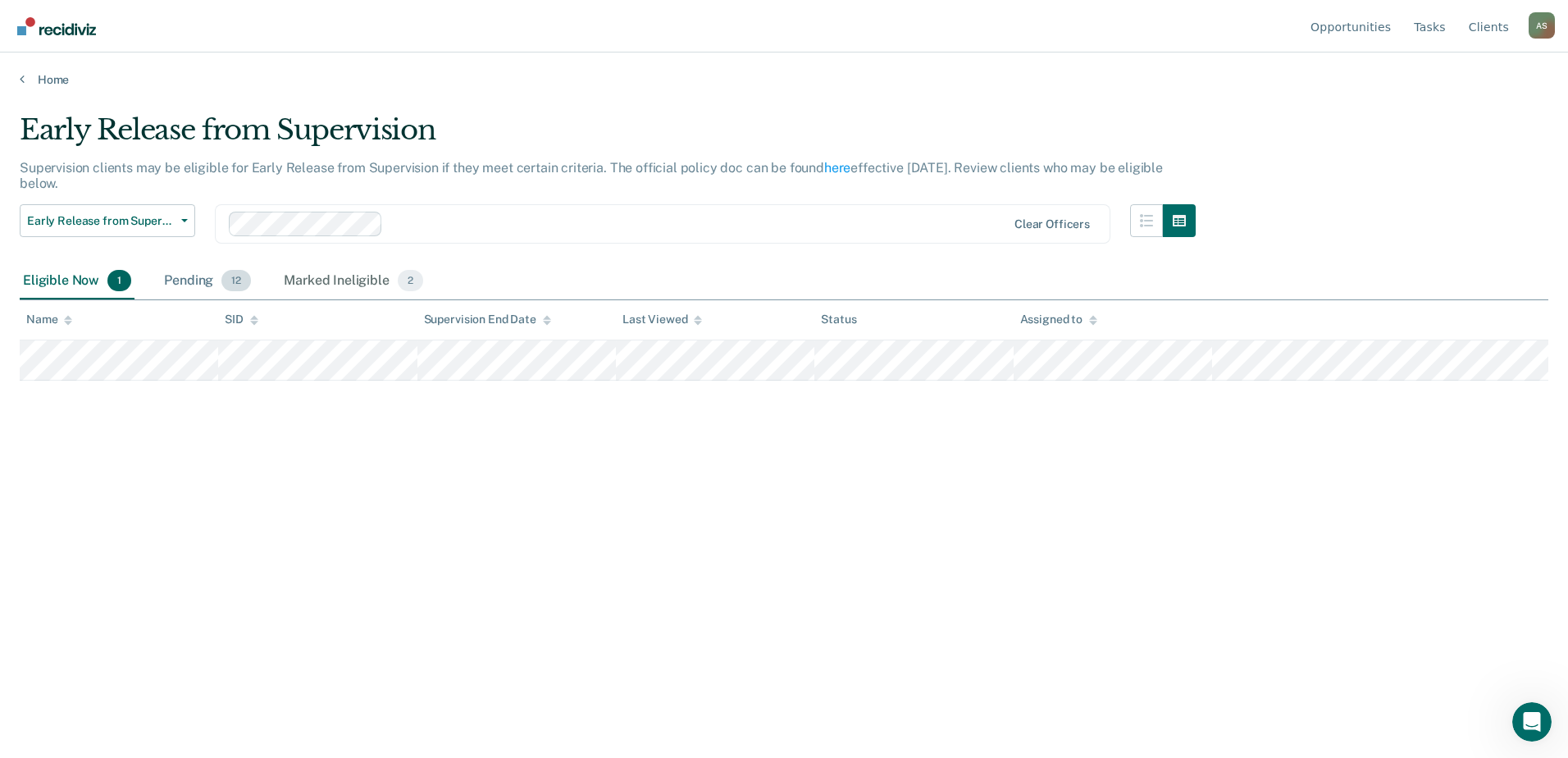
click at [194, 282] on div "Pending 12" at bounding box center [207, 281] width 93 height 36
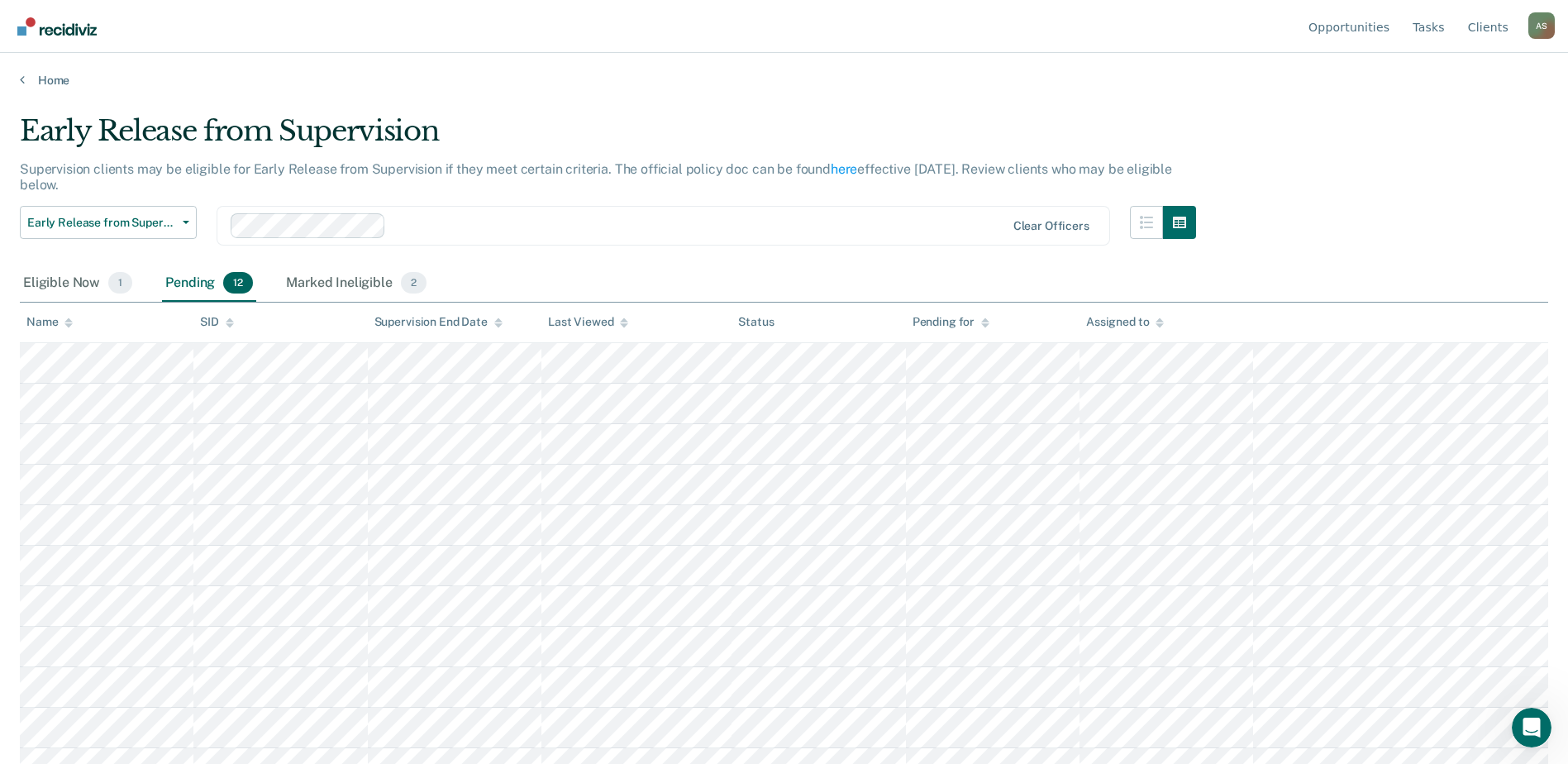
scroll to position [65, 0]
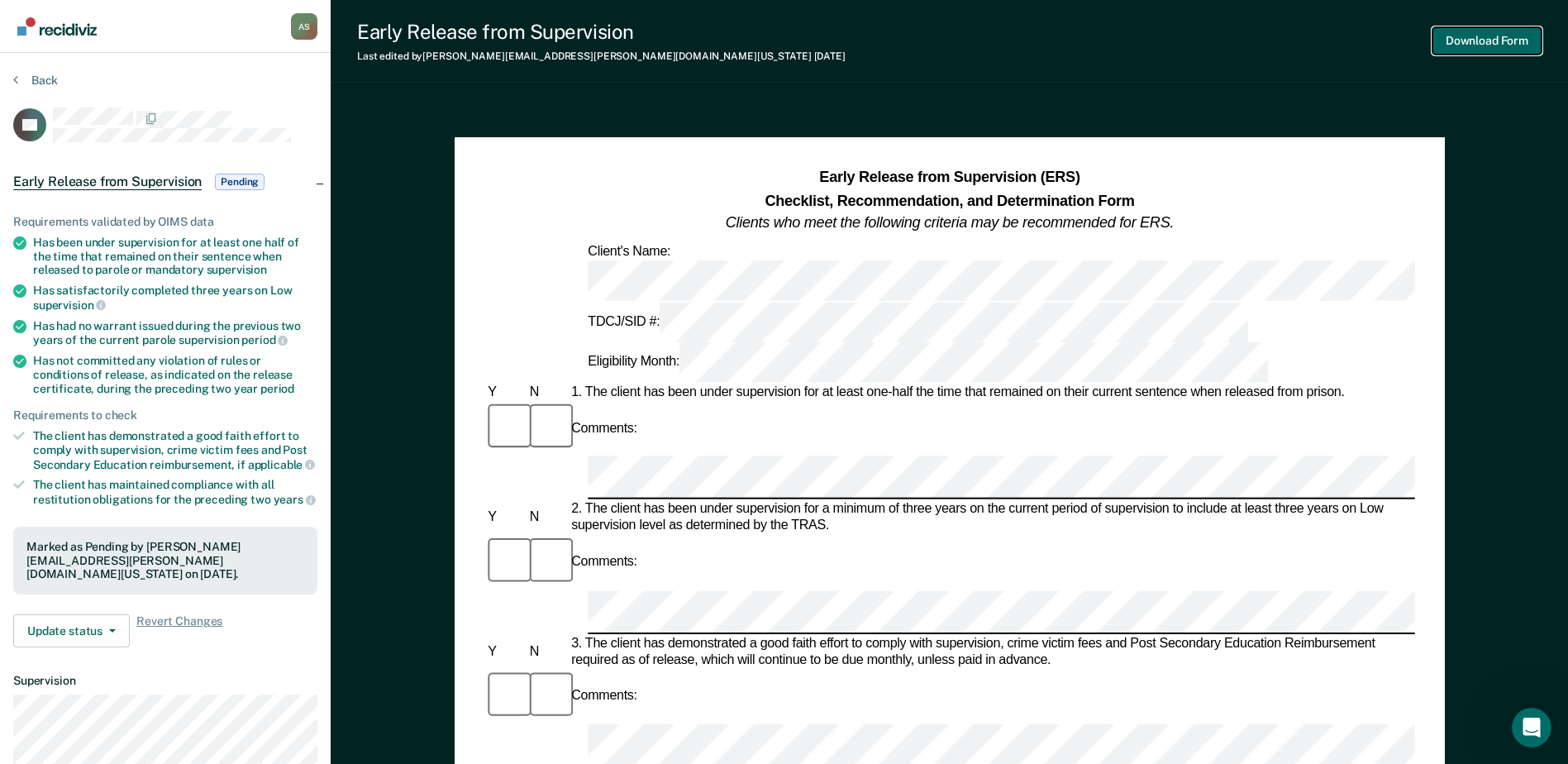
click at [1262, 41] on button "Download Form" at bounding box center [1486, 41] width 109 height 28
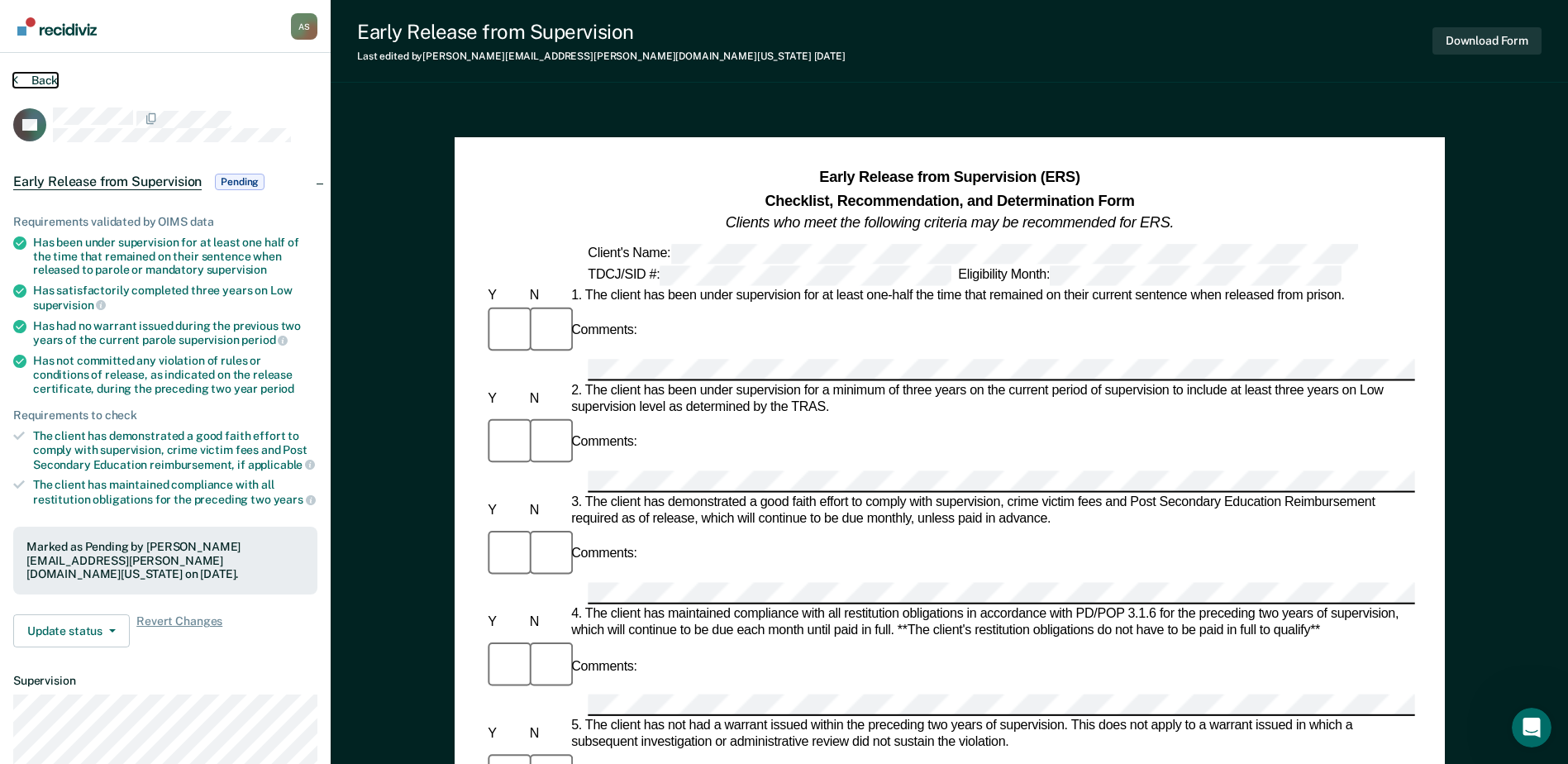
click at [47, 78] on button "Back" at bounding box center [35, 79] width 45 height 15
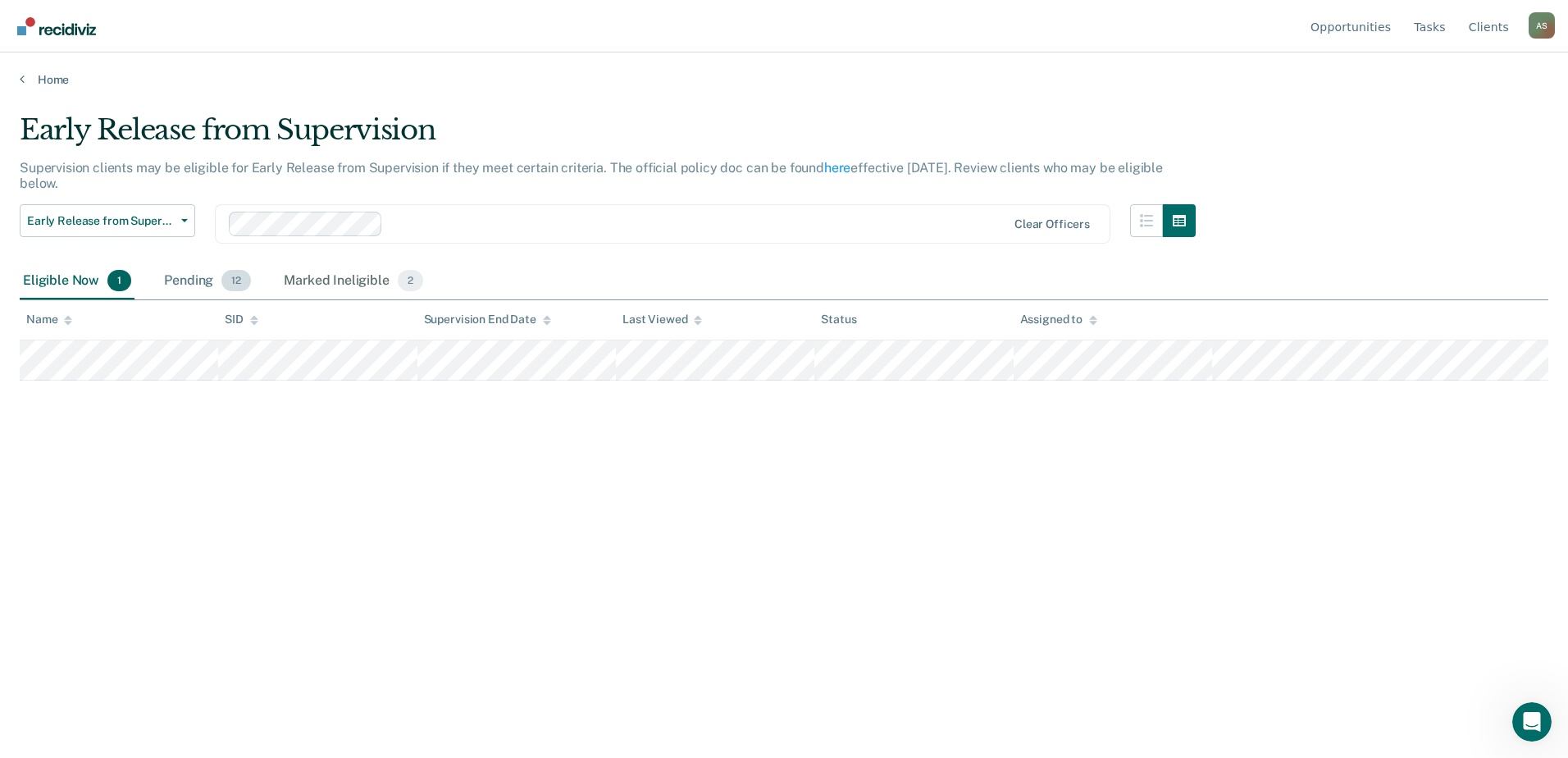
click at [207, 283] on div "Pending 12" at bounding box center [207, 281] width 93 height 36
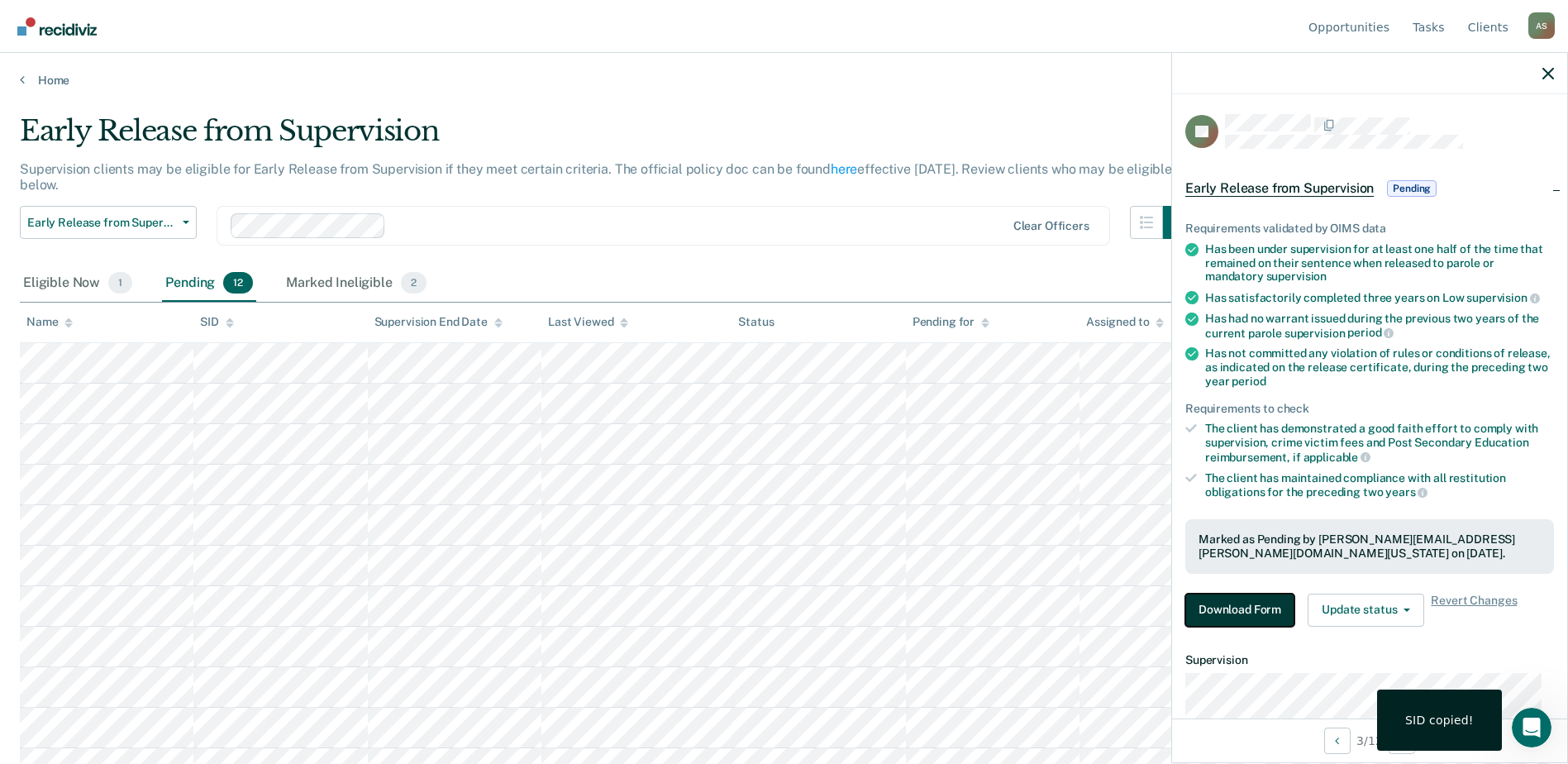
click at [1262, 585] on button "Download Form" at bounding box center [1239, 610] width 109 height 33
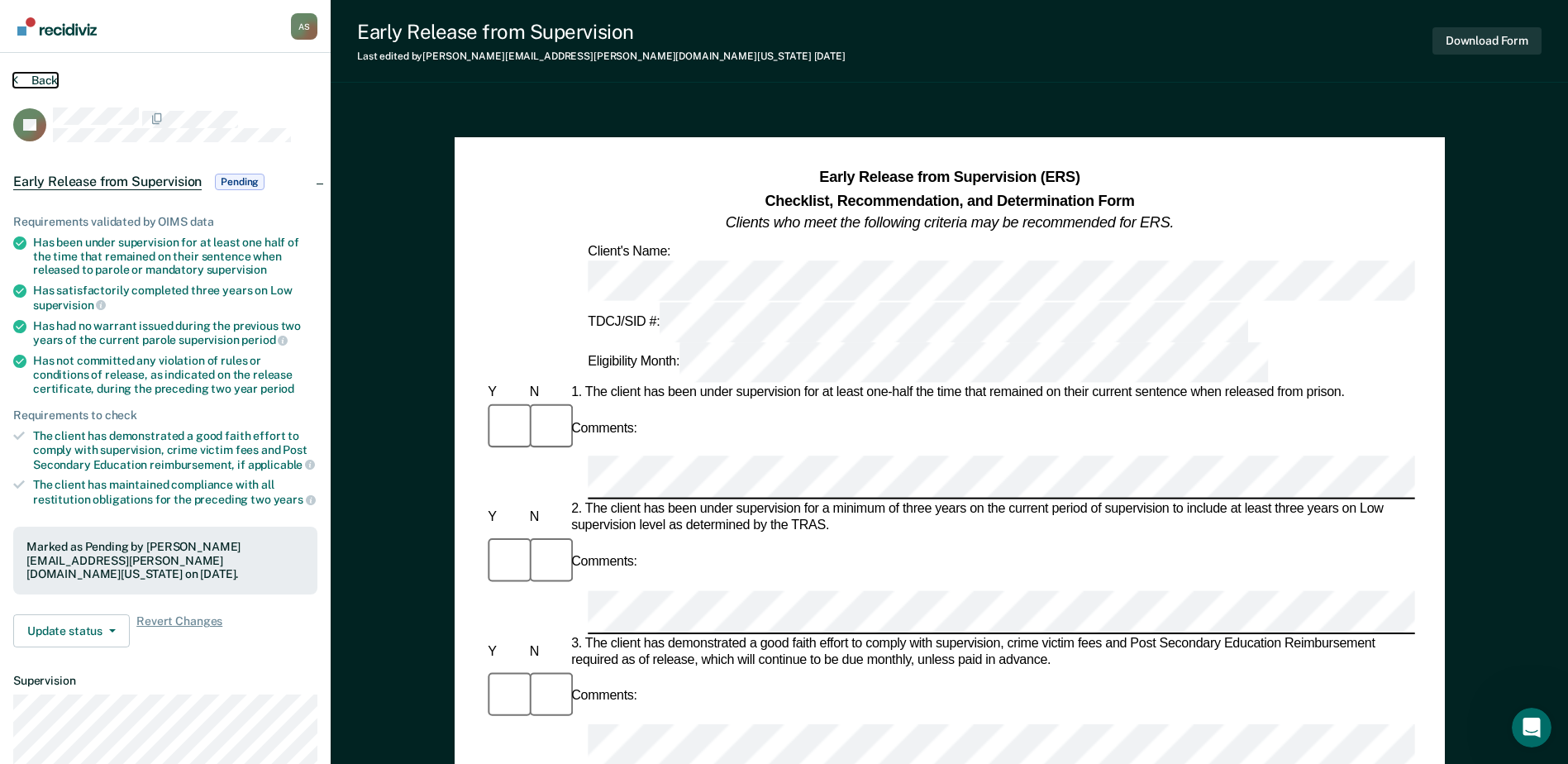
click at [40, 78] on button "Back" at bounding box center [35, 79] width 45 height 15
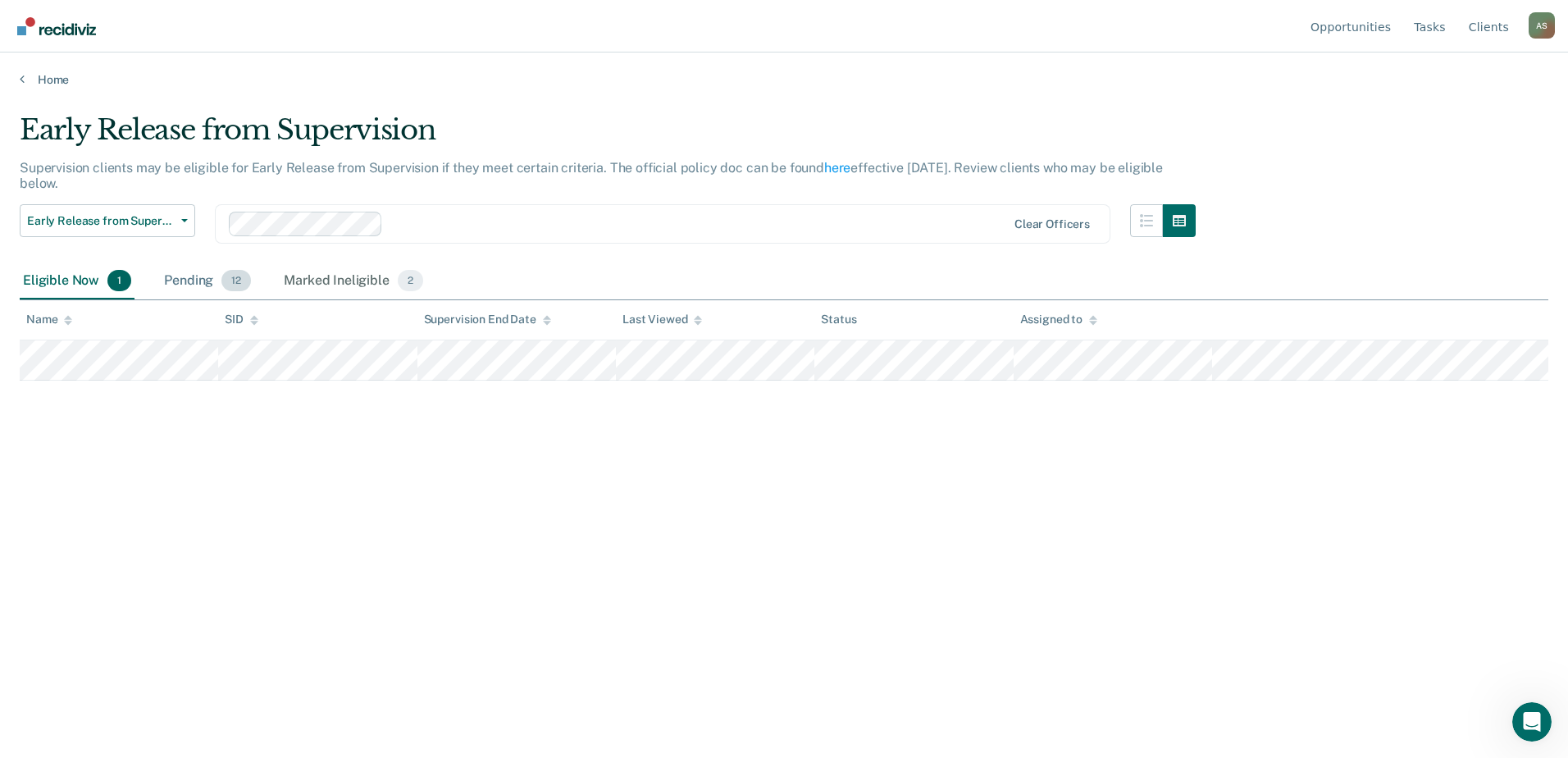
click at [191, 275] on div "Pending 12" at bounding box center [207, 281] width 93 height 36
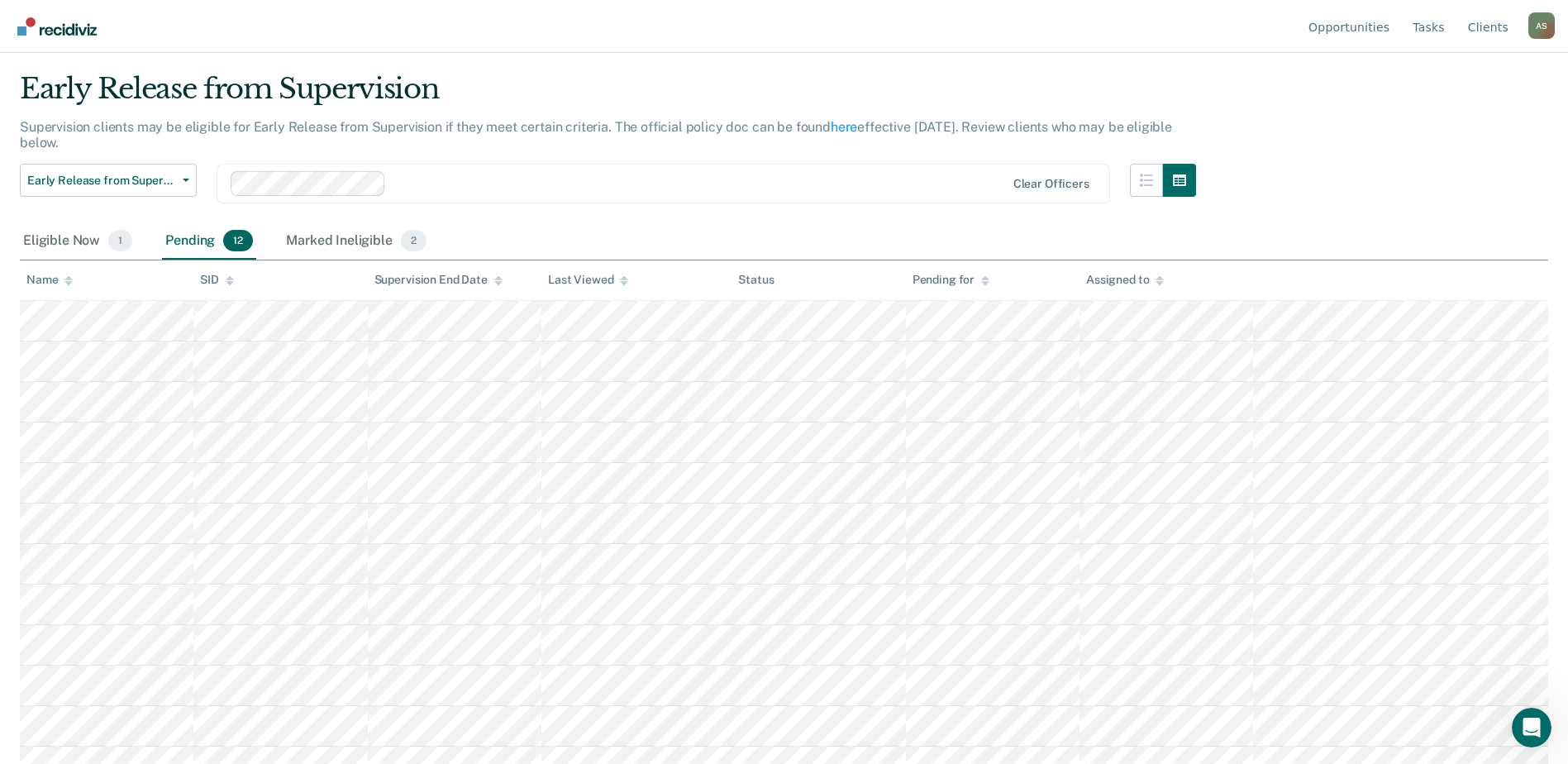
scroll to position [65, 0]
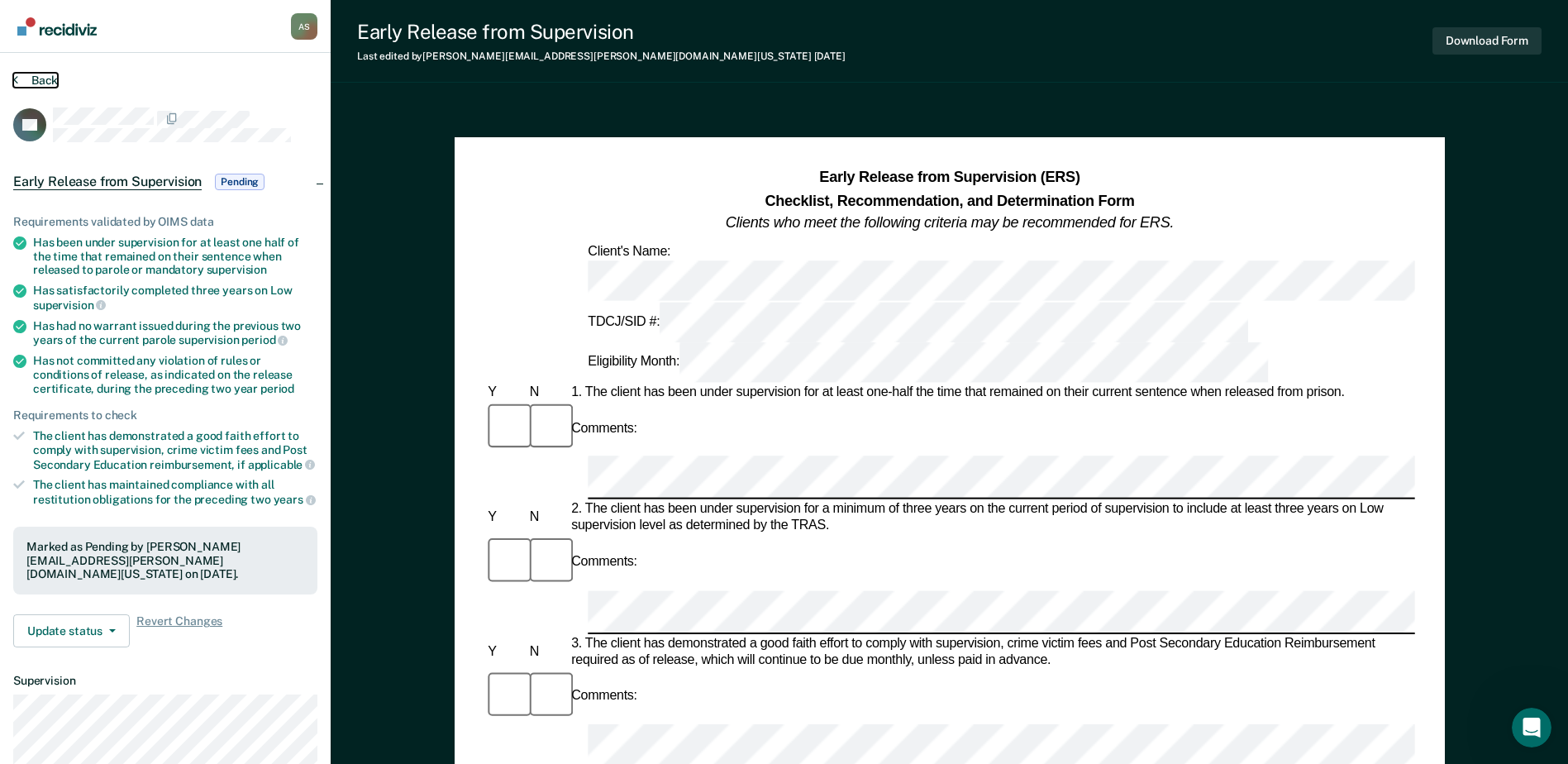
click at [41, 77] on button "Back" at bounding box center [35, 79] width 45 height 15
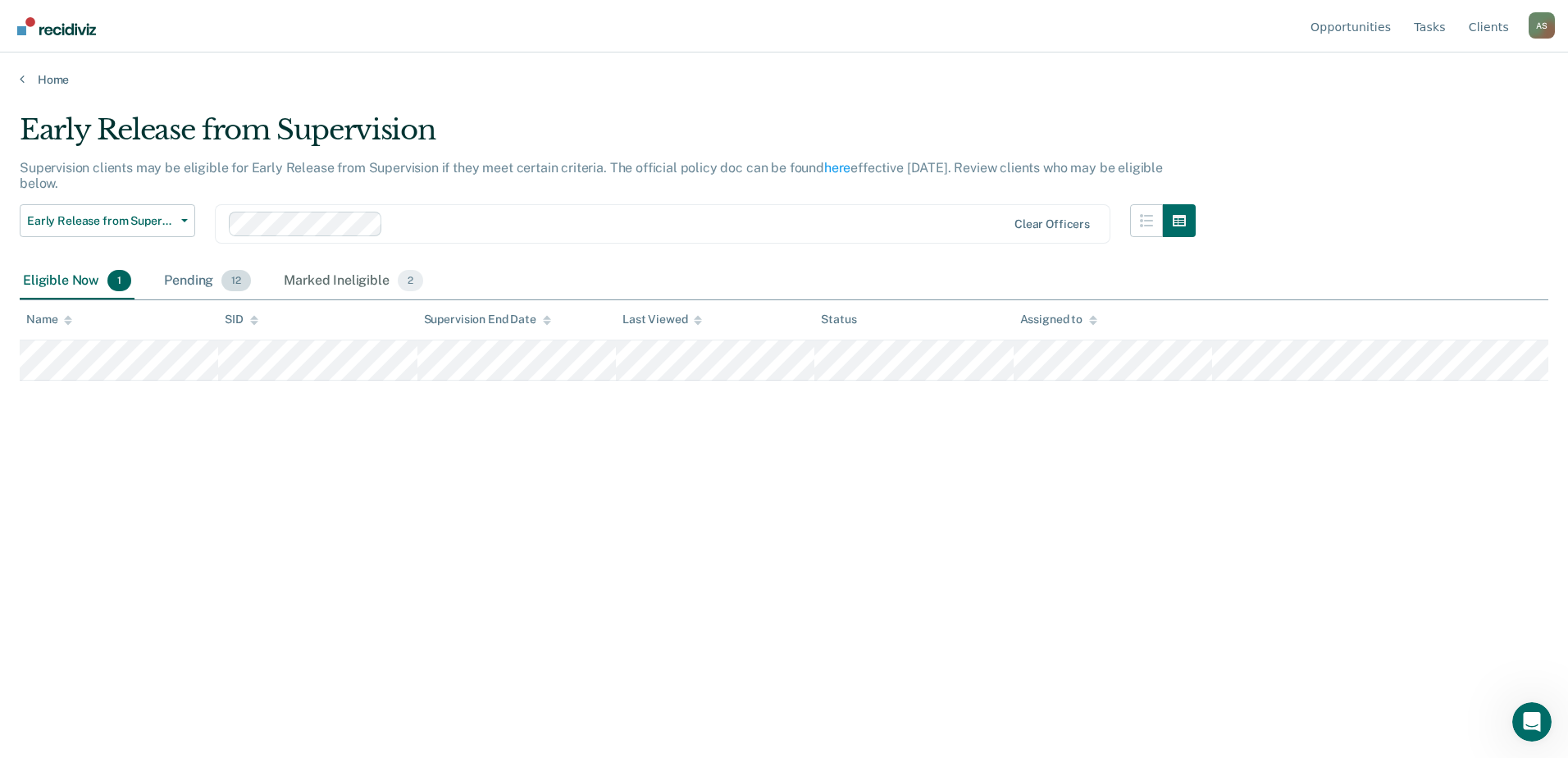
click at [185, 275] on div "Pending 12" at bounding box center [207, 281] width 93 height 36
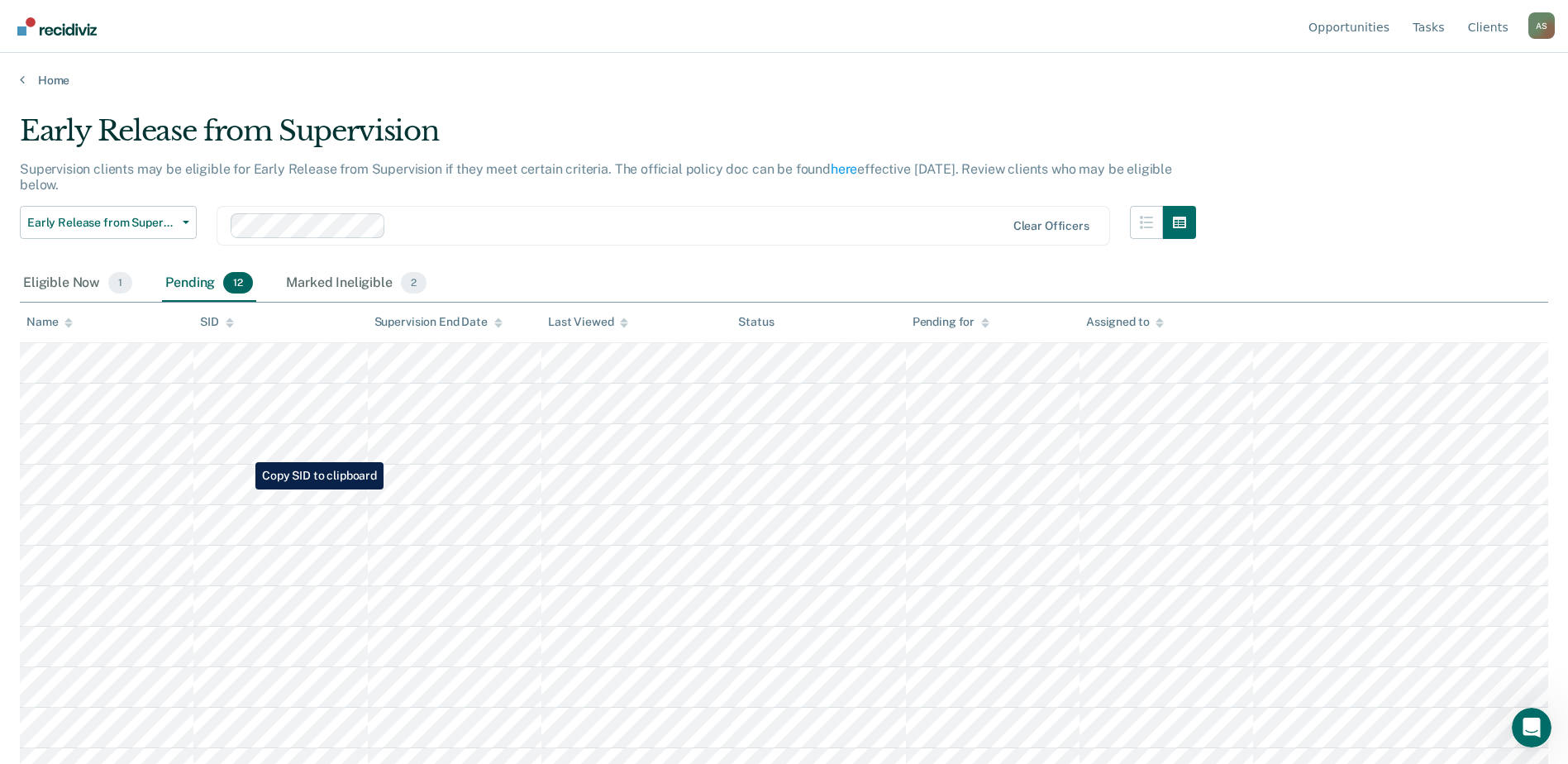
scroll to position [65, 0]
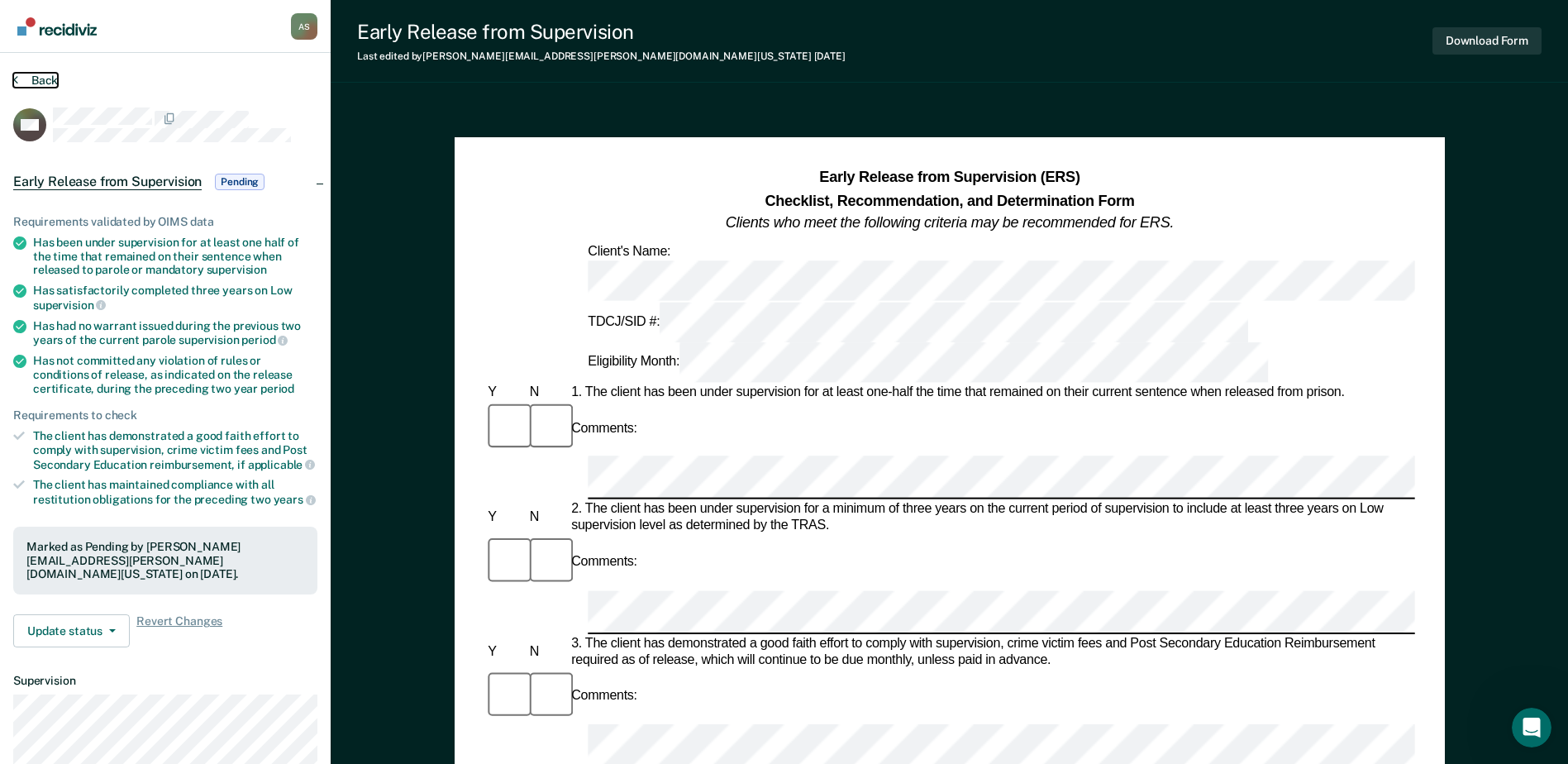
click at [41, 82] on button "Back" at bounding box center [35, 79] width 45 height 15
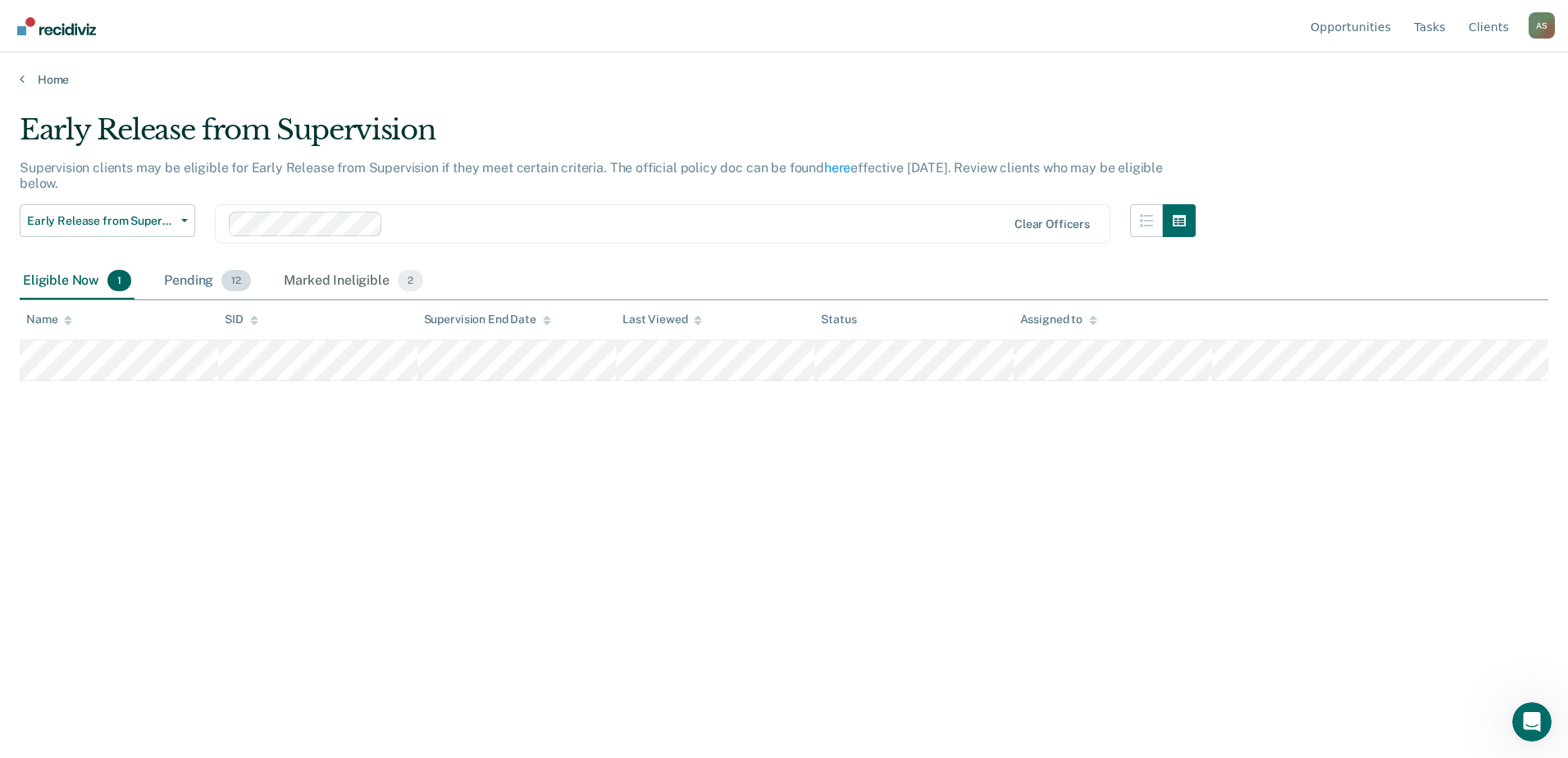
click at [203, 271] on div "Pending 12" at bounding box center [207, 281] width 93 height 36
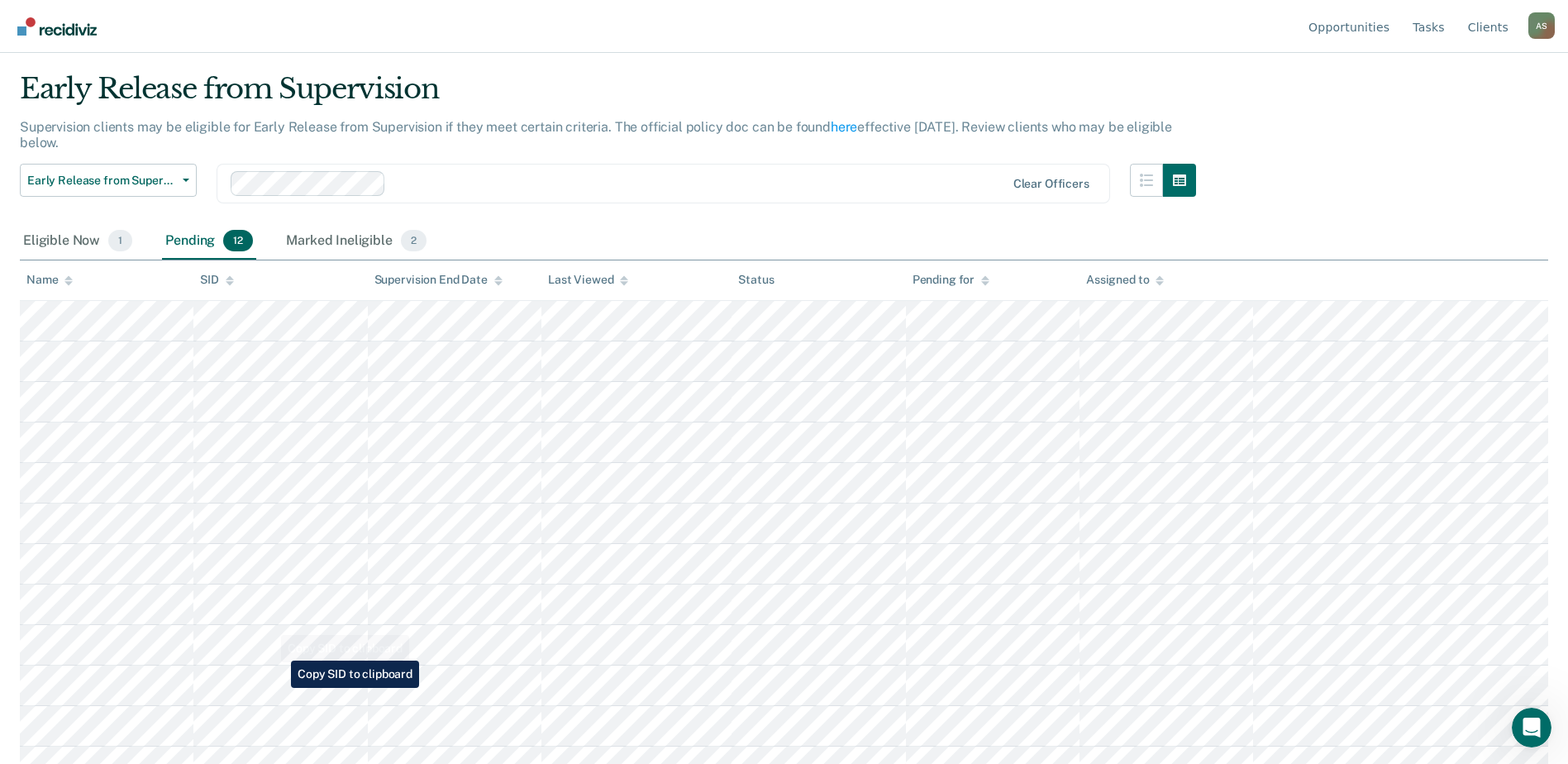
scroll to position [65, 0]
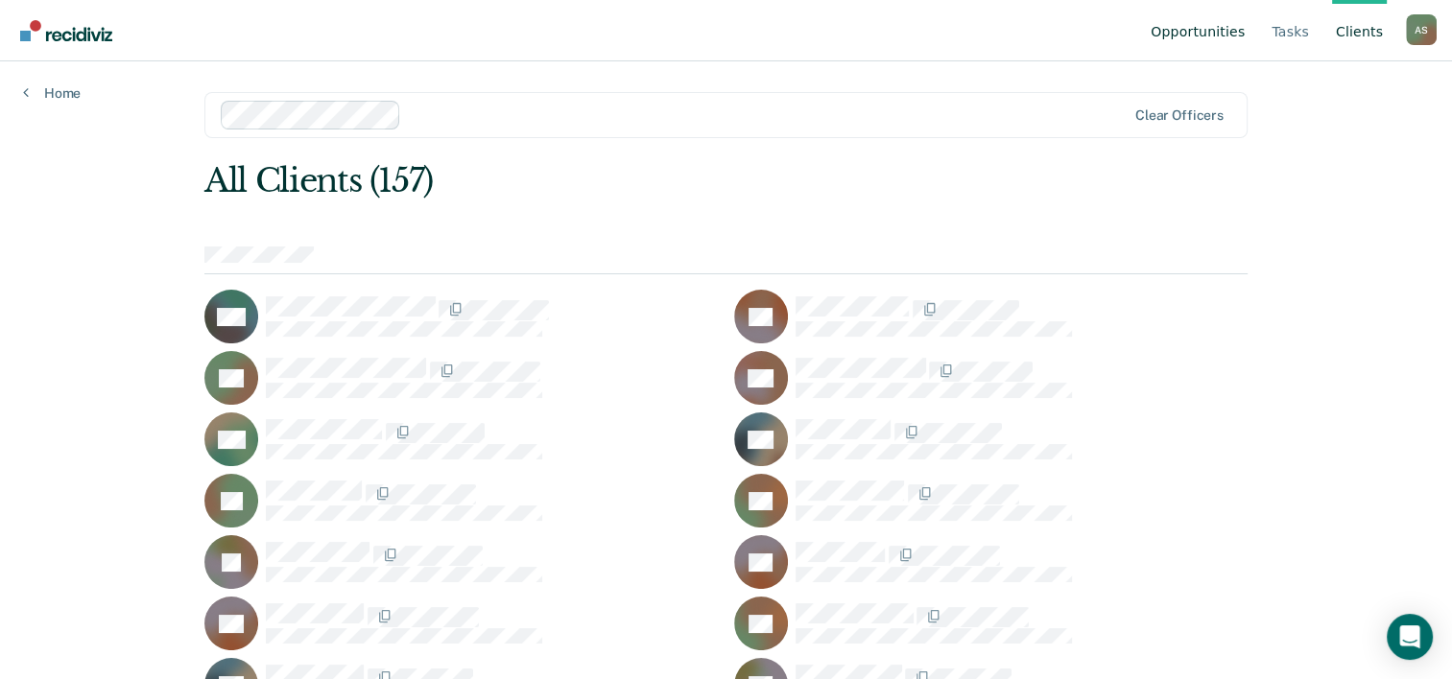
click at [1211, 42] on link "Opportunities" at bounding box center [1198, 30] width 102 height 61
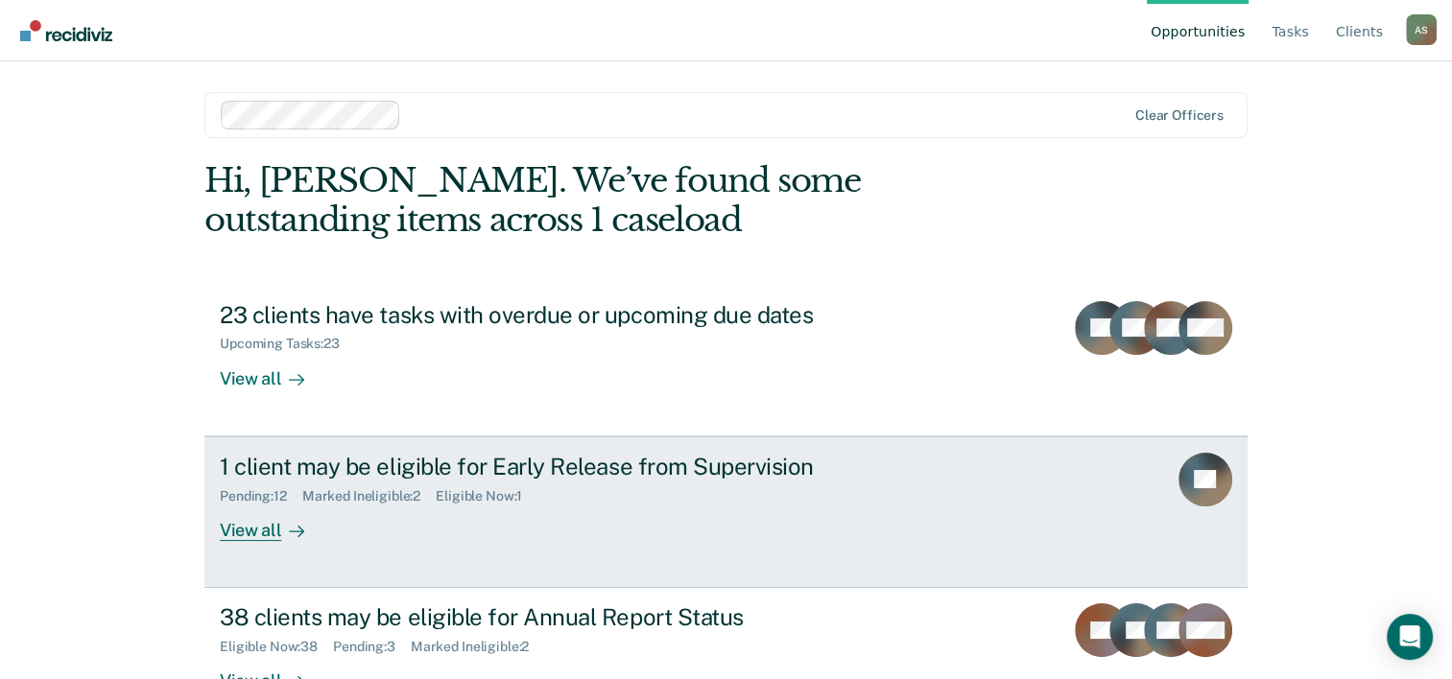
click at [415, 466] on div "1 client may be eligible for Early Release from Supervision" at bounding box center [557, 467] width 674 height 28
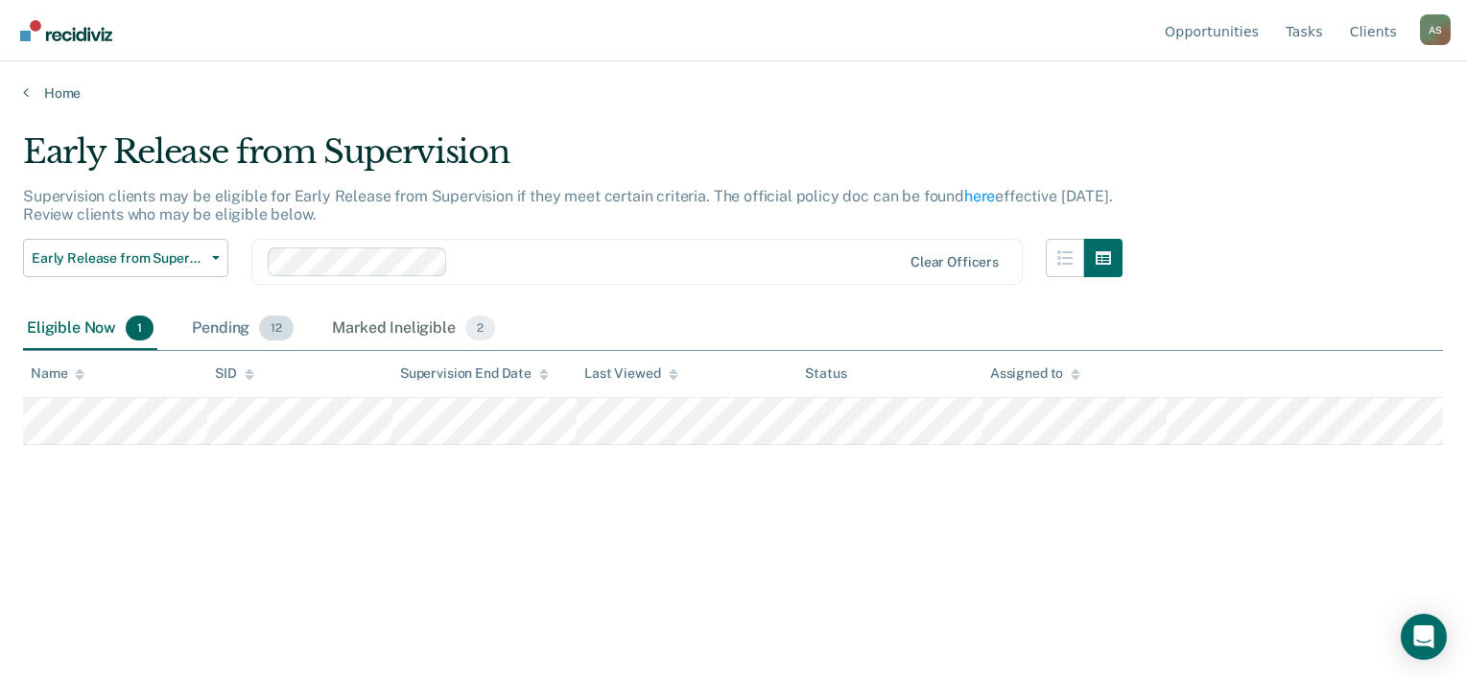
click at [218, 330] on div "Pending 12" at bounding box center [242, 329] width 109 height 42
